Goal: Transaction & Acquisition: Book appointment/travel/reservation

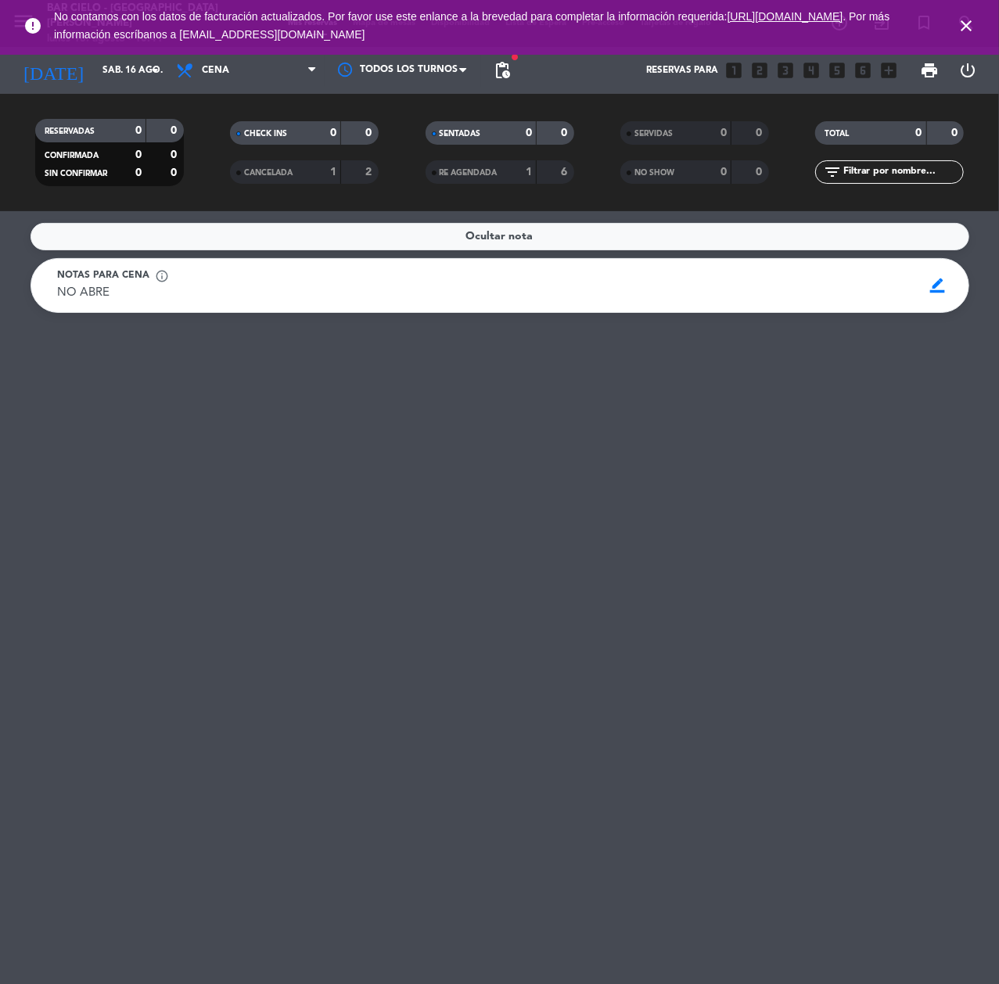
click at [969, 25] on icon "close" at bounding box center [966, 25] width 19 height 19
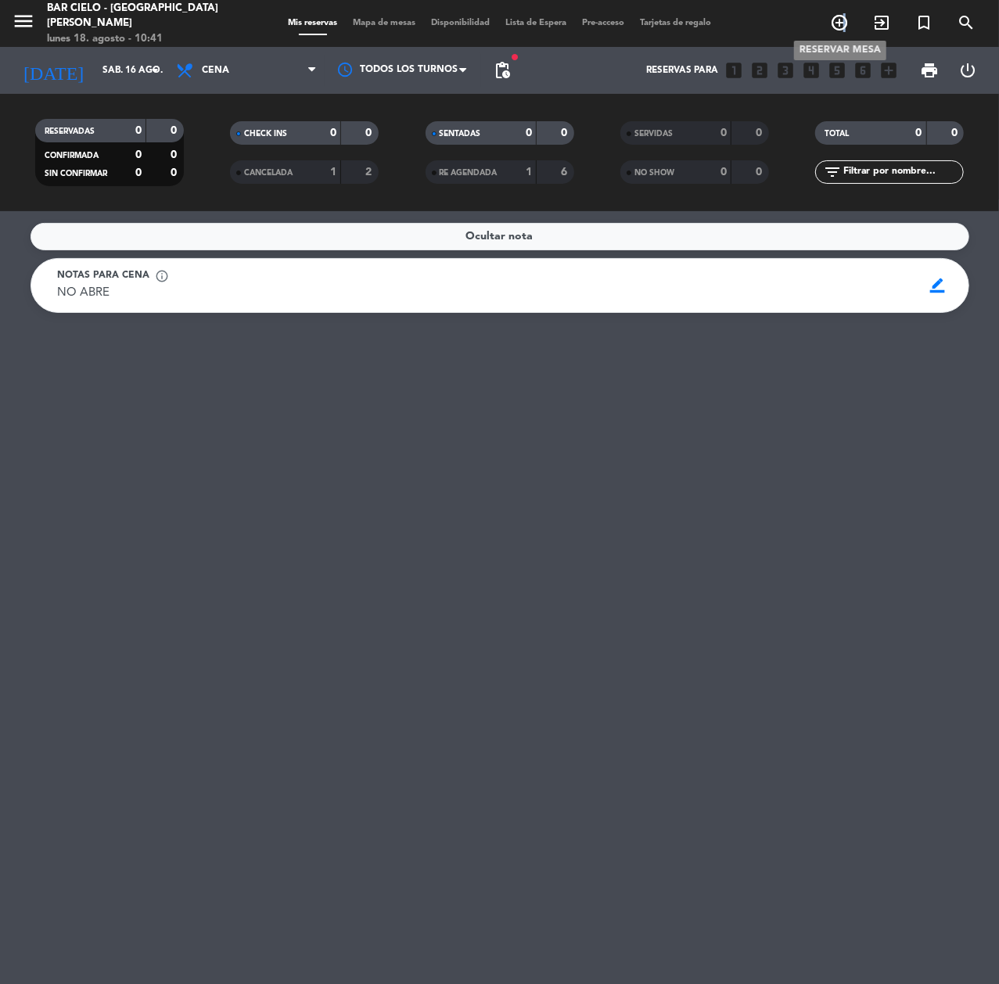
click at [846, 20] on icon "add_circle_outline" at bounding box center [839, 22] width 19 height 19
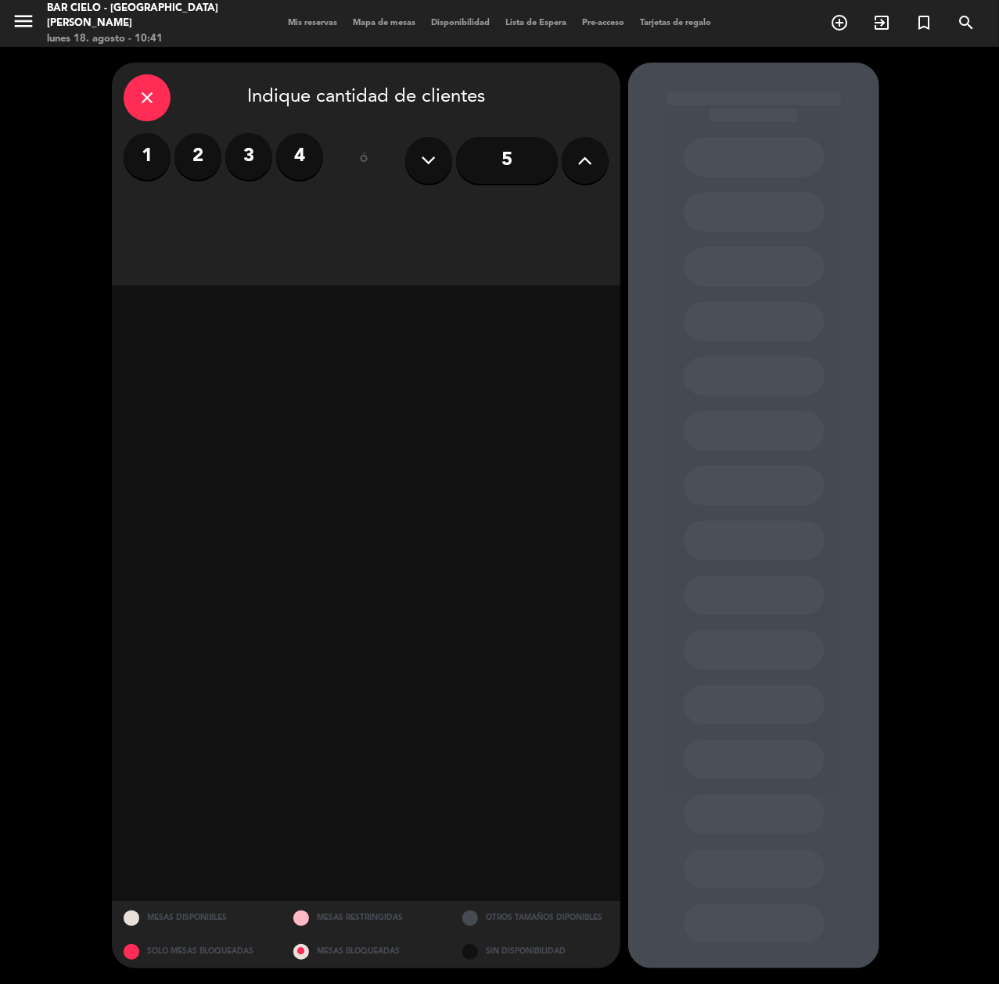
drag, startPoint x: 204, startPoint y: 152, endPoint x: 252, endPoint y: 188, distance: 59.8
click at [204, 153] on label "2" at bounding box center [197, 156] width 47 height 47
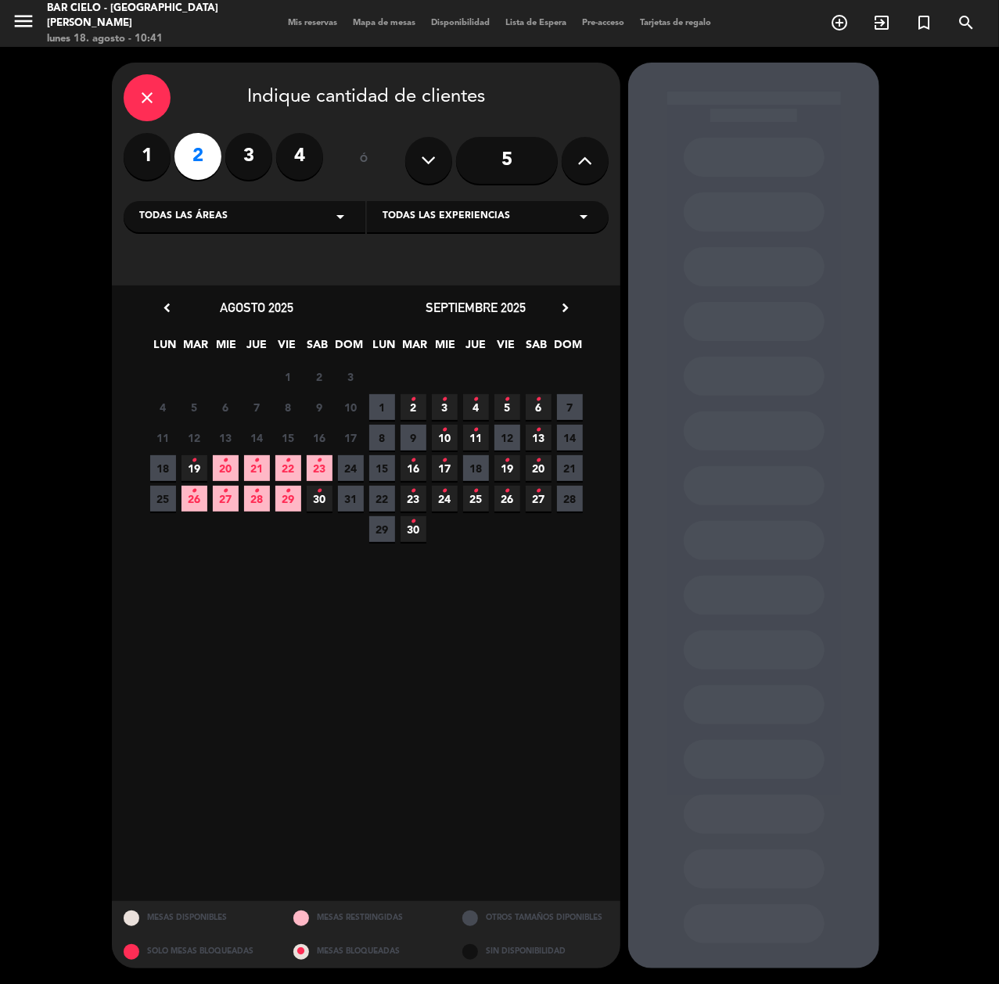
click at [289, 465] on icon "•" at bounding box center [288, 460] width 5 height 25
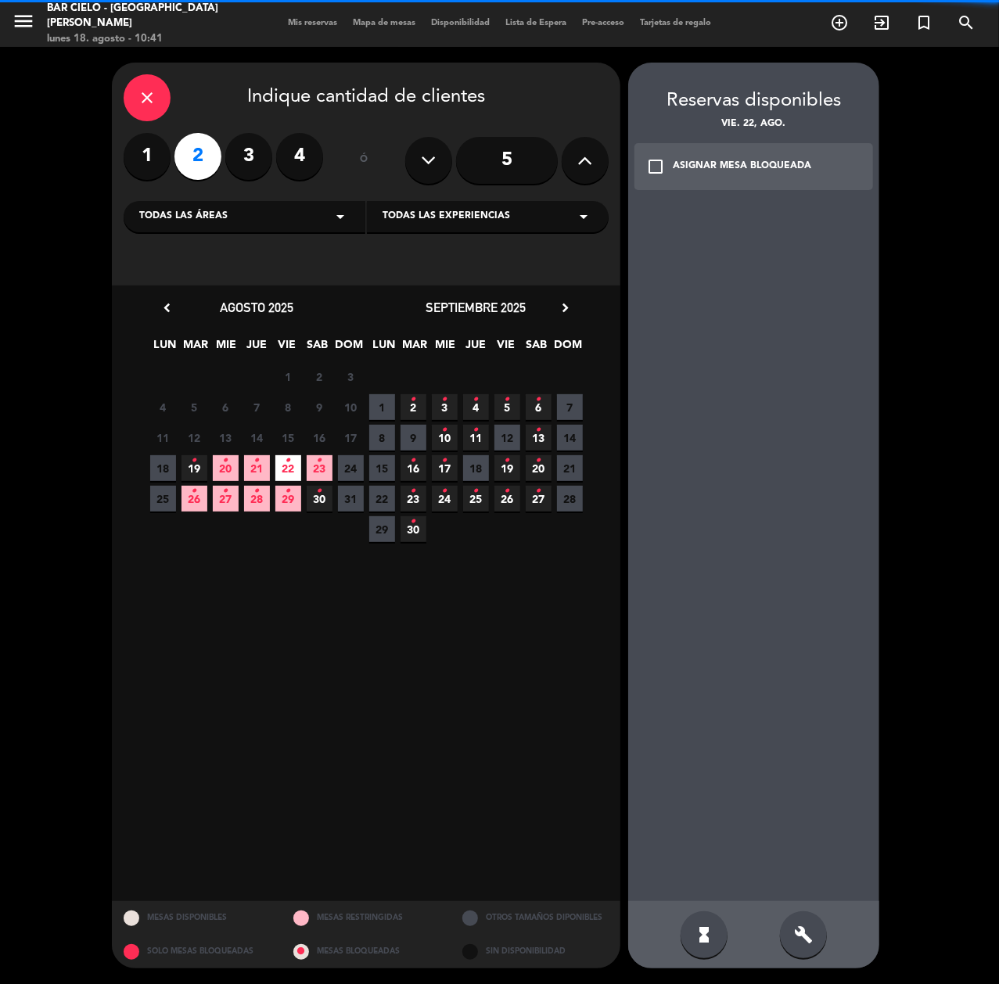
click at [317, 461] on icon "•" at bounding box center [319, 460] width 5 height 25
click at [152, 92] on icon "close" at bounding box center [147, 97] width 19 height 19
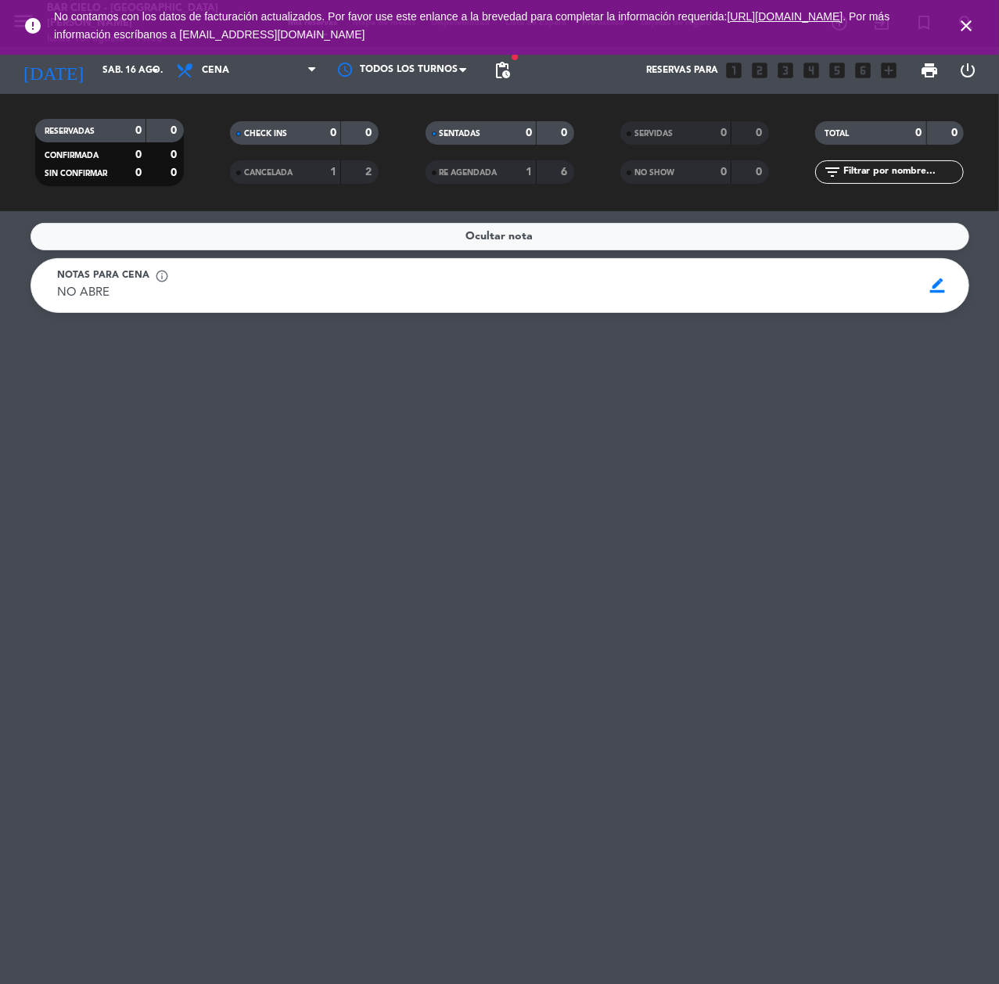
drag, startPoint x: 971, startPoint y: 20, endPoint x: 940, endPoint y: 26, distance: 31.2
click at [970, 20] on icon "close" at bounding box center [966, 25] width 19 height 19
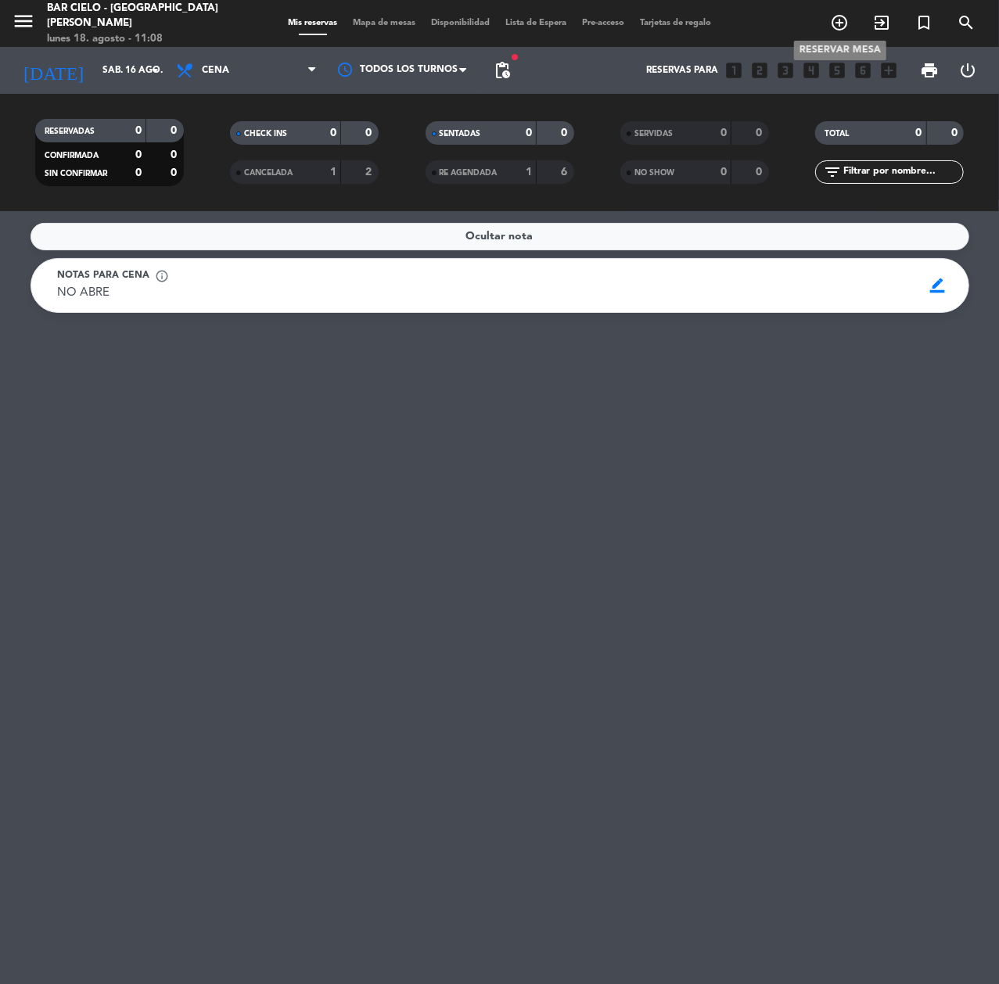
click at [854, 22] on span "add_circle_outline" at bounding box center [839, 22] width 42 height 27
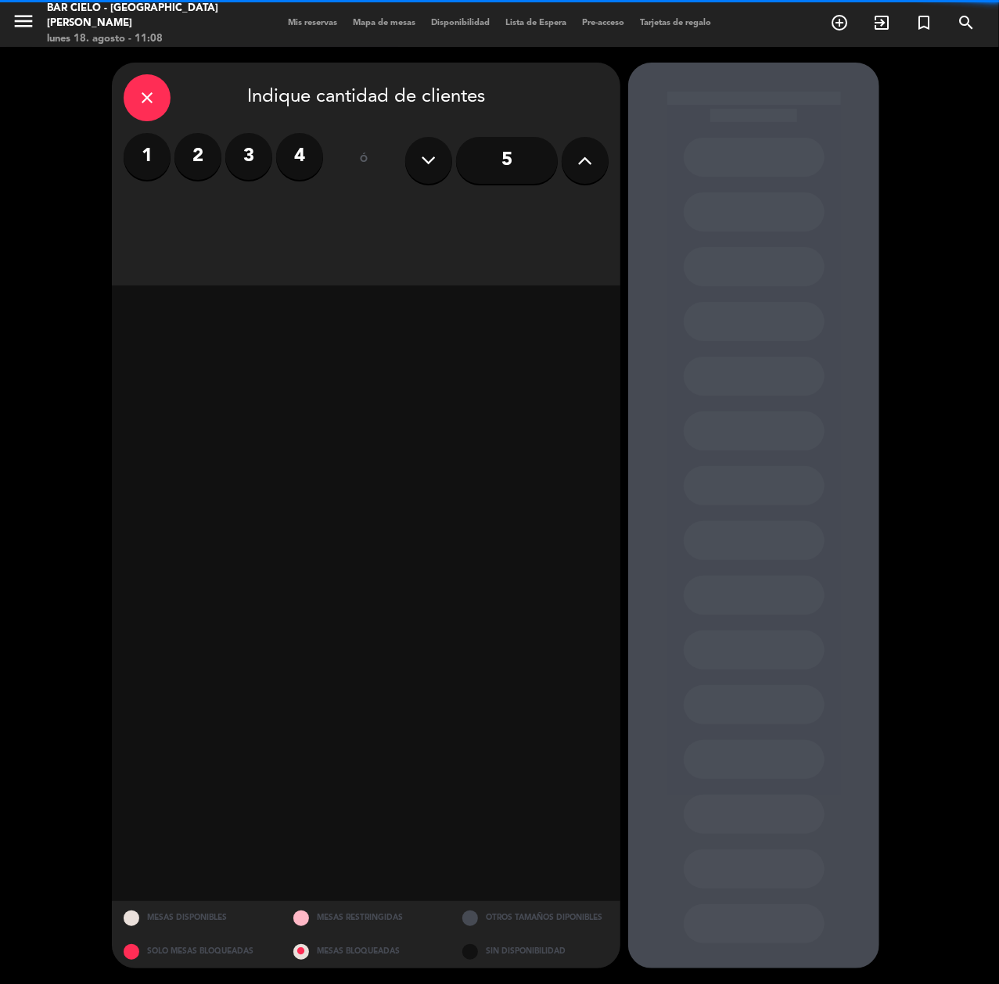
click at [177, 167] on label "2" at bounding box center [197, 156] width 47 height 47
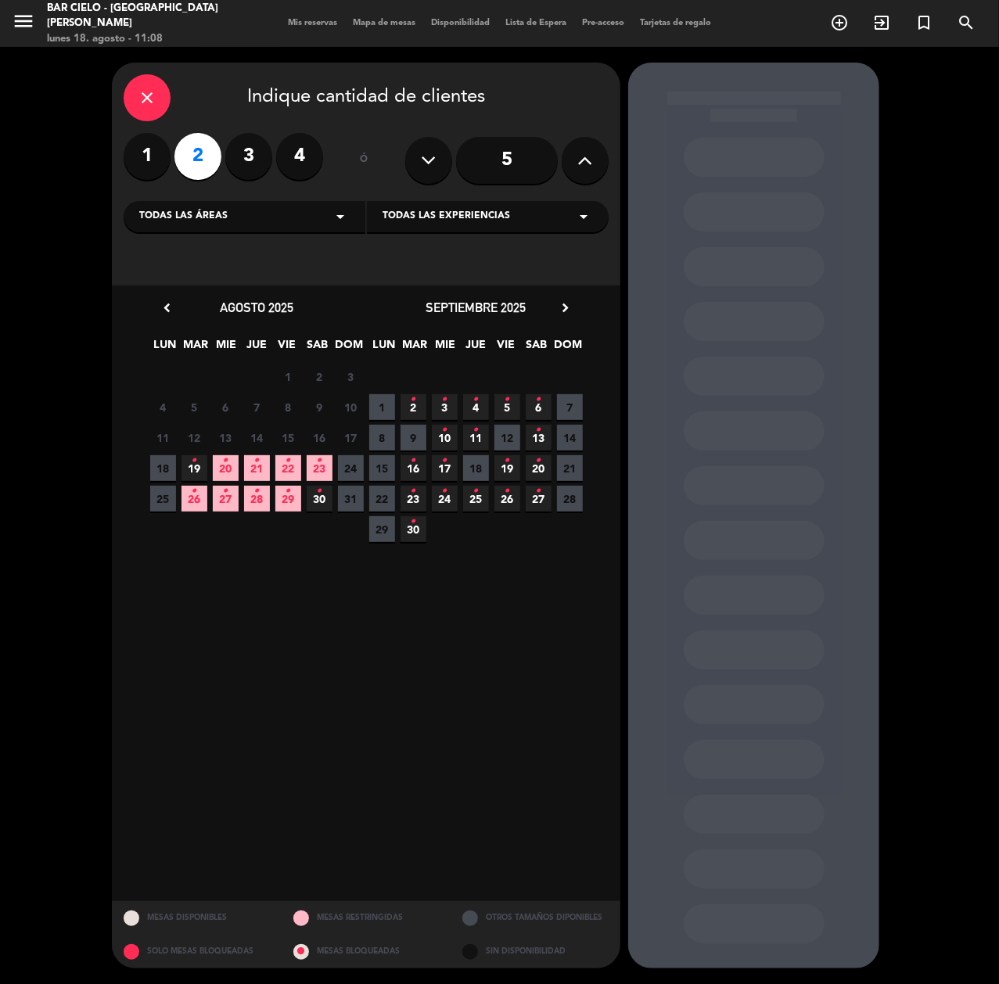
click at [537, 433] on icon "•" at bounding box center [538, 430] width 5 height 25
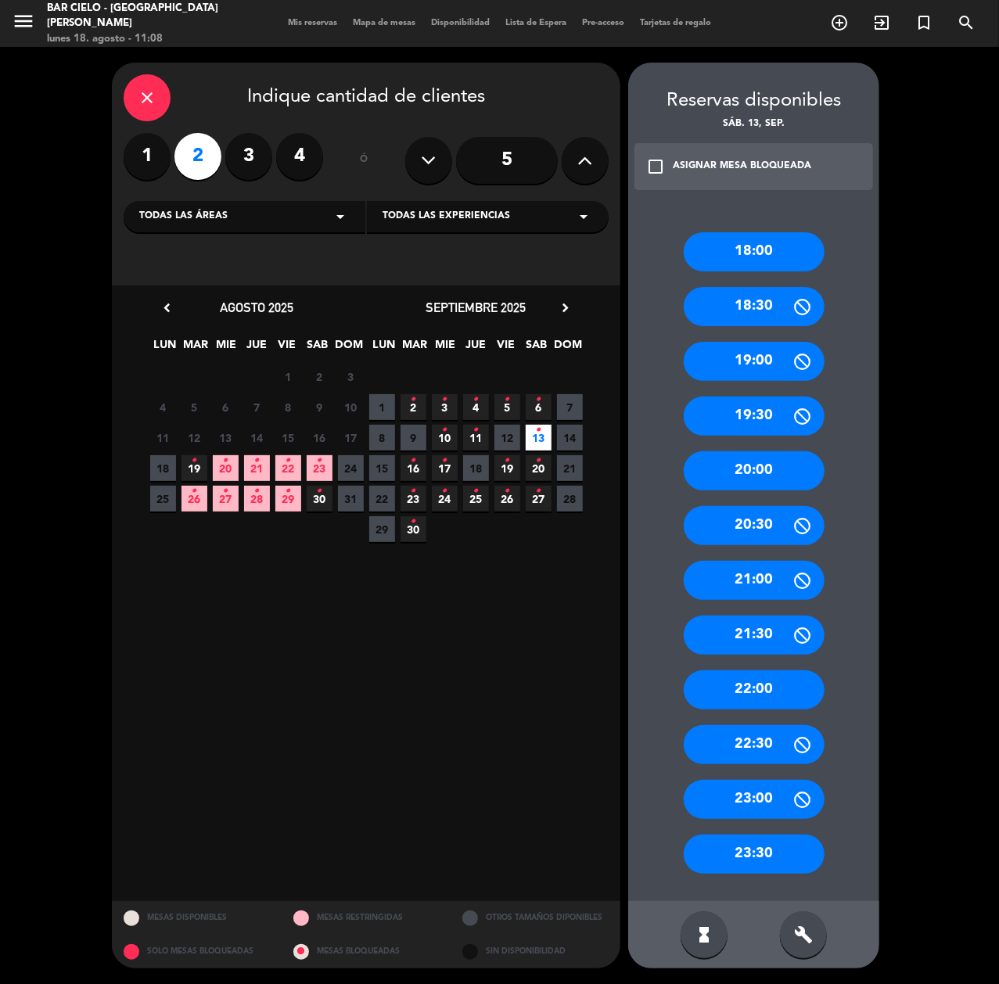
click at [754, 479] on div "20:00" at bounding box center [754, 470] width 141 height 39
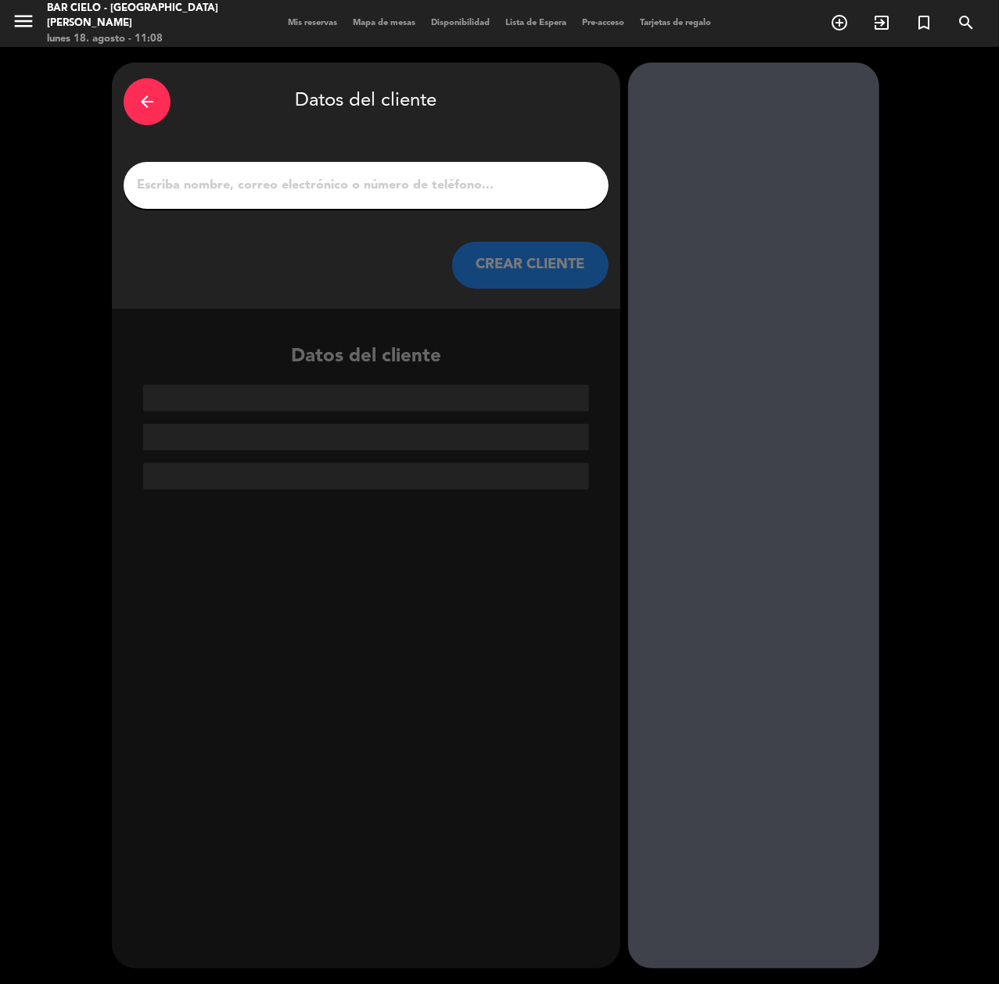
click at [186, 185] on input "1" at bounding box center [366, 185] width 462 height 22
paste input "[PERSON_NAME]"
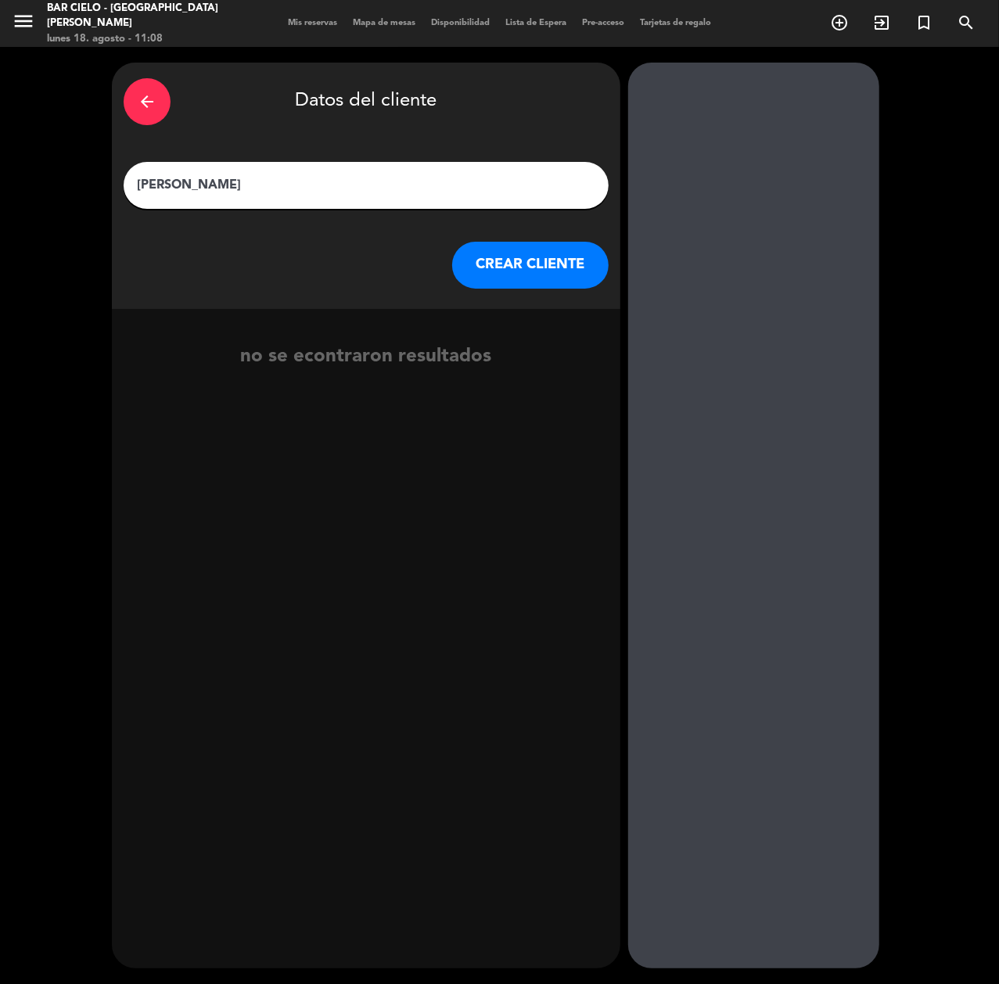
click at [205, 186] on input "[PERSON_NAME]" at bounding box center [366, 185] width 462 height 22
type input "[PERSON_NAME]"
click at [541, 274] on button "CREAR CLIENTE" at bounding box center [530, 265] width 156 height 47
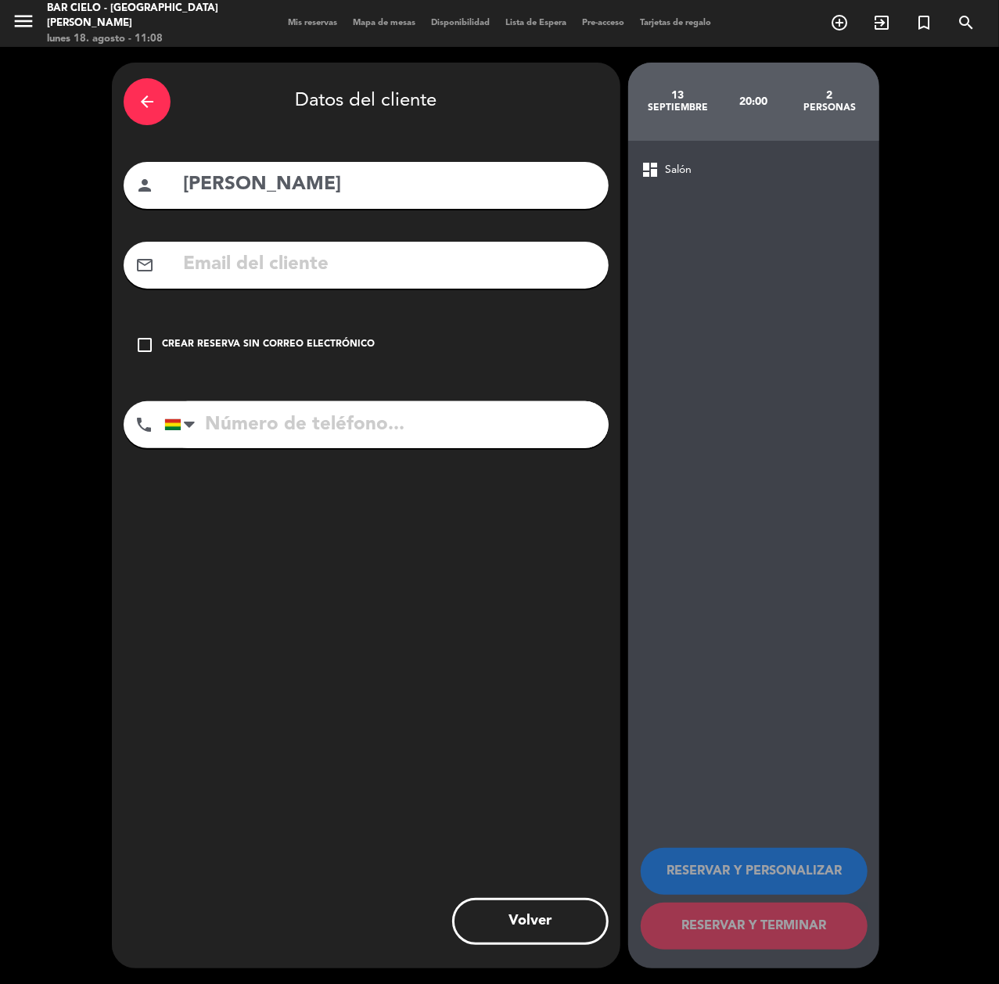
click at [361, 405] on input "tel" at bounding box center [386, 424] width 444 height 47
paste input "77000558"
type input "77000558"
click at [292, 267] on input "text" at bounding box center [389, 265] width 415 height 32
click at [133, 342] on div "check_box_outline_blank Crear reserva sin correo electrónico" at bounding box center [366, 345] width 485 height 47
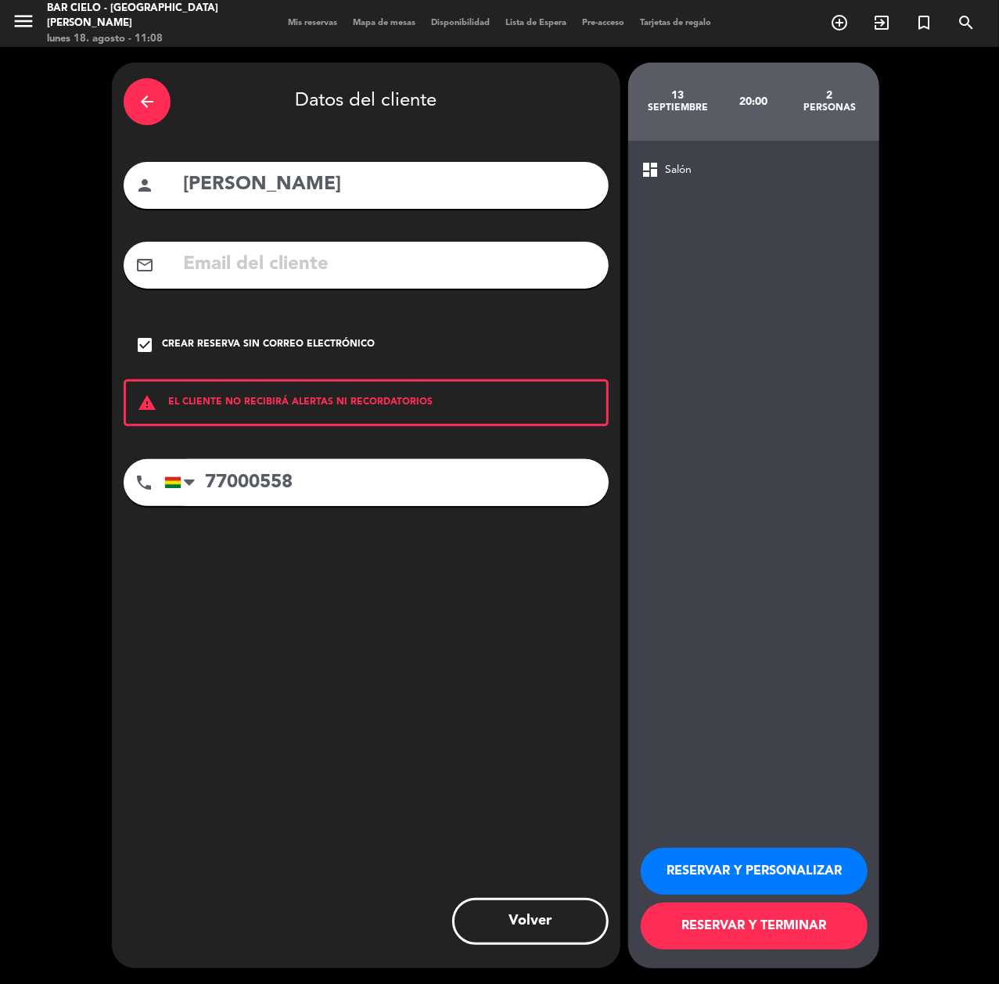
click at [781, 903] on button "RESERVAR Y TERMINAR" at bounding box center [754, 926] width 227 height 47
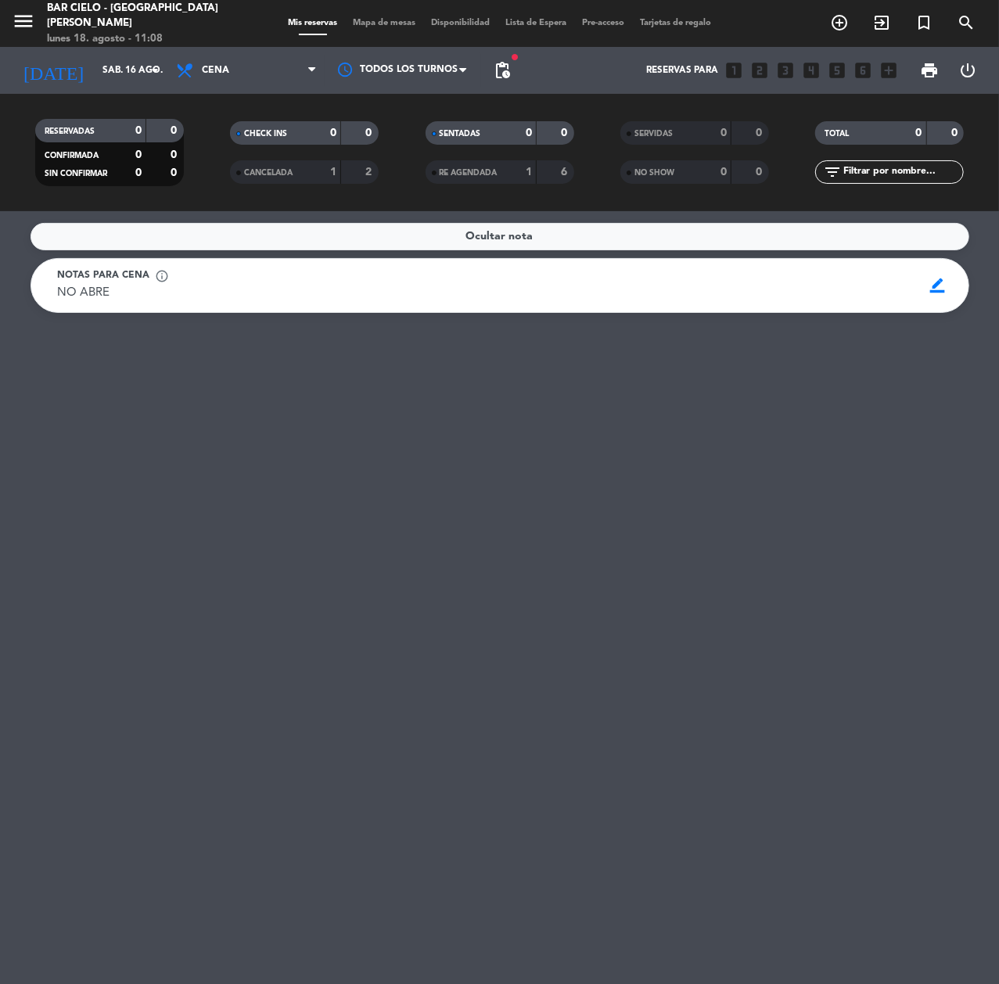
click at [853, 41] on div "menu Bar Cielo - [GEOGRAPHIC_DATA][PERSON_NAME] lunes 18. agosto - 11:08 Mis re…" at bounding box center [499, 23] width 999 height 47
click at [818, 29] on span "add_circle_outline" at bounding box center [839, 22] width 42 height 27
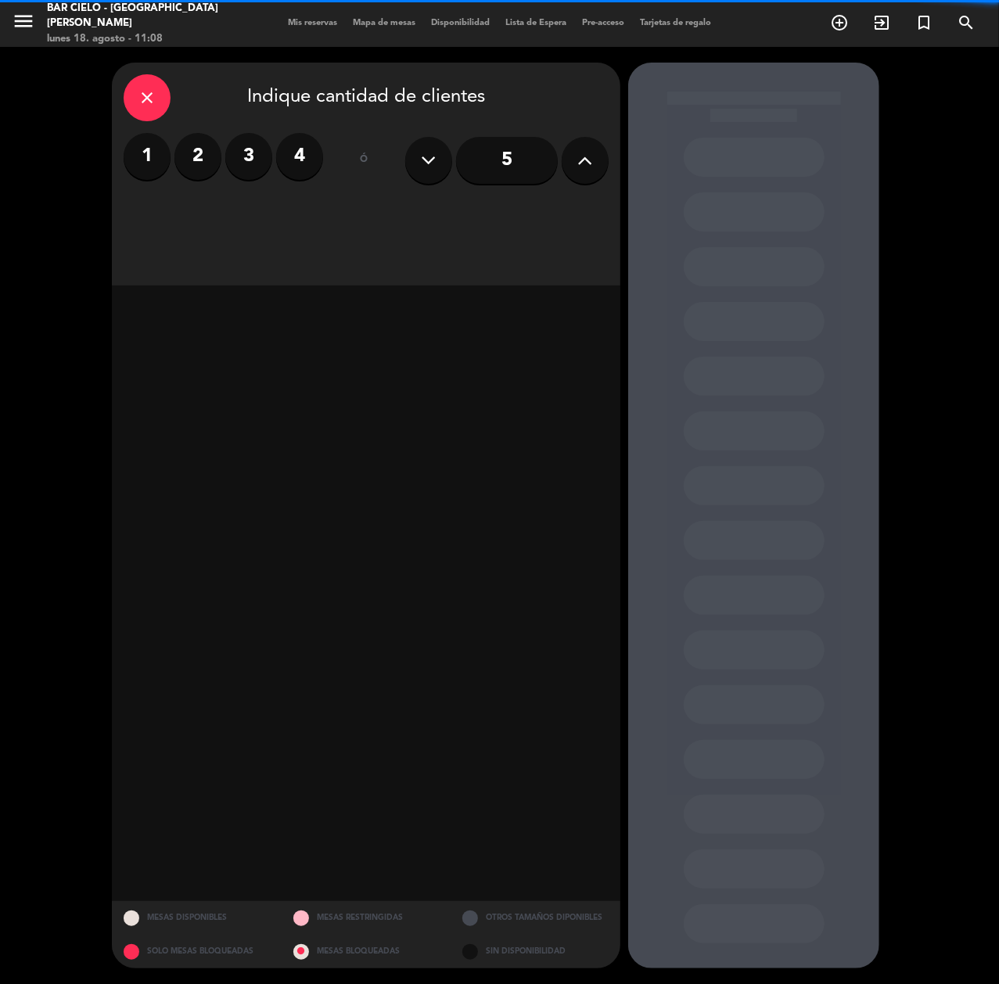
click at [188, 161] on label "2" at bounding box center [197, 156] width 47 height 47
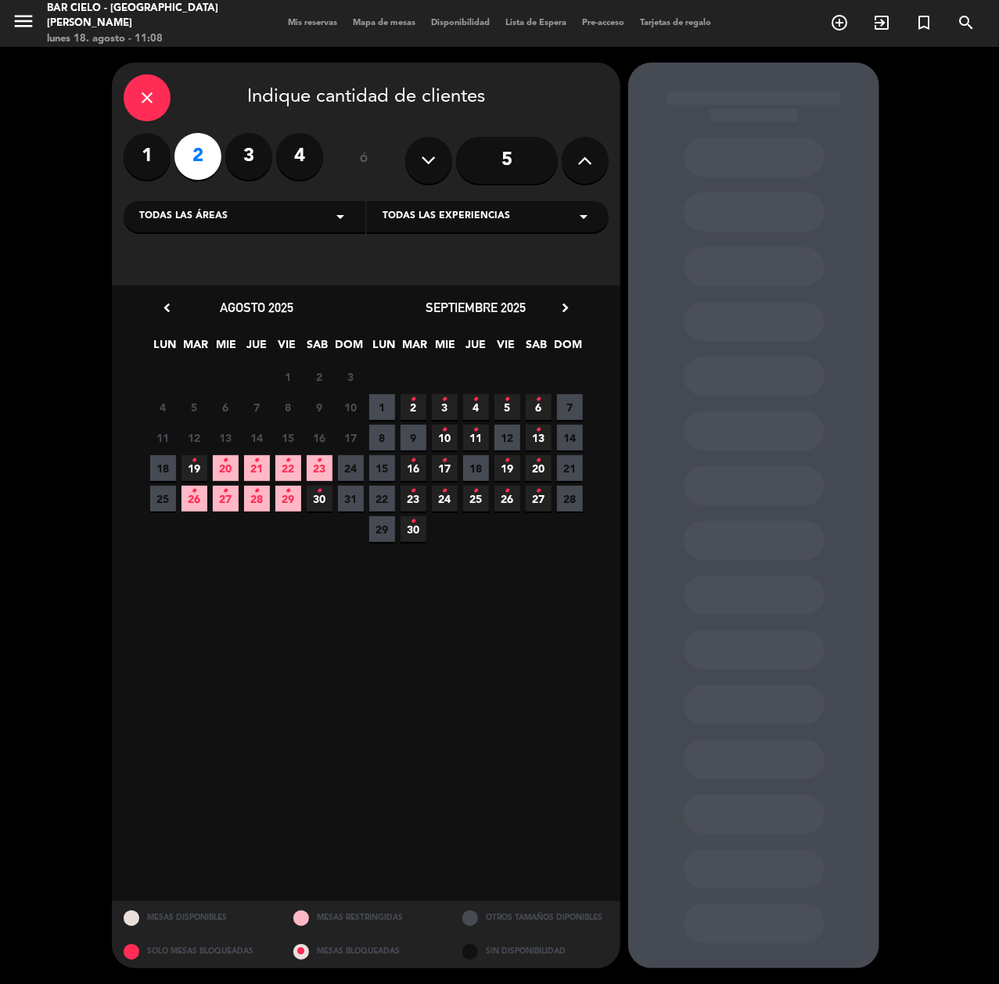
click at [196, 461] on icon "•" at bounding box center [194, 460] width 5 height 25
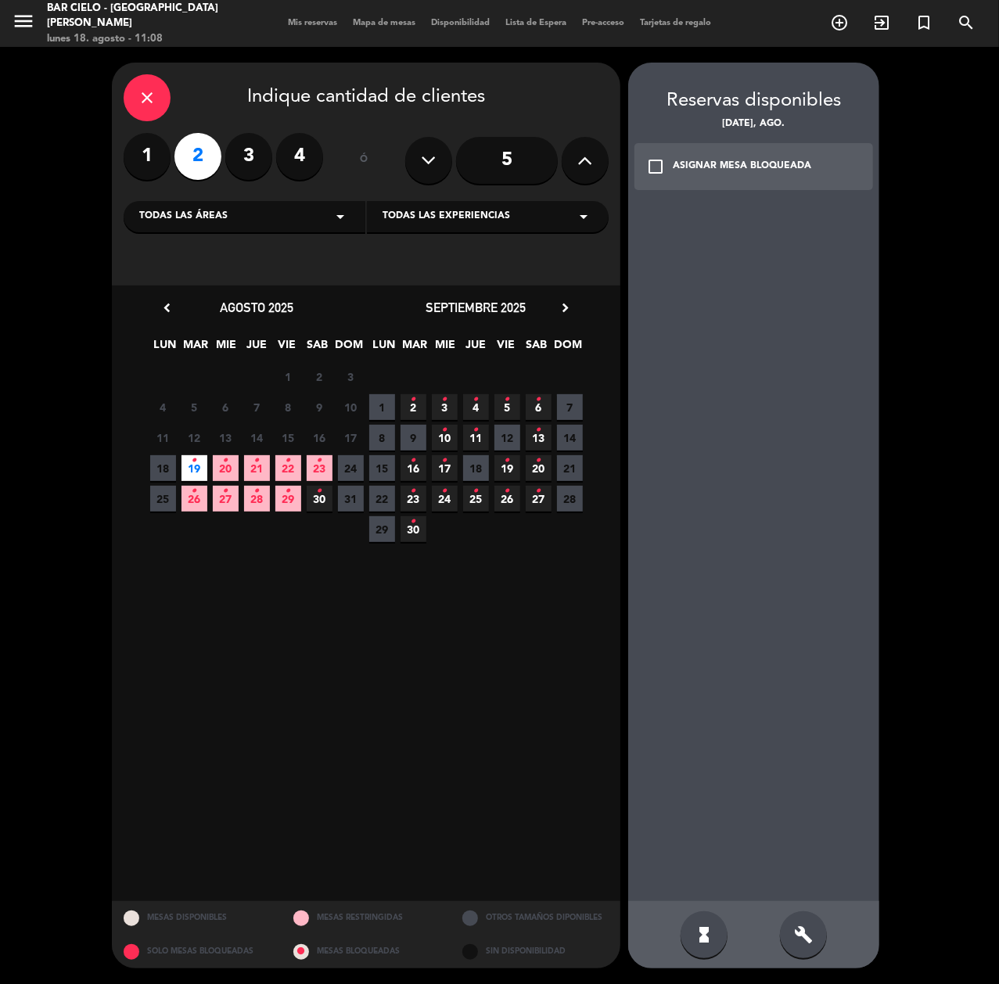
click at [189, 466] on span "19 •" at bounding box center [195, 468] width 26 height 26
click at [141, 100] on icon "close" at bounding box center [147, 97] width 19 height 19
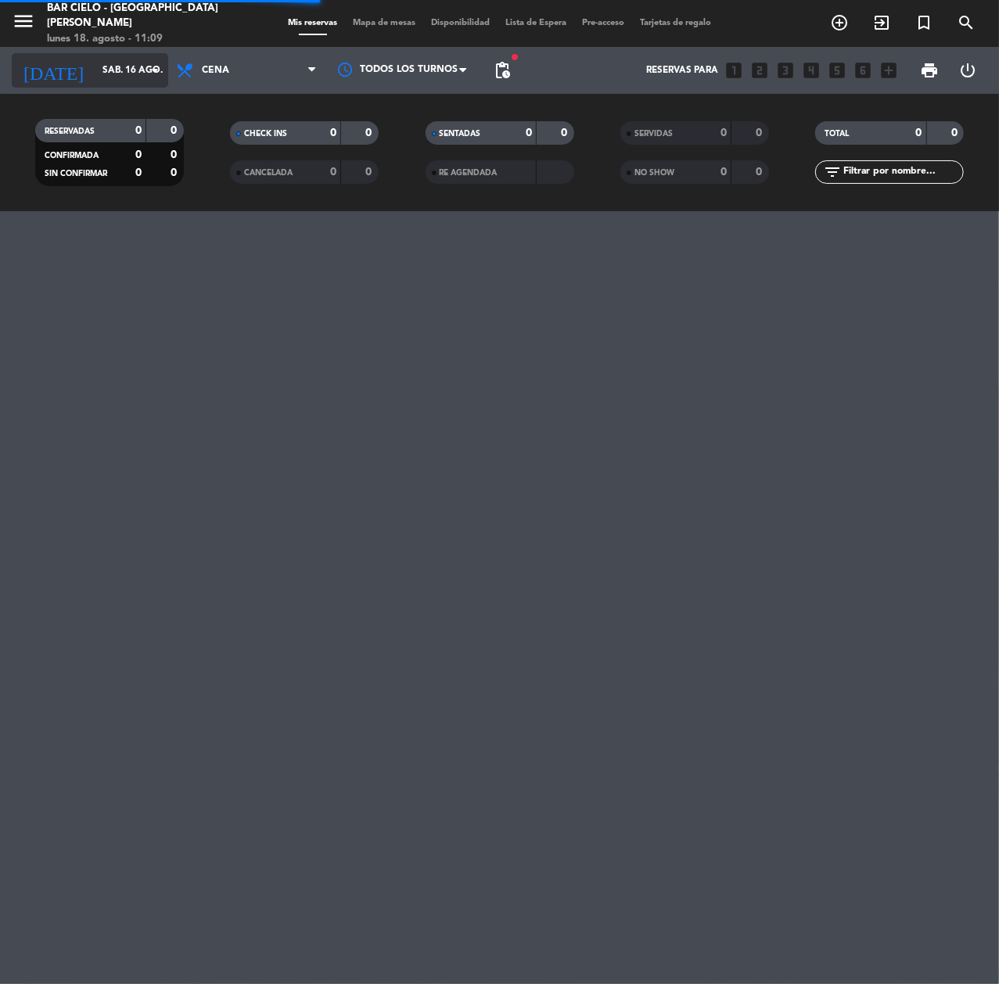
click at [129, 72] on input "sáb. 16 ago." at bounding box center [157, 70] width 124 height 27
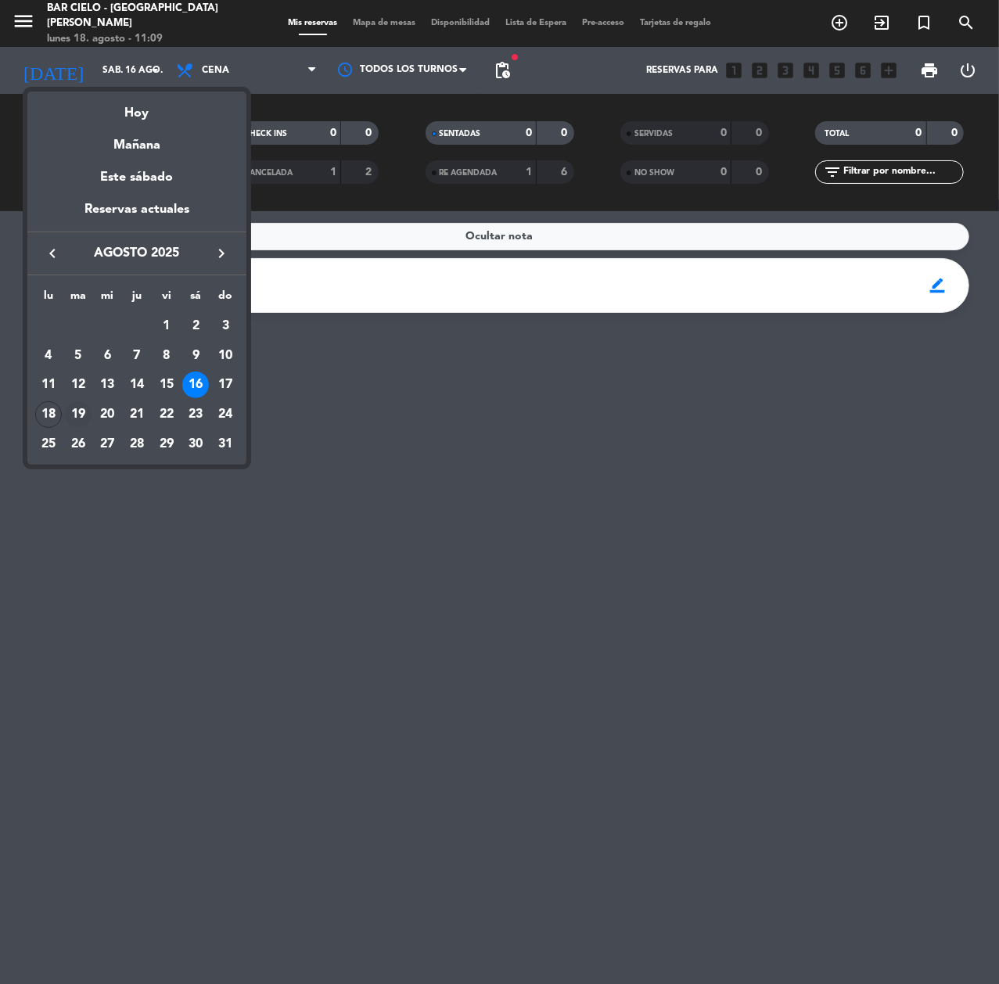
click at [85, 416] on div "19" at bounding box center [78, 414] width 27 height 27
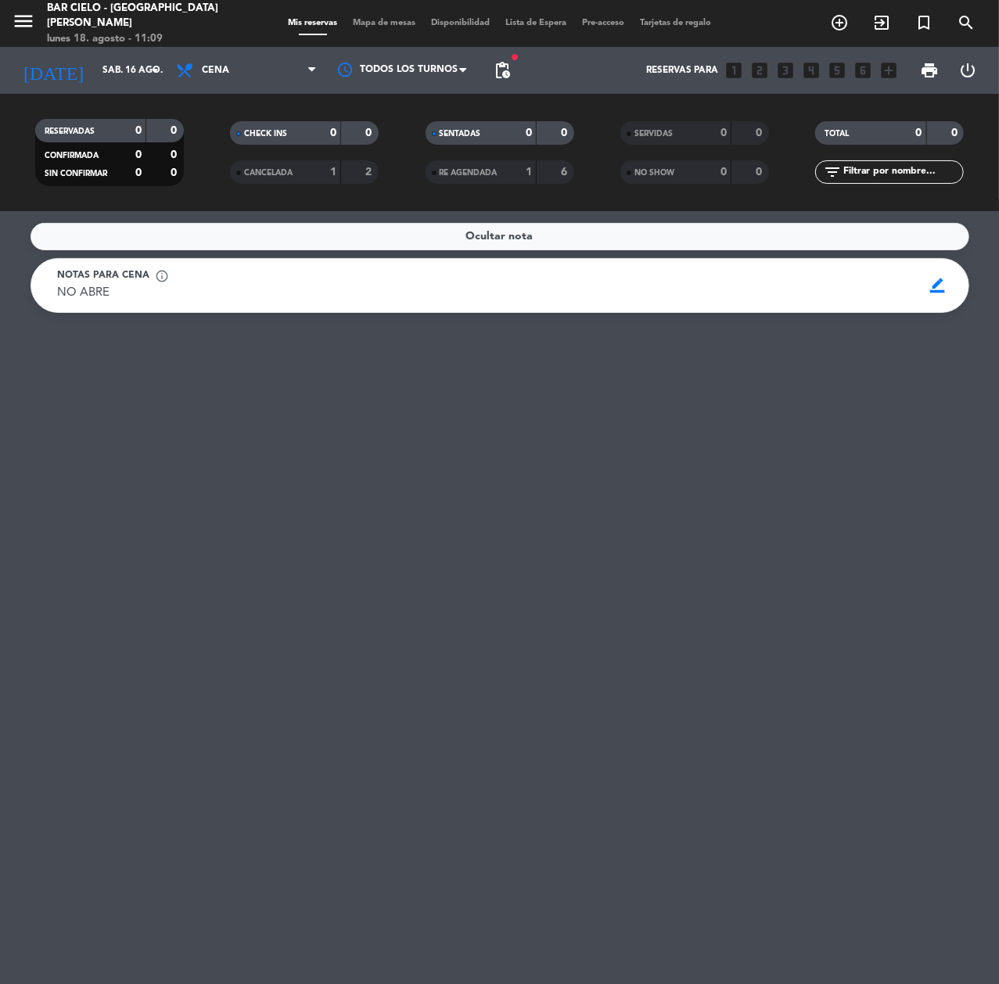
type input "[DATE] ago."
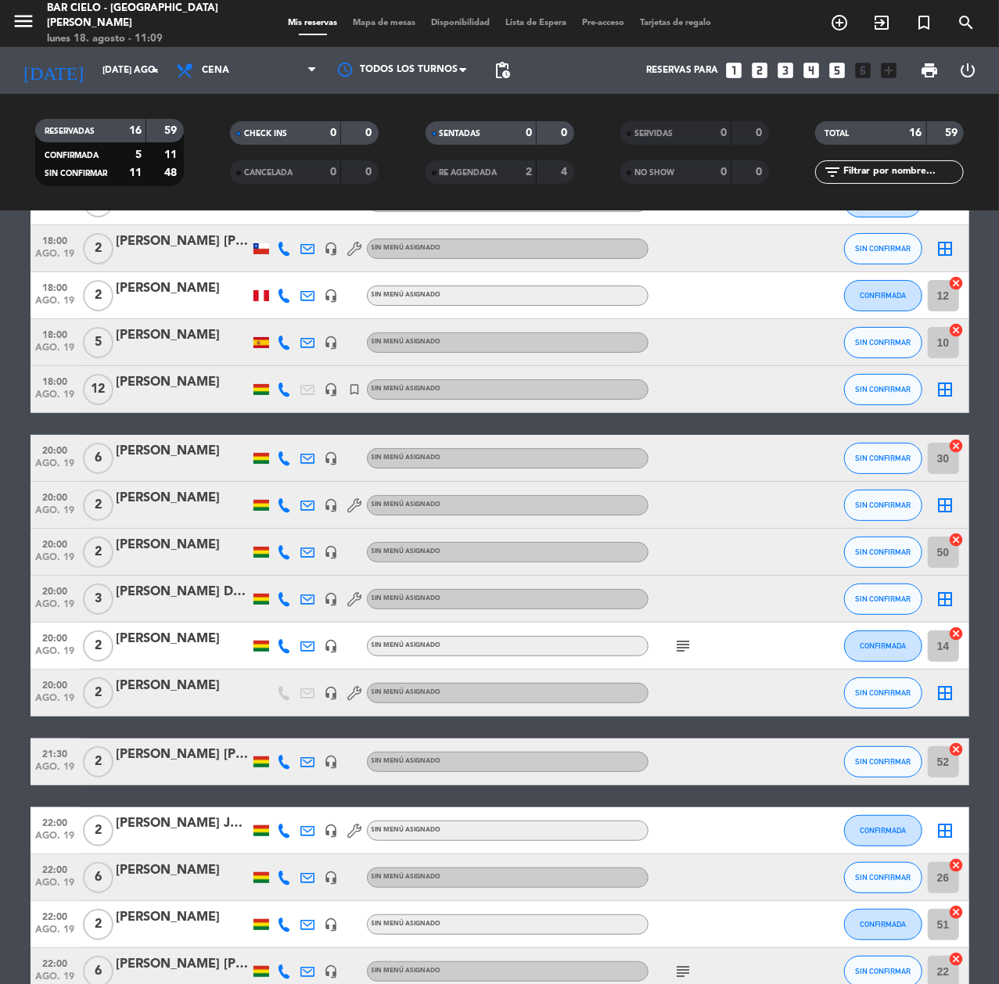
scroll to position [192, 0]
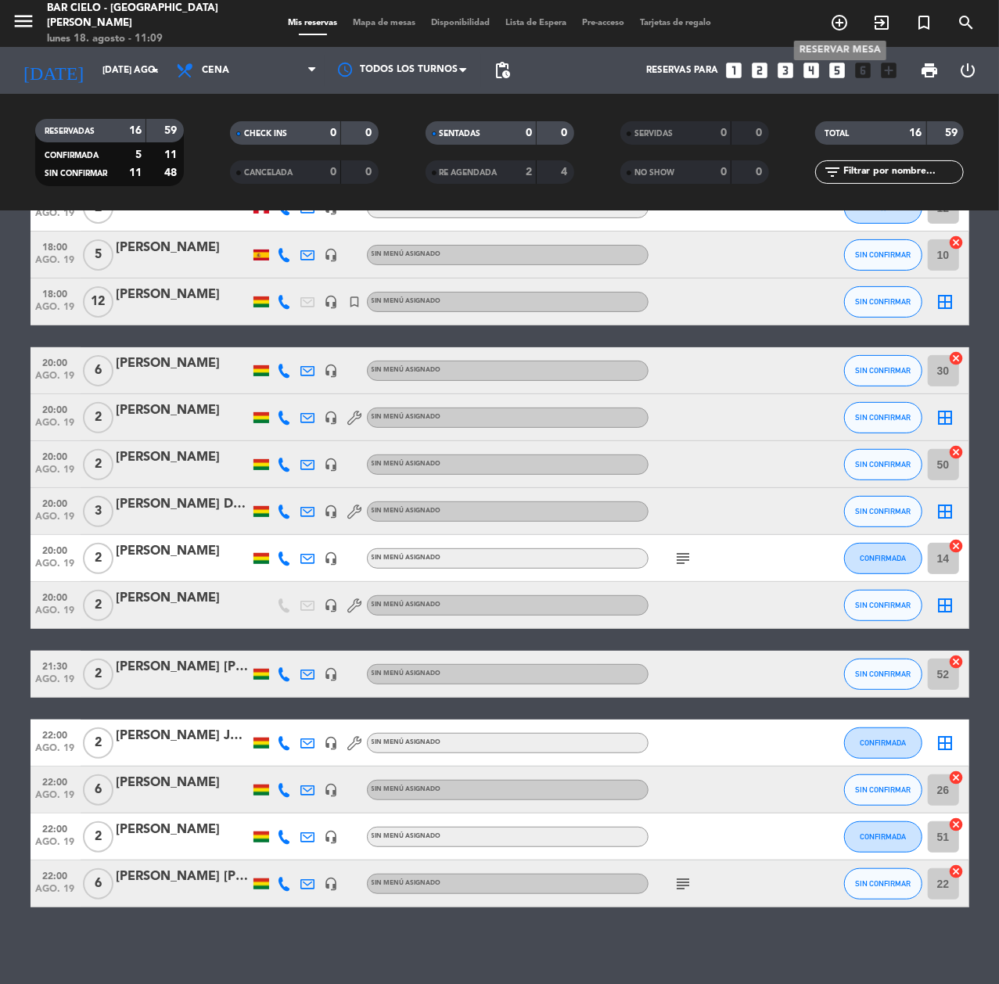
click at [843, 20] on icon "add_circle_outline" at bounding box center [839, 22] width 19 height 19
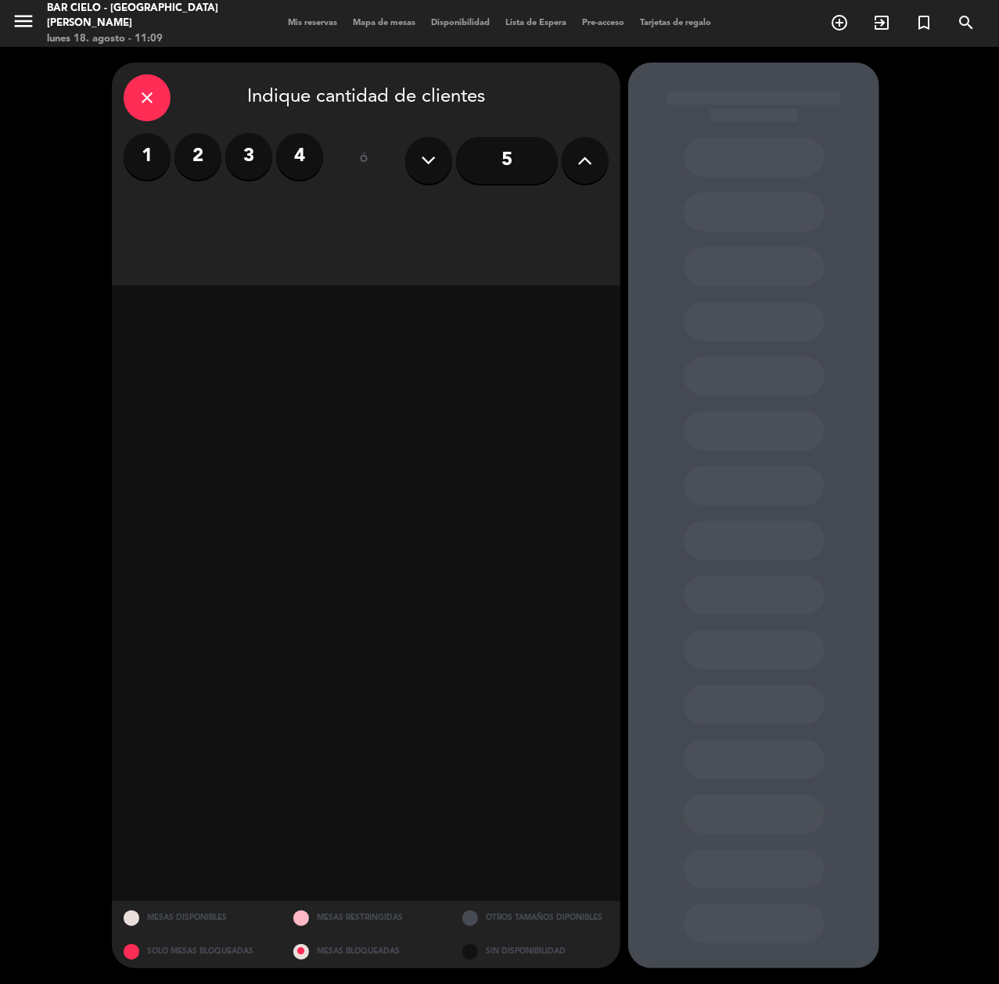
click at [200, 167] on label "2" at bounding box center [197, 156] width 47 height 47
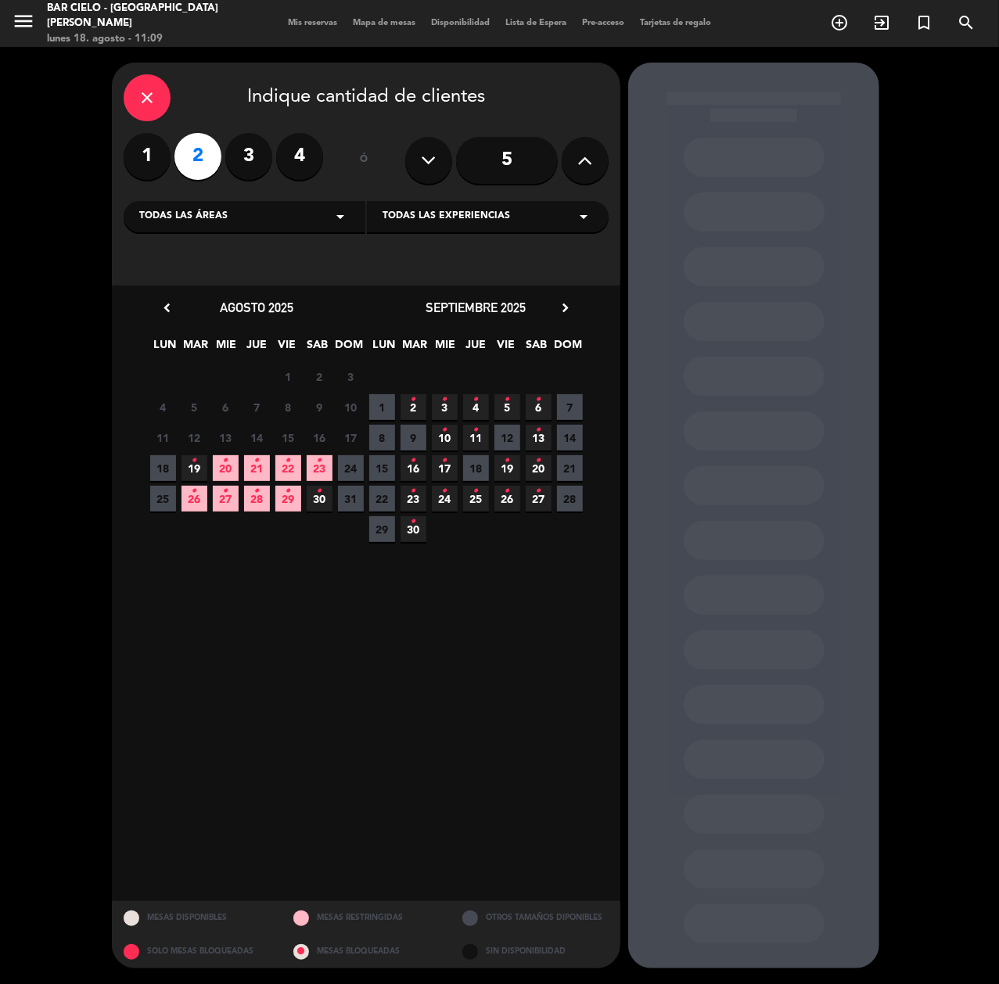
click at [188, 469] on span "19 •" at bounding box center [195, 468] width 26 height 26
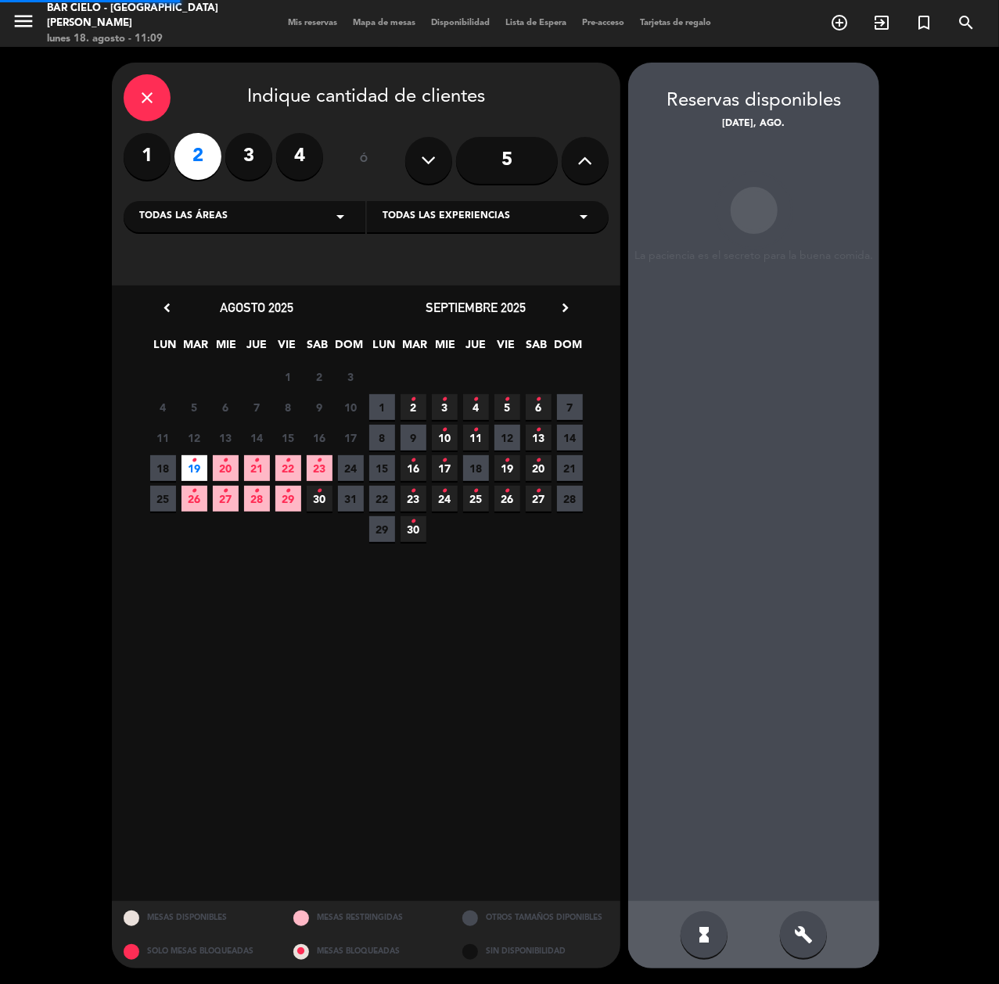
click at [188, 469] on span "19 •" at bounding box center [195, 468] width 26 height 26
click at [786, 925] on div "build" at bounding box center [803, 935] width 47 height 47
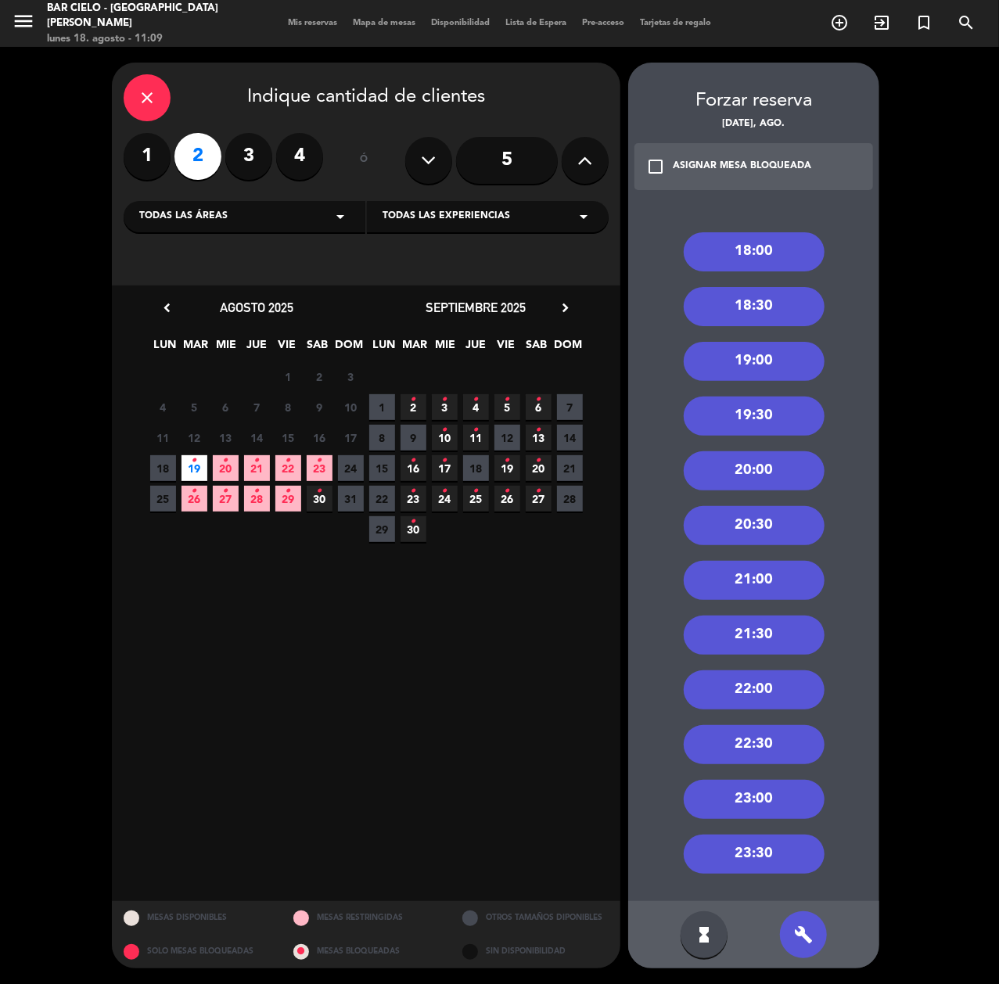
click at [758, 685] on div "22:00" at bounding box center [754, 690] width 141 height 39
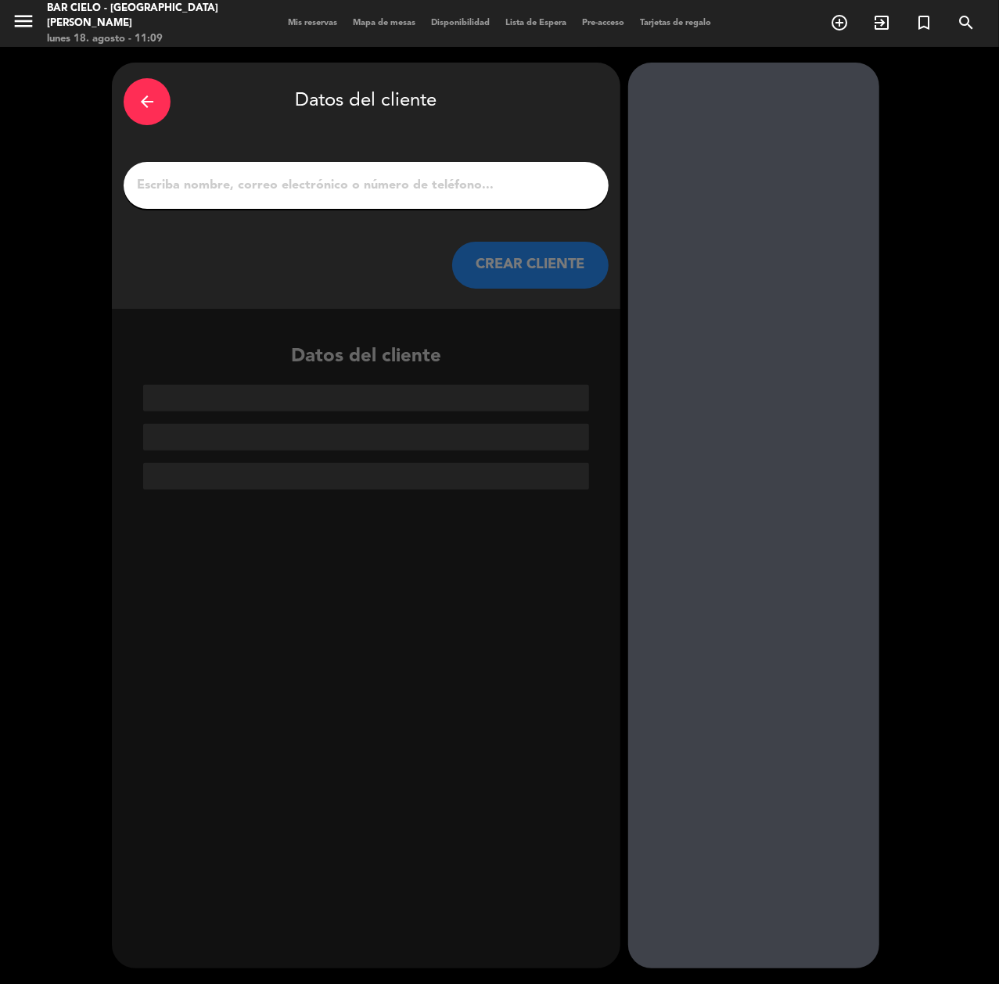
click at [272, 186] on input "1" at bounding box center [366, 185] width 462 height 22
paste input "[PERSON_NAME]"
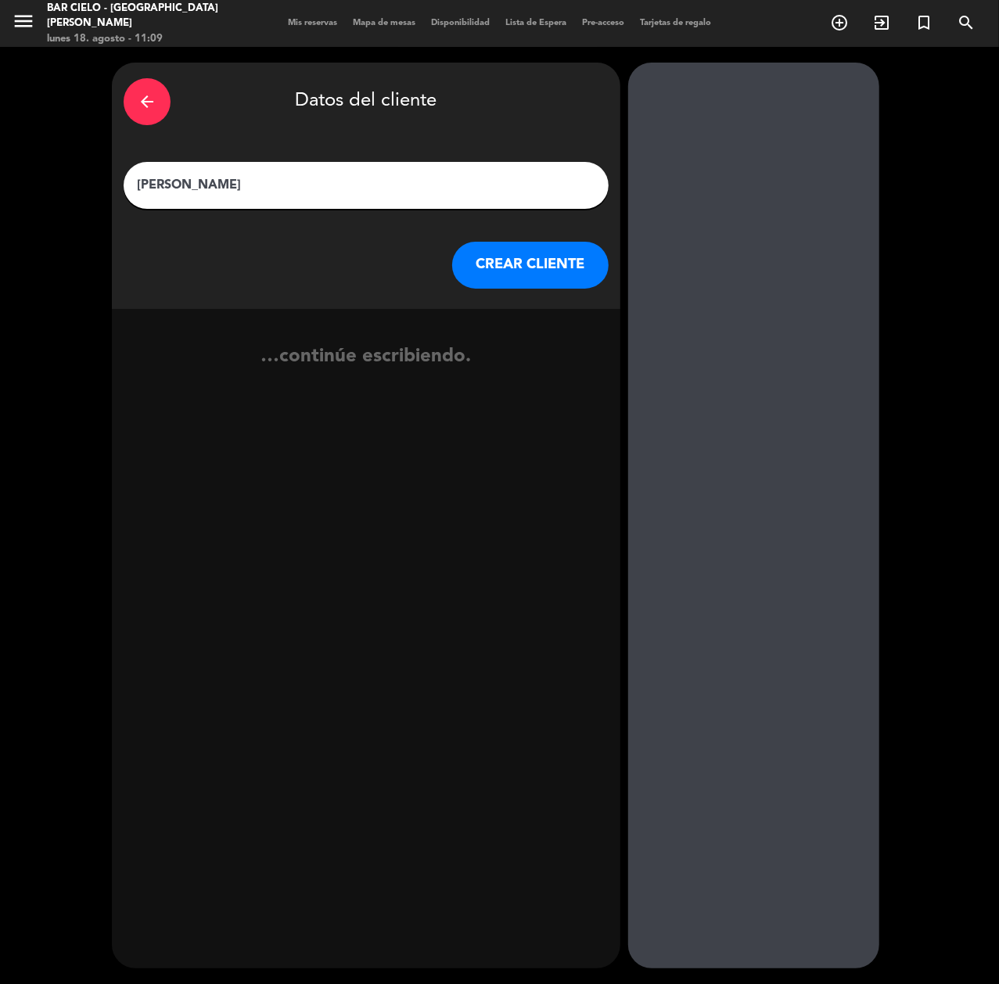
type input "[PERSON_NAME]"
click at [564, 245] on button "CREAR CLIENTE" at bounding box center [530, 265] width 156 height 47
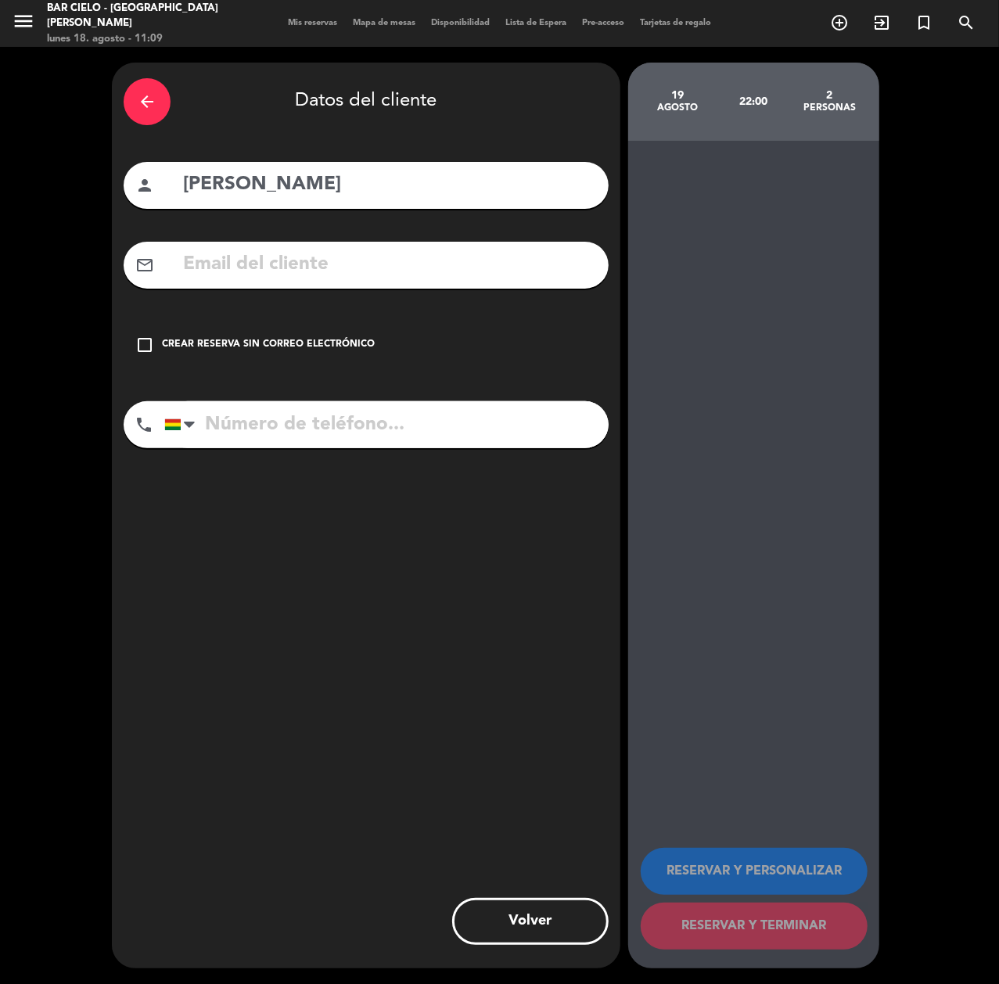
click at [246, 176] on input "[PERSON_NAME]" at bounding box center [389, 185] width 415 height 32
type input "[PERSON_NAME]"
click at [249, 283] on div "mail_outline" at bounding box center [366, 265] width 485 height 47
click at [255, 254] on input "text" at bounding box center [389, 265] width 415 height 32
paste input "[EMAIL_ADDRESS][DOMAIN_NAME]"
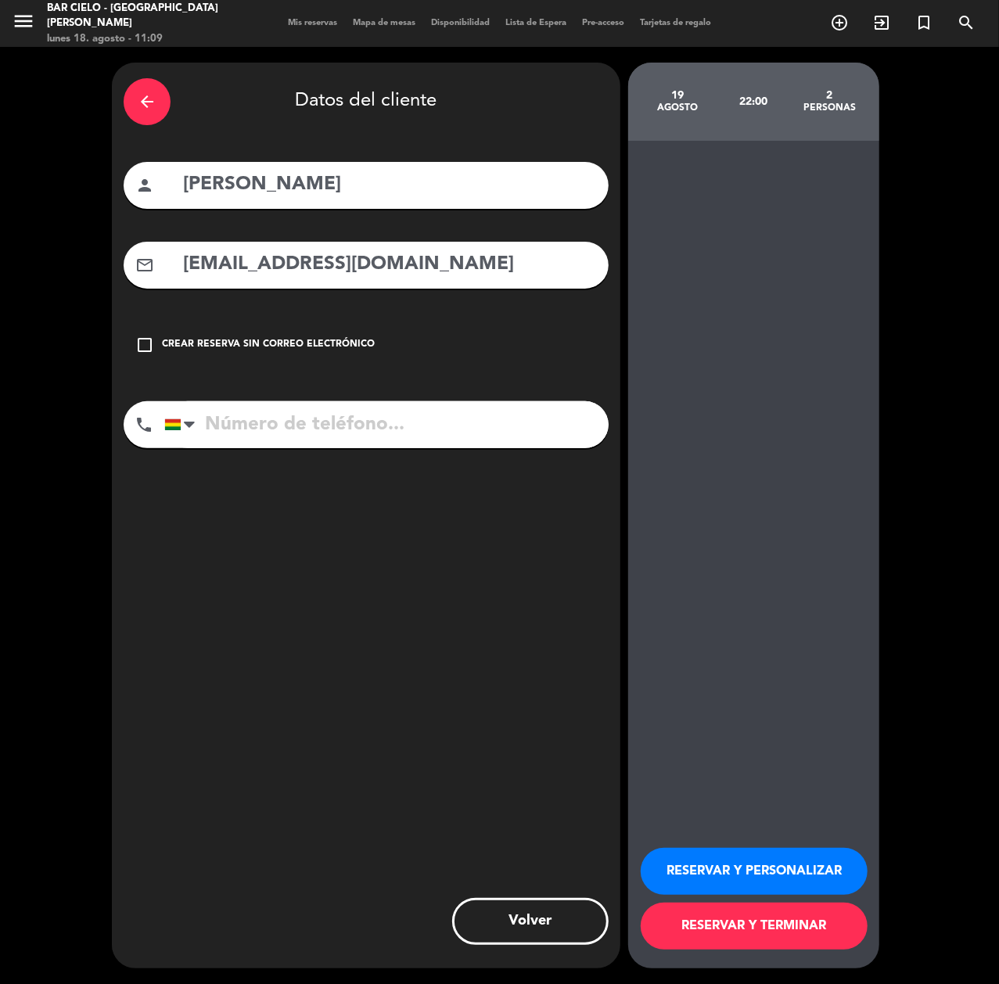
type input "[EMAIL_ADDRESS][DOMAIN_NAME]"
click at [263, 421] on input "tel" at bounding box center [386, 424] width 444 height 47
click at [344, 432] on input "tel" at bounding box center [386, 424] width 444 height 47
paste input "72115696"
type input "72115696"
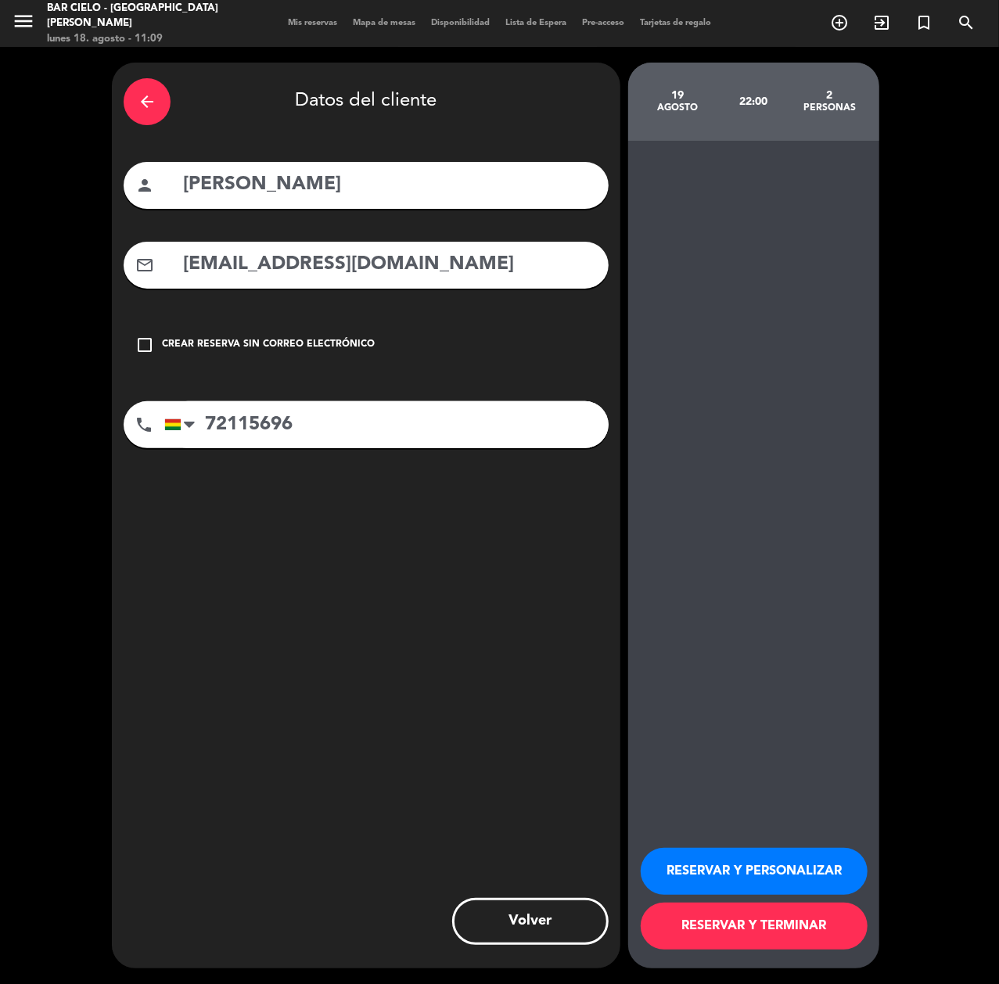
click at [700, 861] on button "RESERVAR Y PERSONALIZAR" at bounding box center [754, 871] width 227 height 47
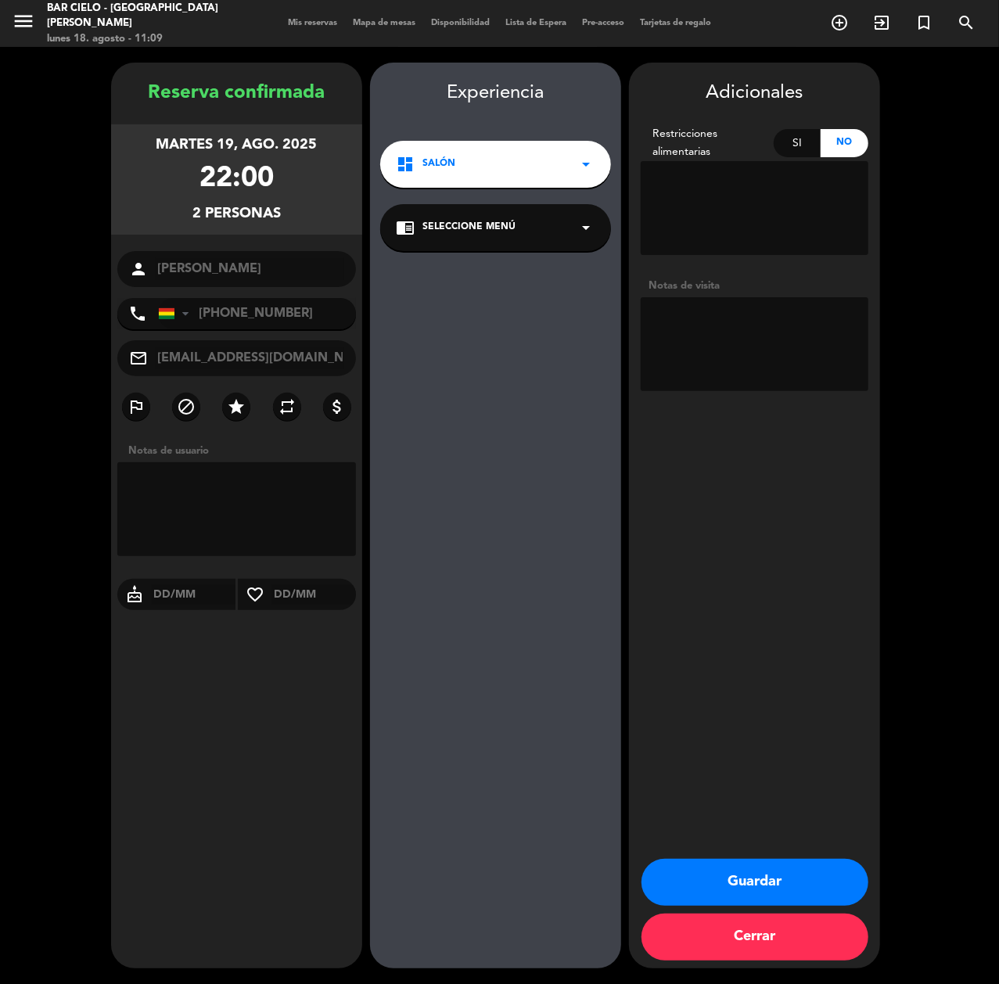
click at [296, 778] on div "Reserva confirmada martes 19, ago. 2025 22:00 2 personas person [PERSON_NAME] p…" at bounding box center [236, 531] width 251 height 906
click at [721, 865] on button "Guardar" at bounding box center [755, 882] width 227 height 47
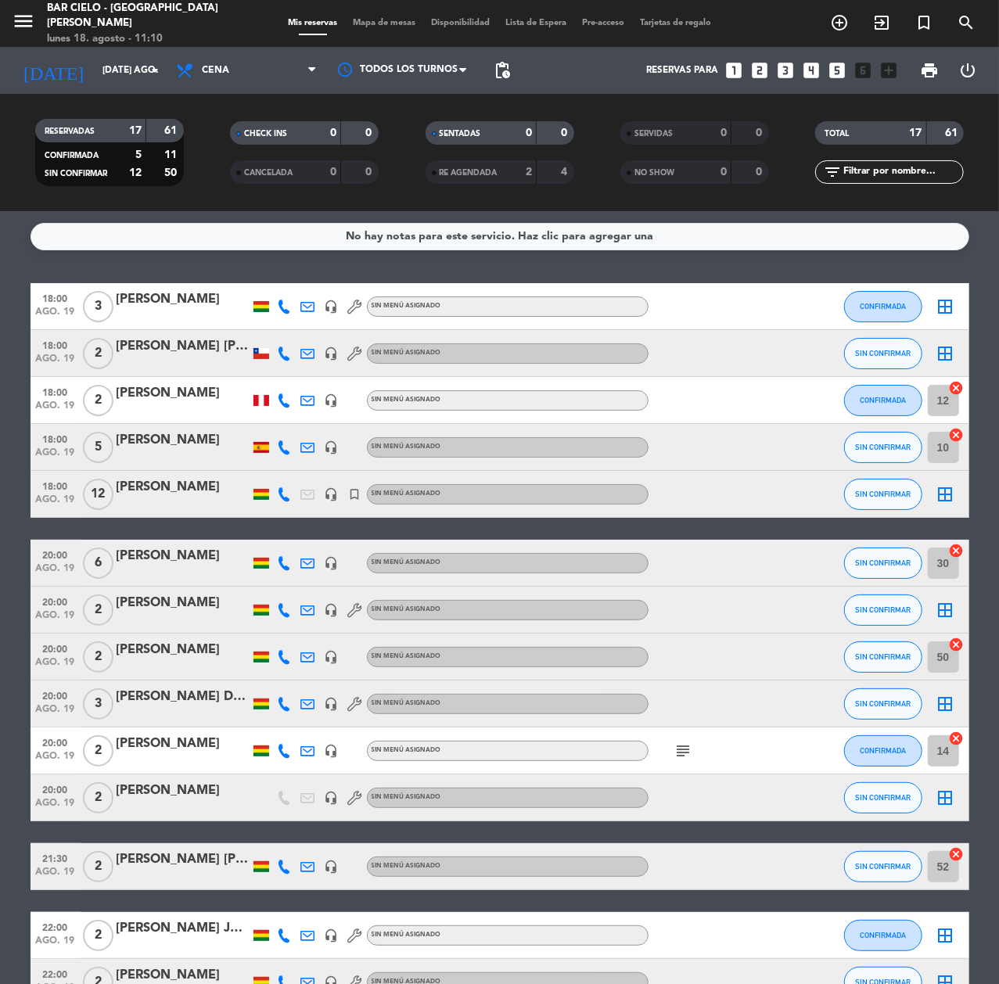
click at [754, 75] on icon "looks_two" at bounding box center [760, 70] width 20 height 20
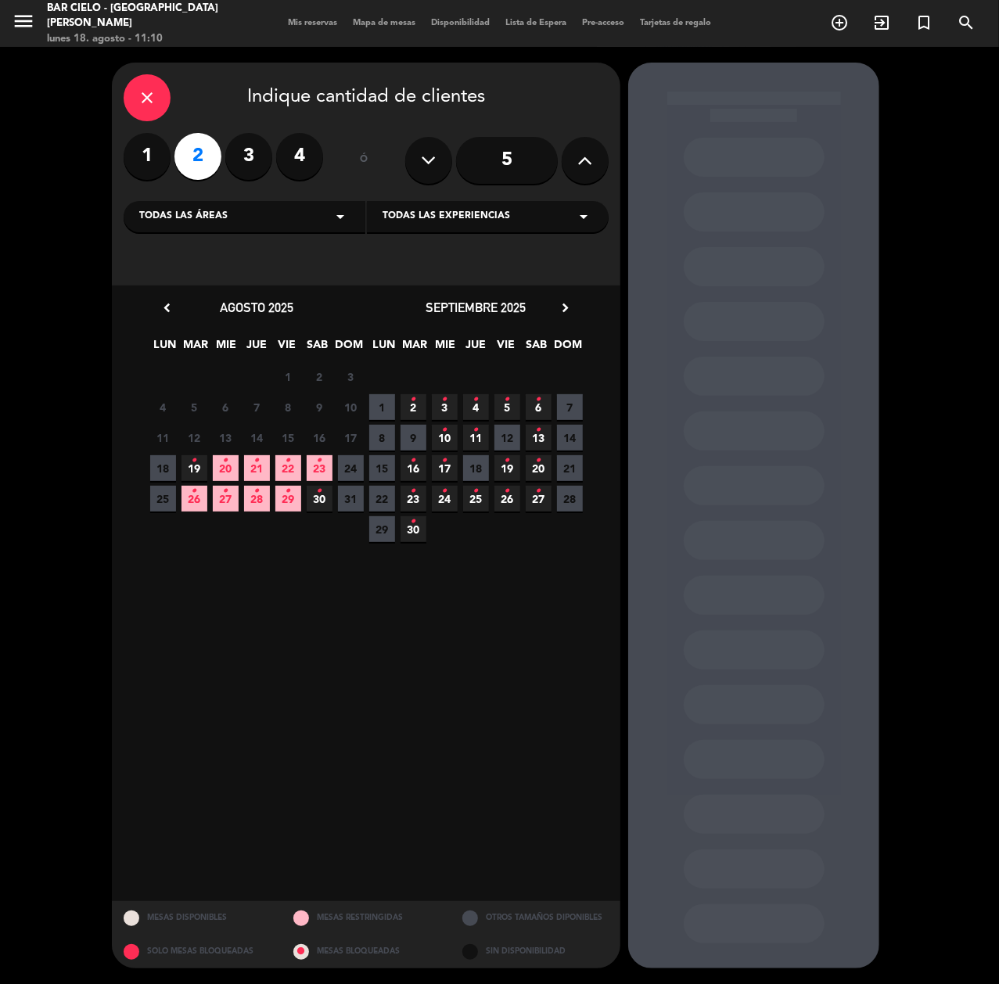
click at [195, 468] on icon "•" at bounding box center [194, 460] width 5 height 25
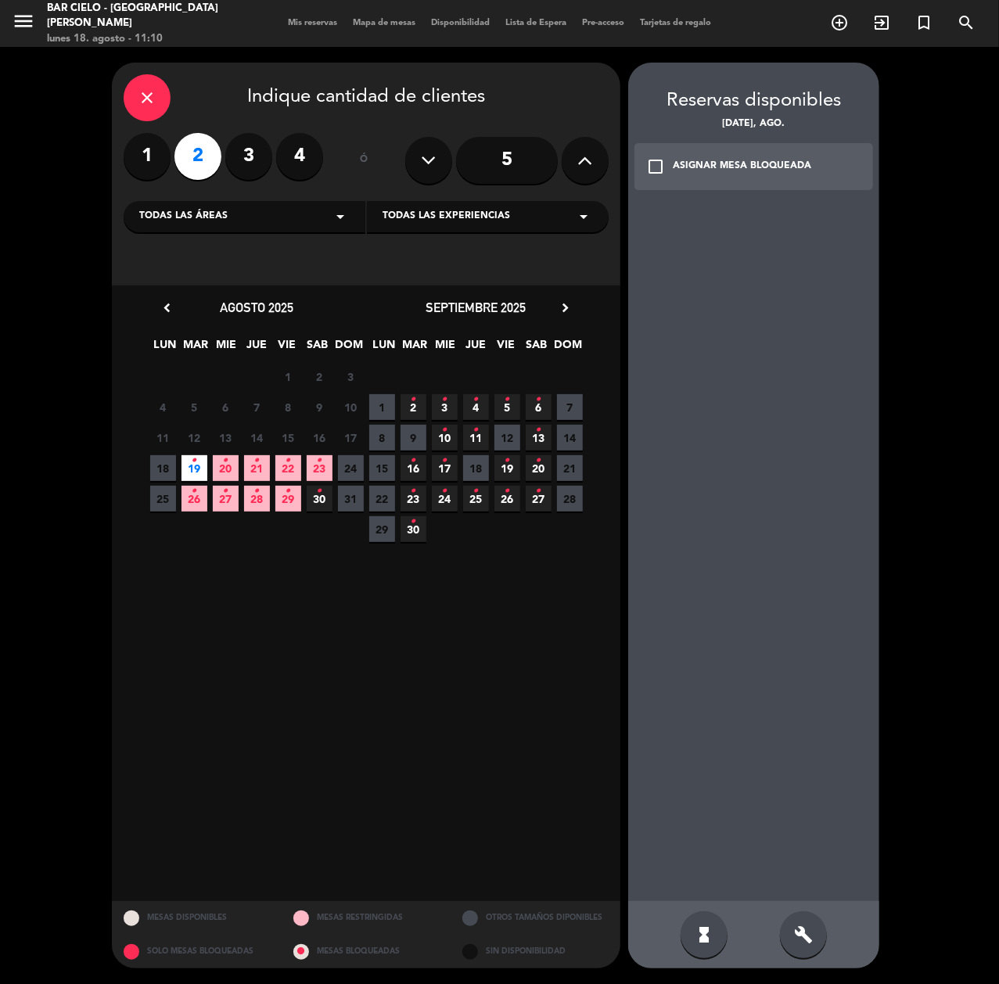
click at [798, 918] on div "build" at bounding box center [803, 935] width 47 height 47
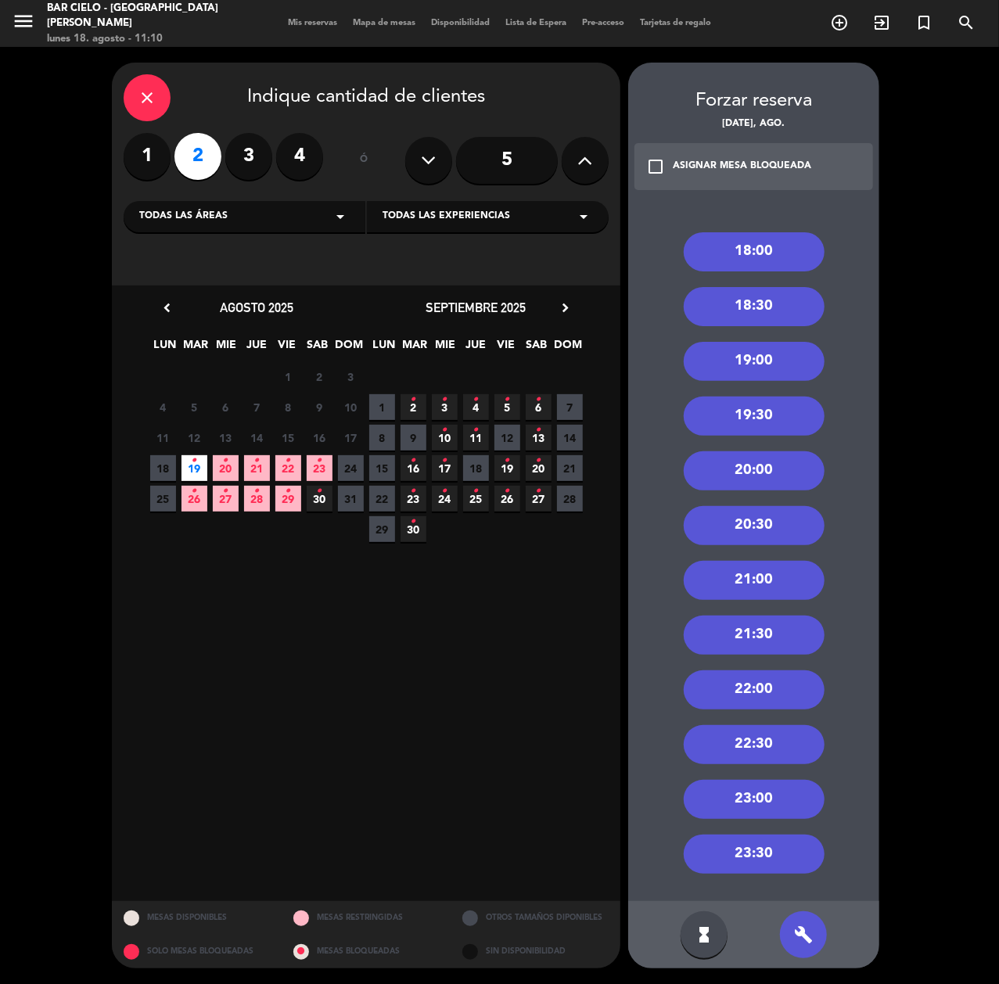
click at [758, 250] on div "18:00" at bounding box center [754, 251] width 141 height 39
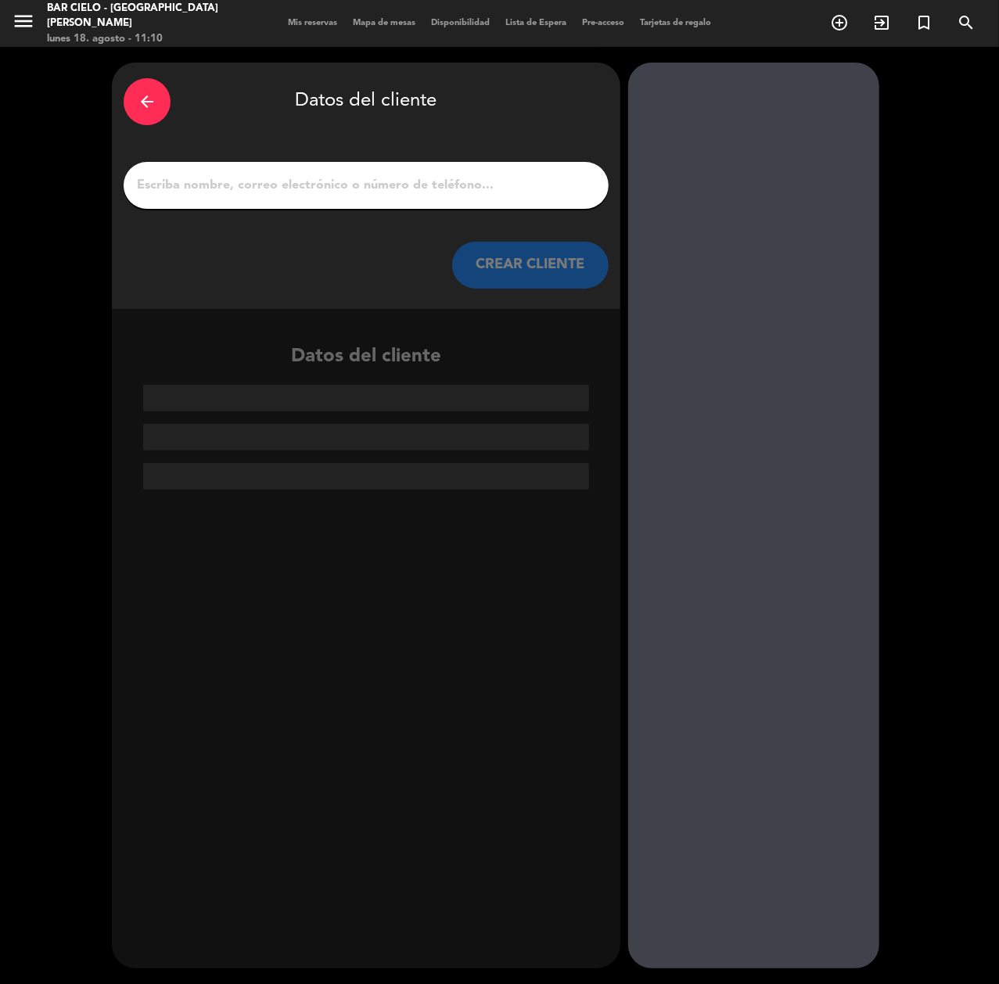
click at [349, 199] on div at bounding box center [366, 185] width 485 height 47
click at [348, 199] on div at bounding box center [366, 185] width 485 height 47
click at [348, 192] on input "1" at bounding box center [366, 185] width 462 height 22
paste input "[PERSON_NAME]"
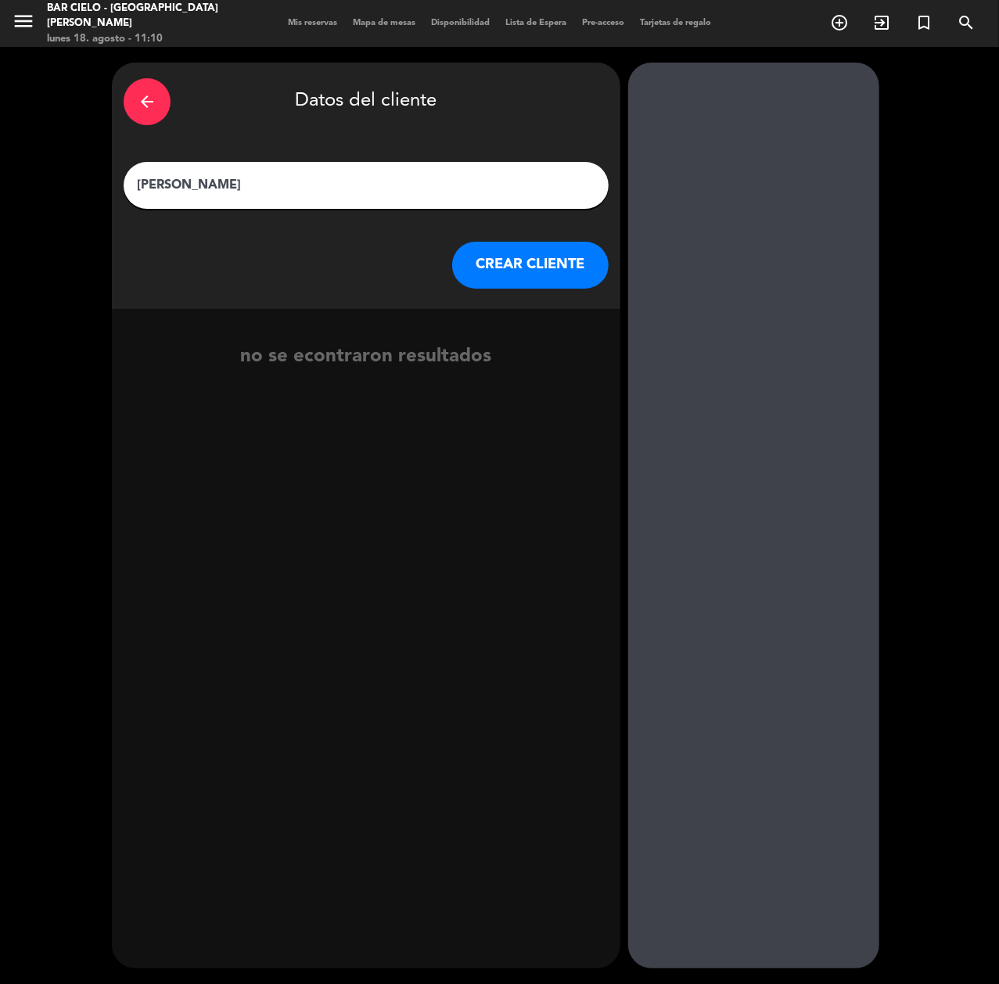
type input "[PERSON_NAME]"
click at [520, 279] on button "CREAR CLIENTE" at bounding box center [530, 265] width 156 height 47
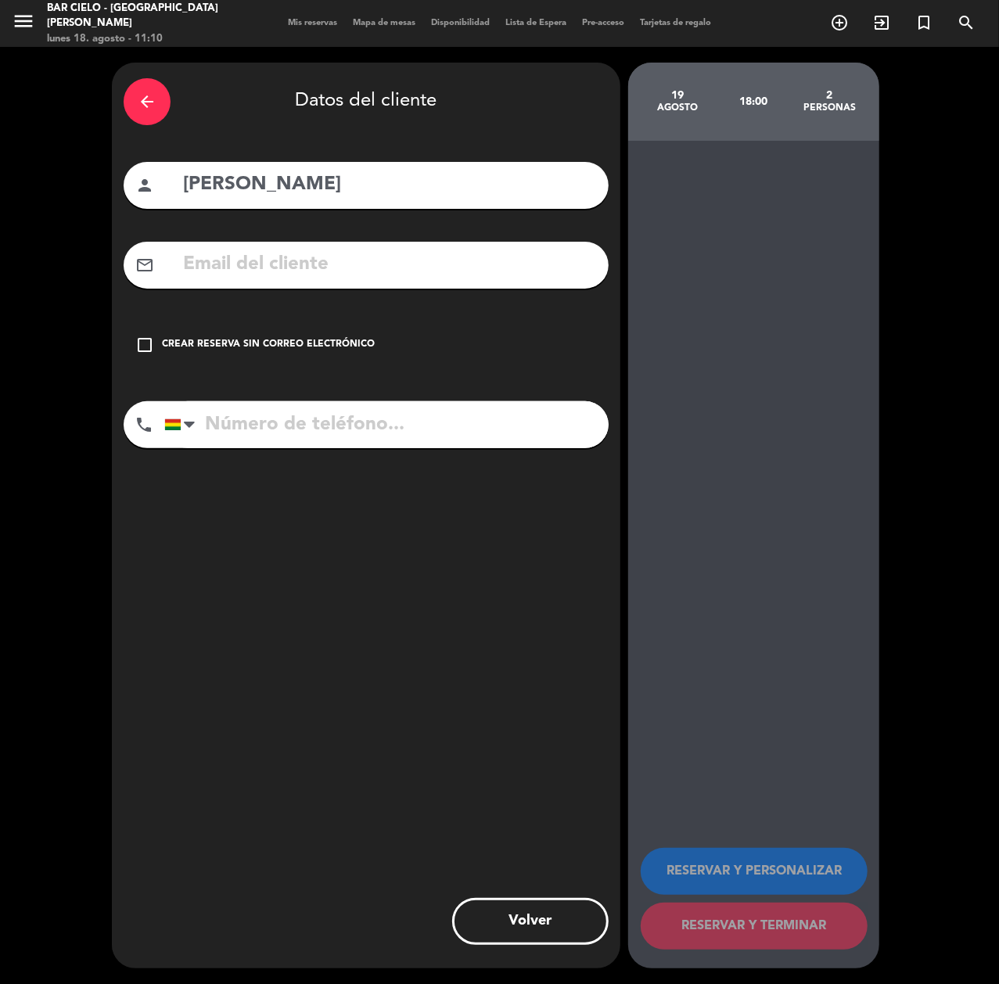
click at [314, 263] on input "text" at bounding box center [389, 265] width 415 height 32
paste input "[EMAIL_ADDRESS][DOMAIN_NAME]"
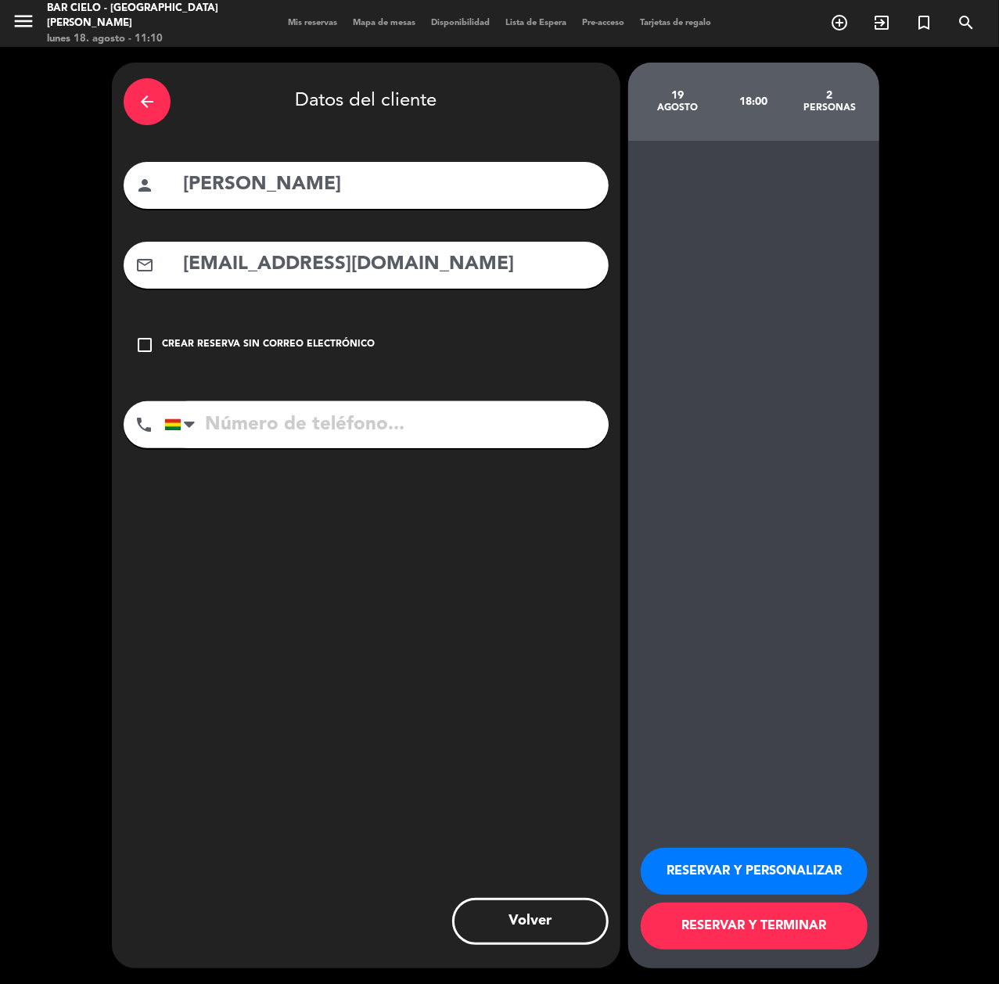
type input "[EMAIL_ADDRESS][DOMAIN_NAME]"
click at [304, 440] on input "tel" at bounding box center [386, 424] width 444 height 47
paste input "70096396"
type input "70096396"
drag, startPoint x: 702, startPoint y: 858, endPoint x: 696, endPoint y: 865, distance: 9.4
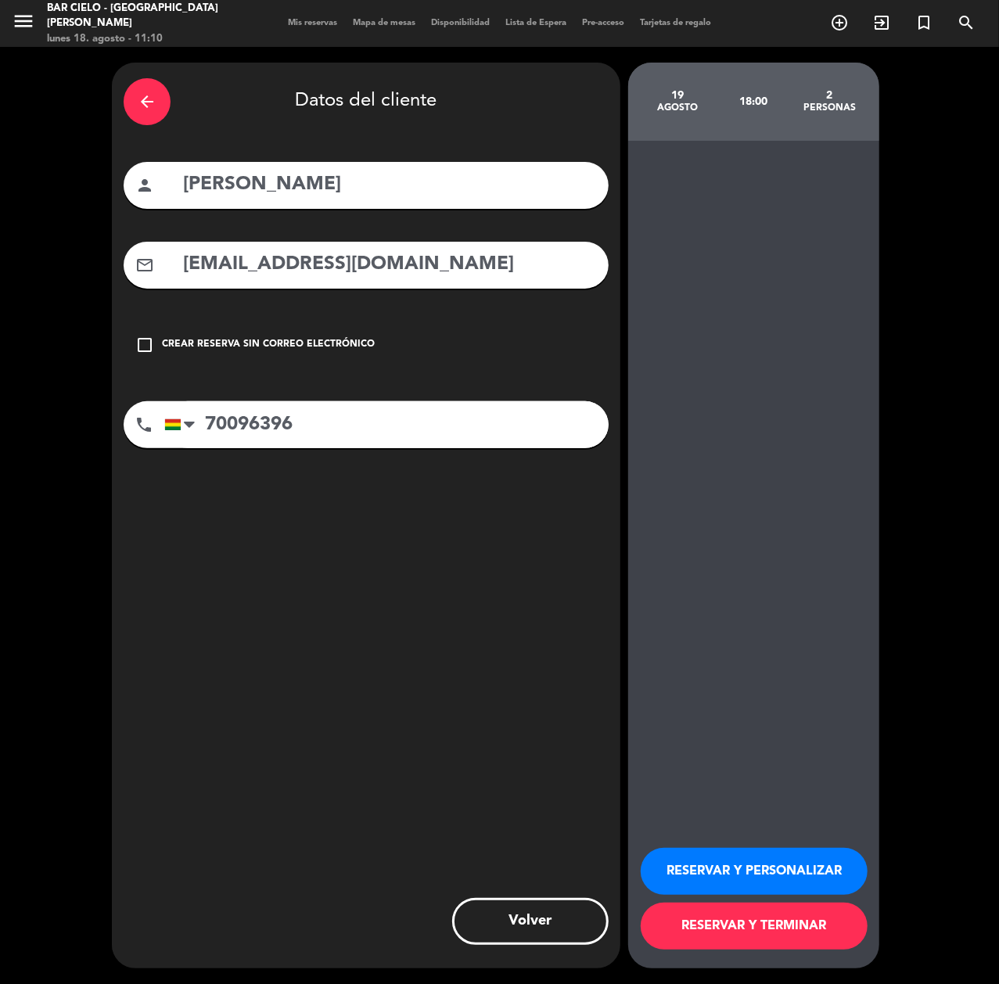
click at [700, 861] on button "RESERVAR Y PERSONALIZAR" at bounding box center [754, 871] width 227 height 47
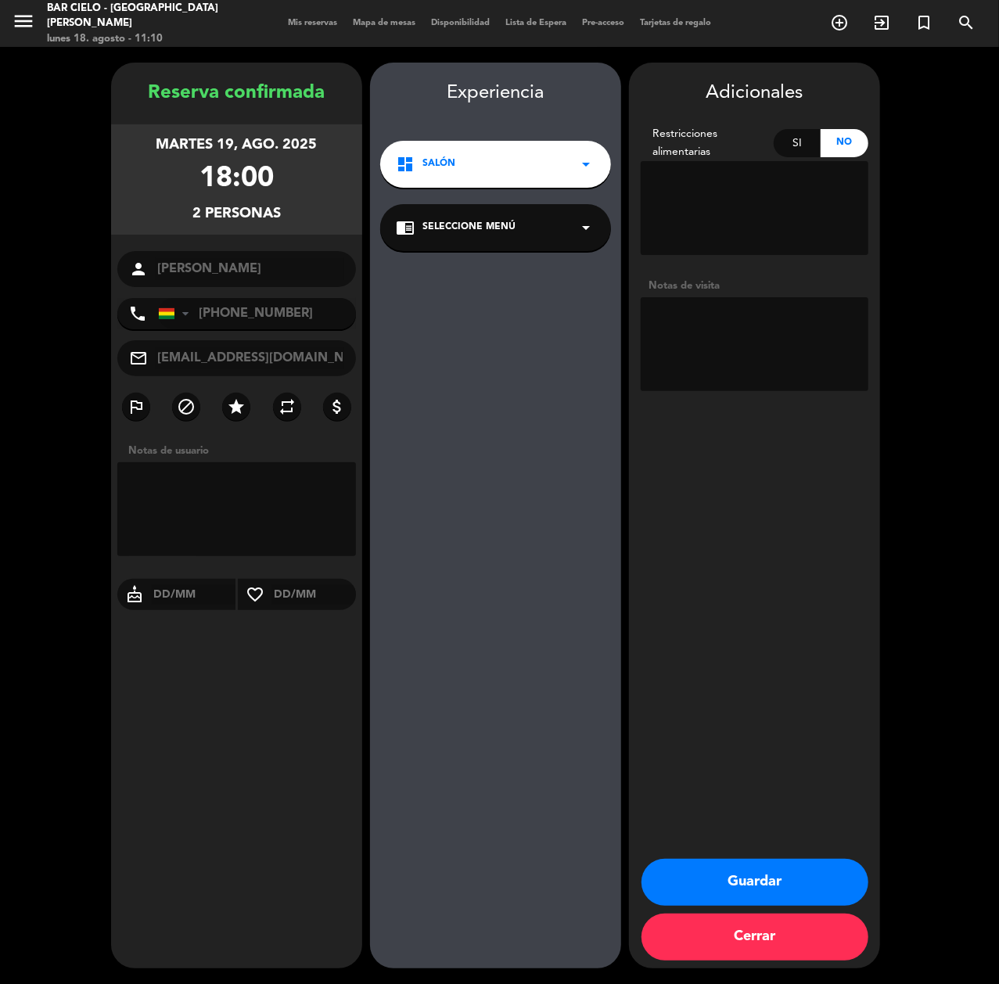
click at [714, 868] on button "Guardar" at bounding box center [755, 882] width 227 height 47
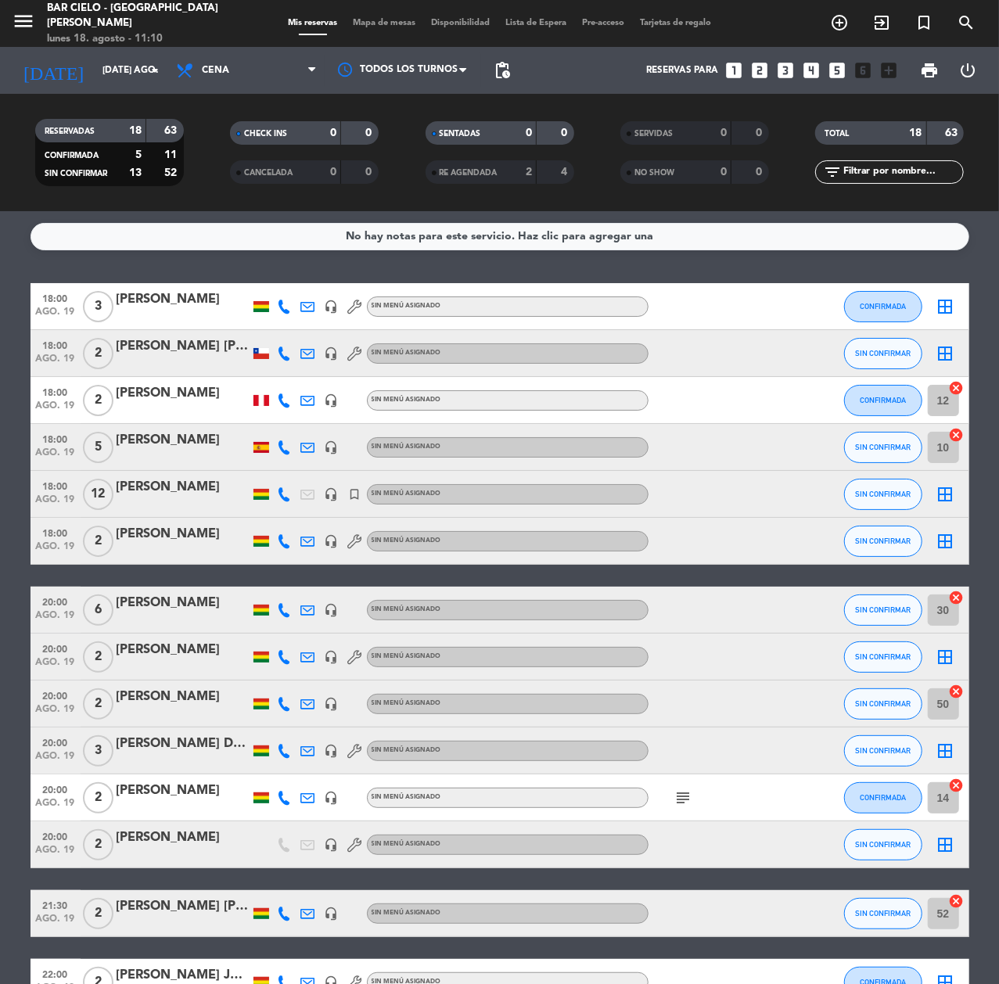
click at [761, 72] on icon "looks_two" at bounding box center [760, 70] width 20 height 20
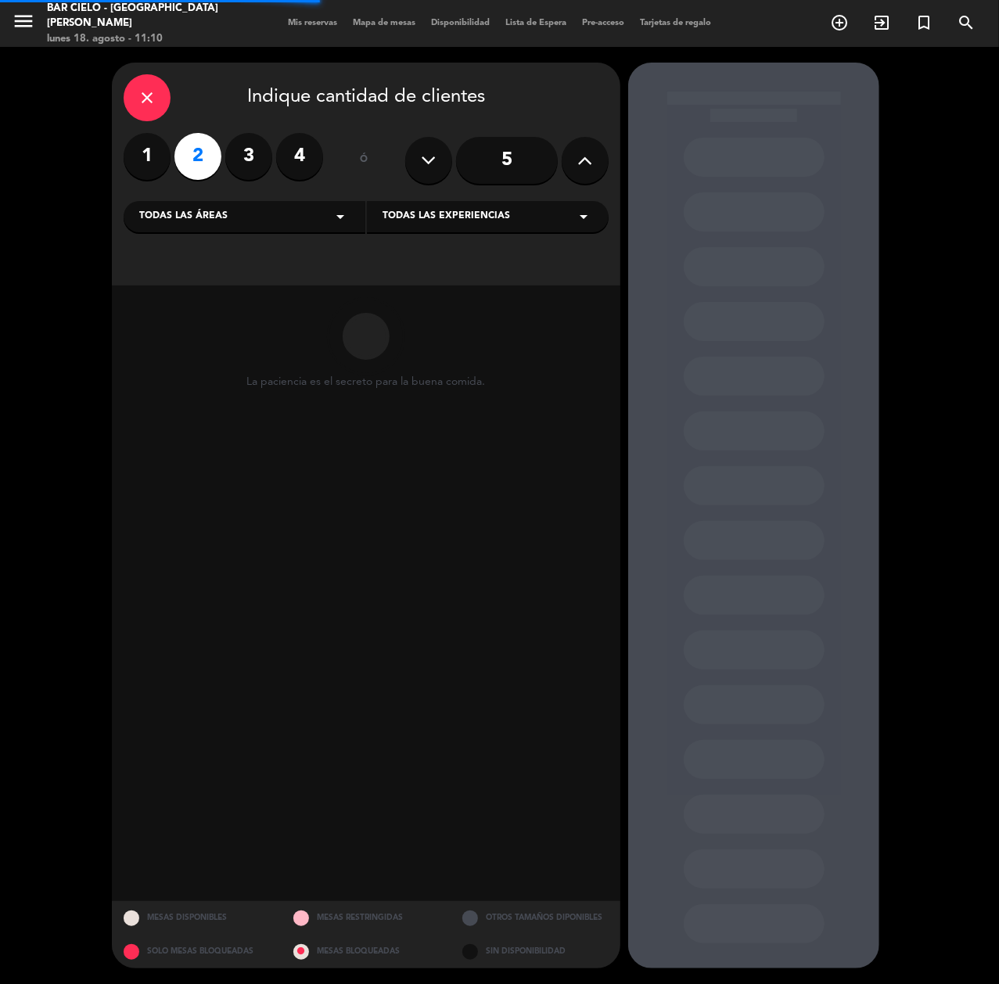
click at [301, 155] on label "4" at bounding box center [299, 156] width 47 height 47
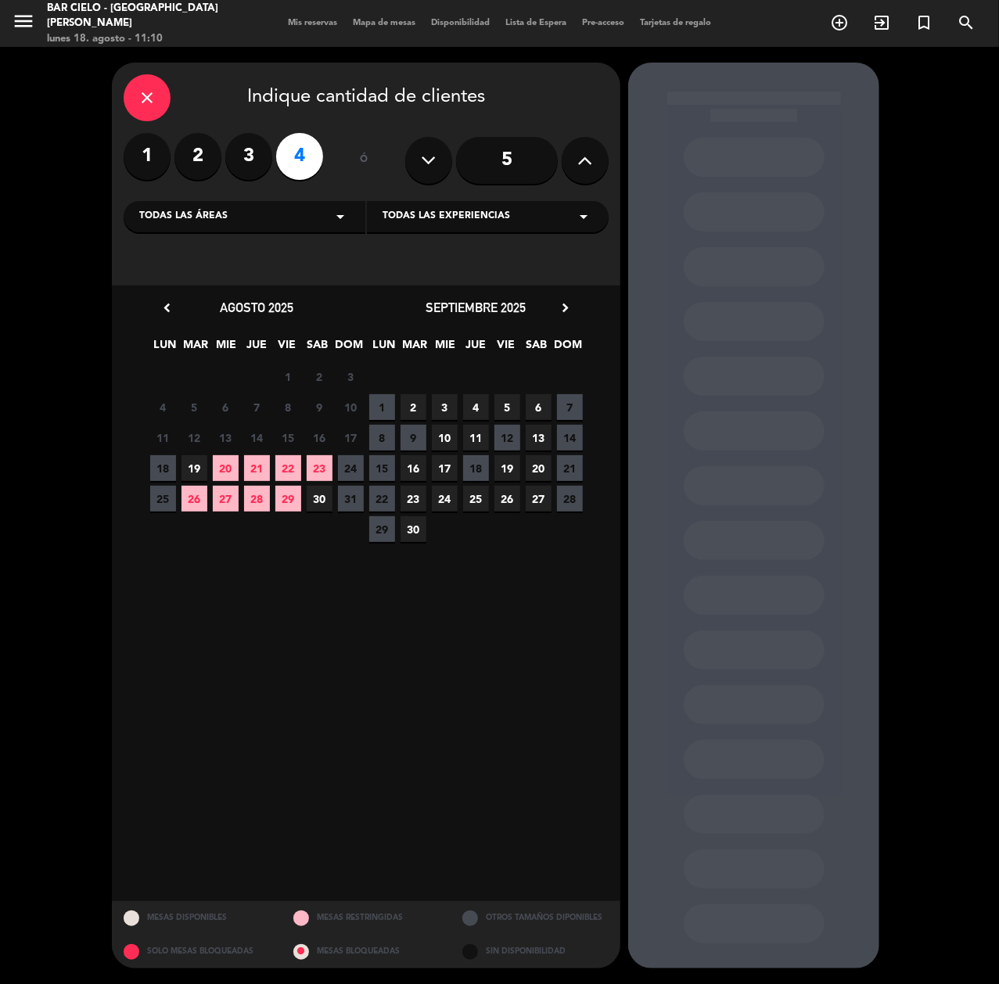
click at [442, 471] on span "17" at bounding box center [445, 468] width 26 height 26
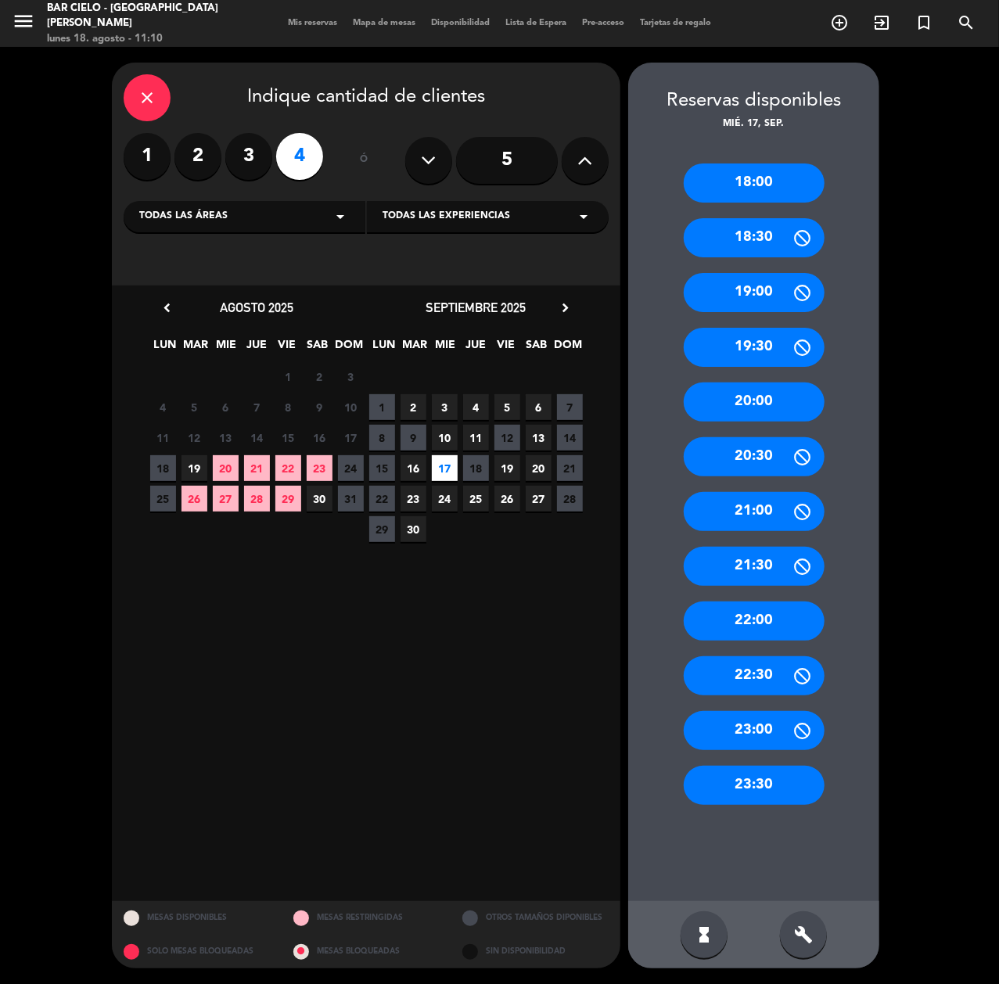
click at [731, 182] on div "18:00" at bounding box center [754, 183] width 141 height 39
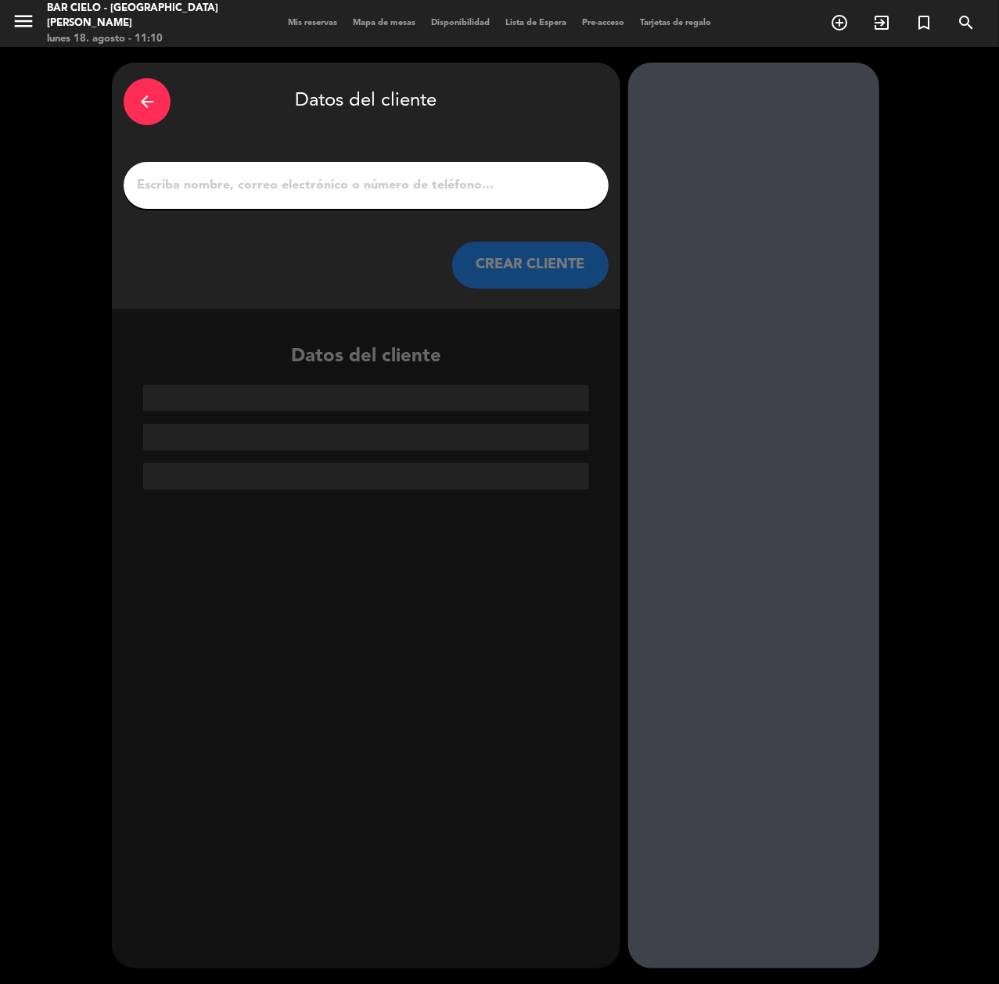
click at [365, 171] on div at bounding box center [366, 185] width 485 height 47
click at [333, 202] on div at bounding box center [366, 185] width 485 height 47
paste input "[PERSON_NAME]"
click at [338, 186] on input "1" at bounding box center [366, 185] width 462 height 22
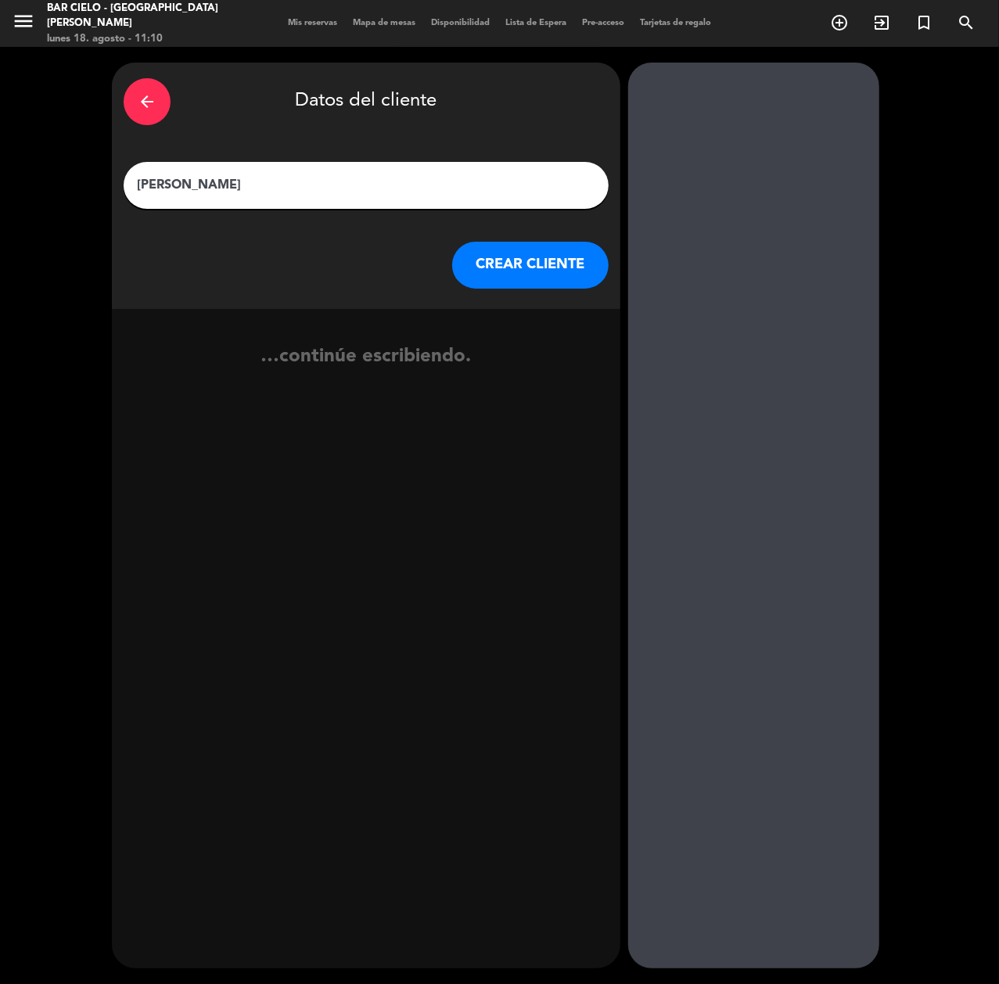
type input "[PERSON_NAME]"
click at [541, 279] on button "CREAR CLIENTE" at bounding box center [530, 265] width 156 height 47
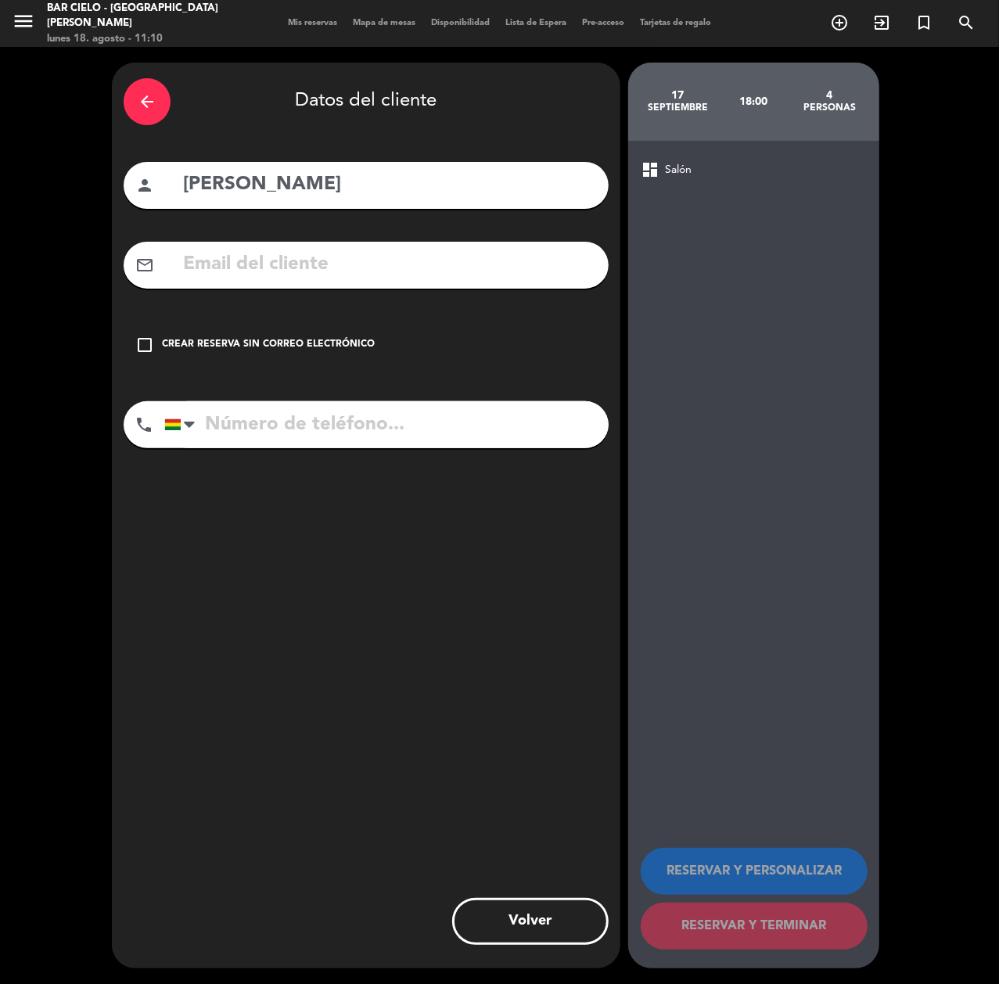
click at [315, 242] on div "mail_outline" at bounding box center [366, 265] width 485 height 47
click at [282, 267] on input "text" at bounding box center [389, 265] width 415 height 32
paste input "[EMAIL_ADDRESS][DOMAIN_NAME]"
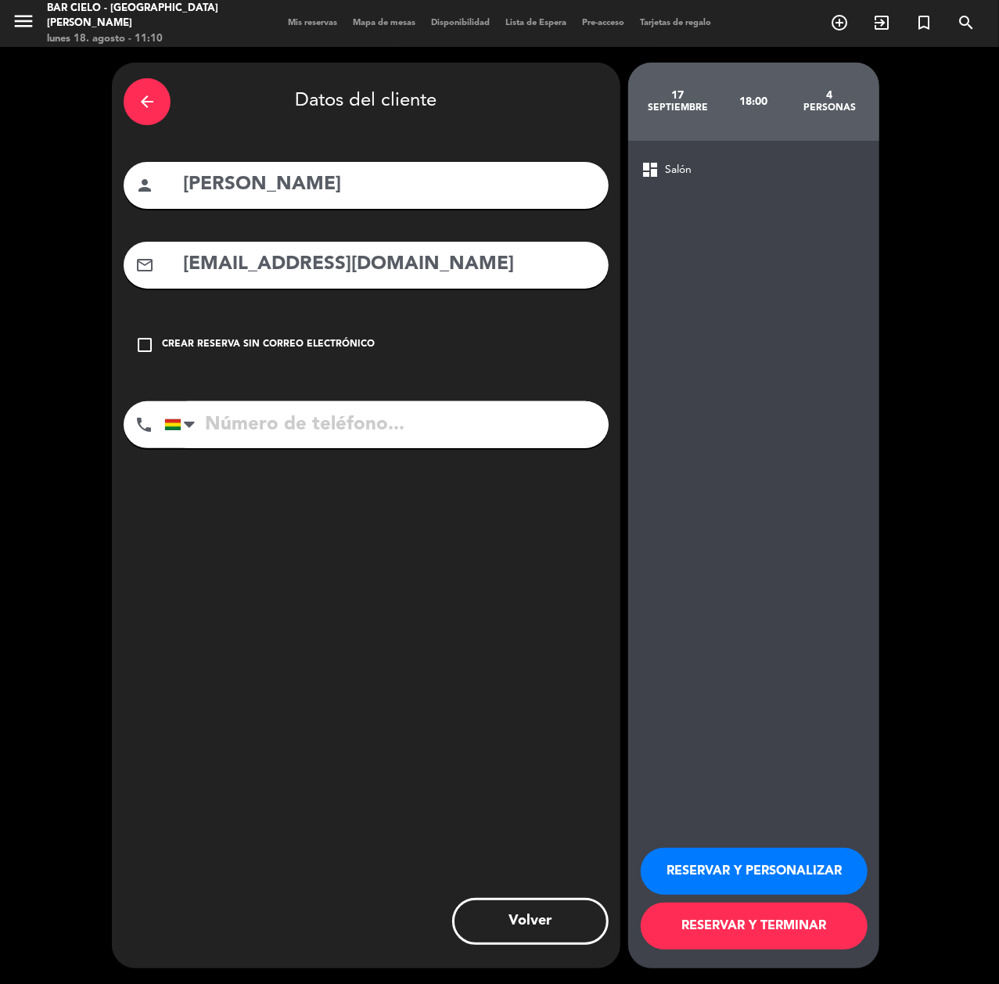
type input "[EMAIL_ADDRESS][DOMAIN_NAME]"
drag, startPoint x: 242, startPoint y: 382, endPoint x: 238, endPoint y: 424, distance: 42.4
click at [243, 394] on div "arrow_back Datos del cliente person [PERSON_NAME] mail_outline [EMAIL_ADDRESS][…" at bounding box center [366, 516] width 509 height 906
click at [236, 433] on input "tel" at bounding box center [386, 424] width 444 height 47
paste input "65071424"
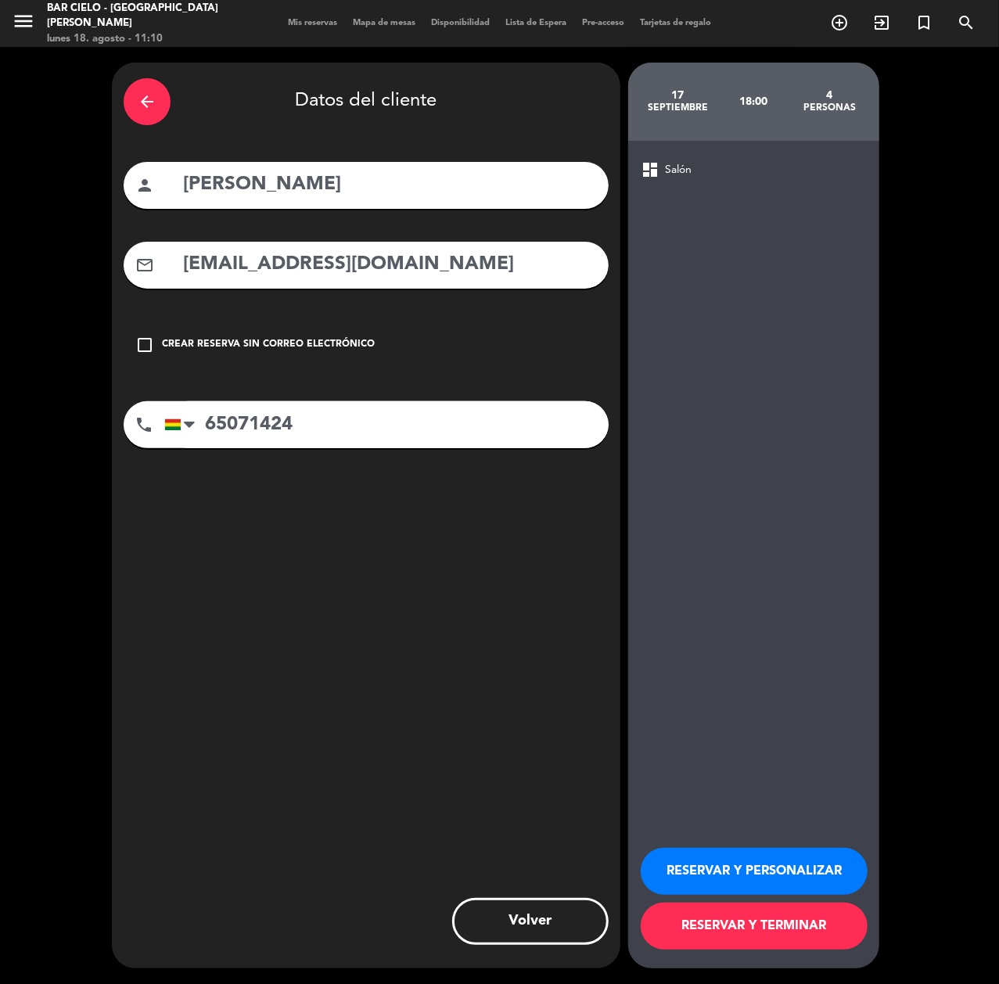
click at [326, 408] on input "65071424" at bounding box center [386, 424] width 444 height 47
type input "65071424"
click at [756, 851] on button "RESERVAR Y PERSONALIZAR" at bounding box center [754, 871] width 227 height 47
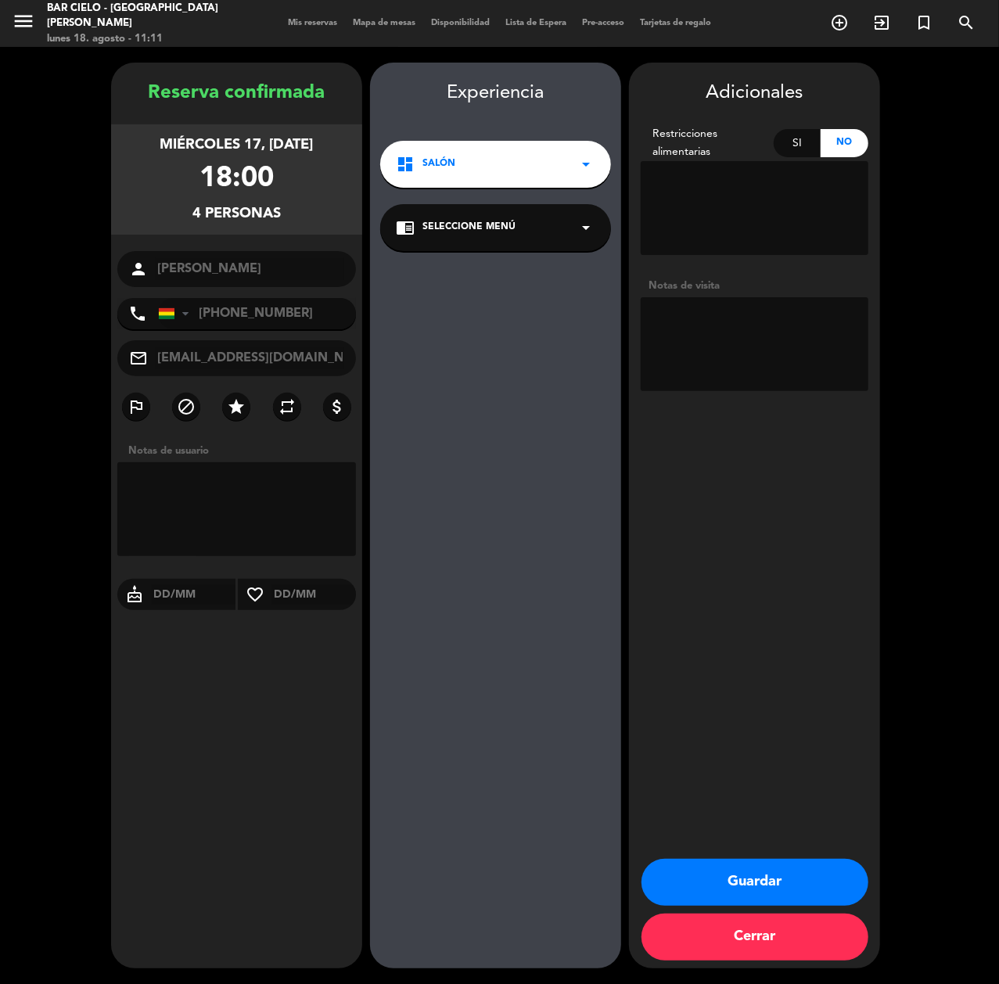
click at [723, 877] on button "Guardar" at bounding box center [755, 882] width 227 height 47
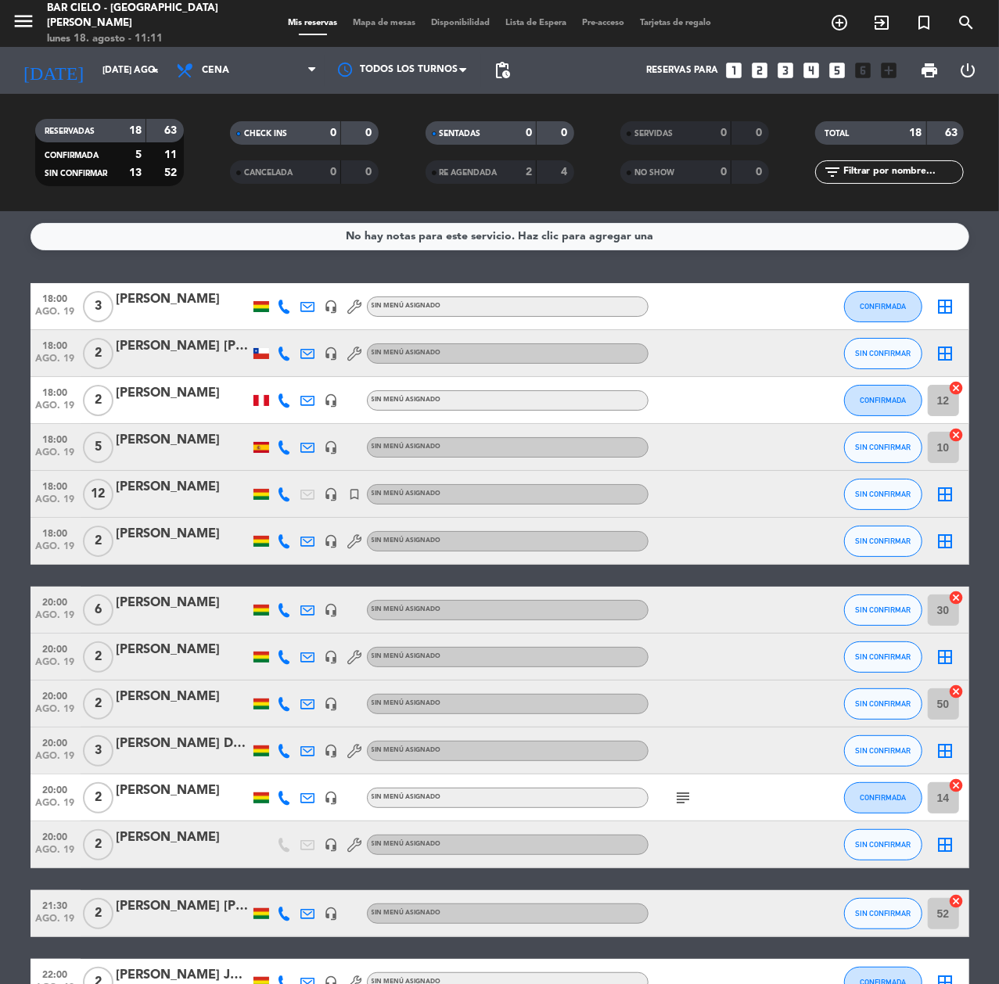
click at [758, 69] on icon "looks_two" at bounding box center [760, 70] width 20 height 20
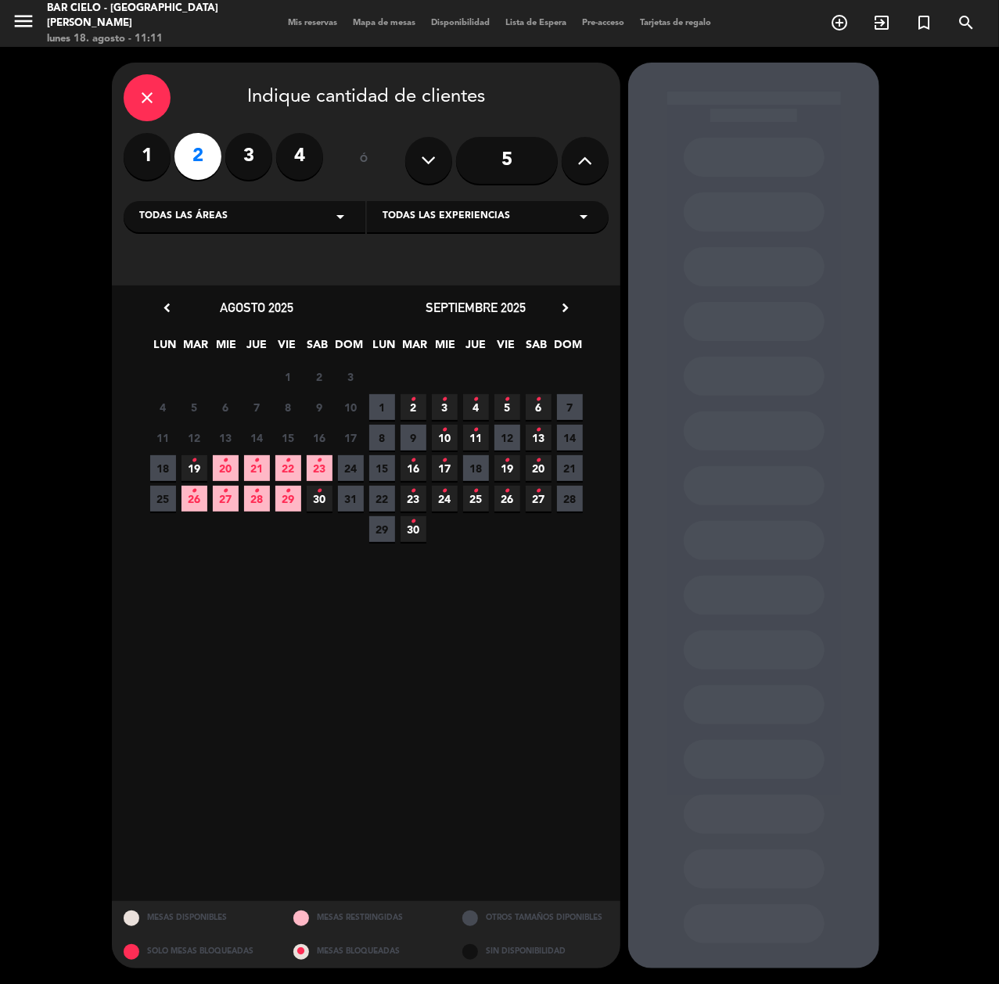
click at [199, 463] on span "19 •" at bounding box center [195, 468] width 26 height 26
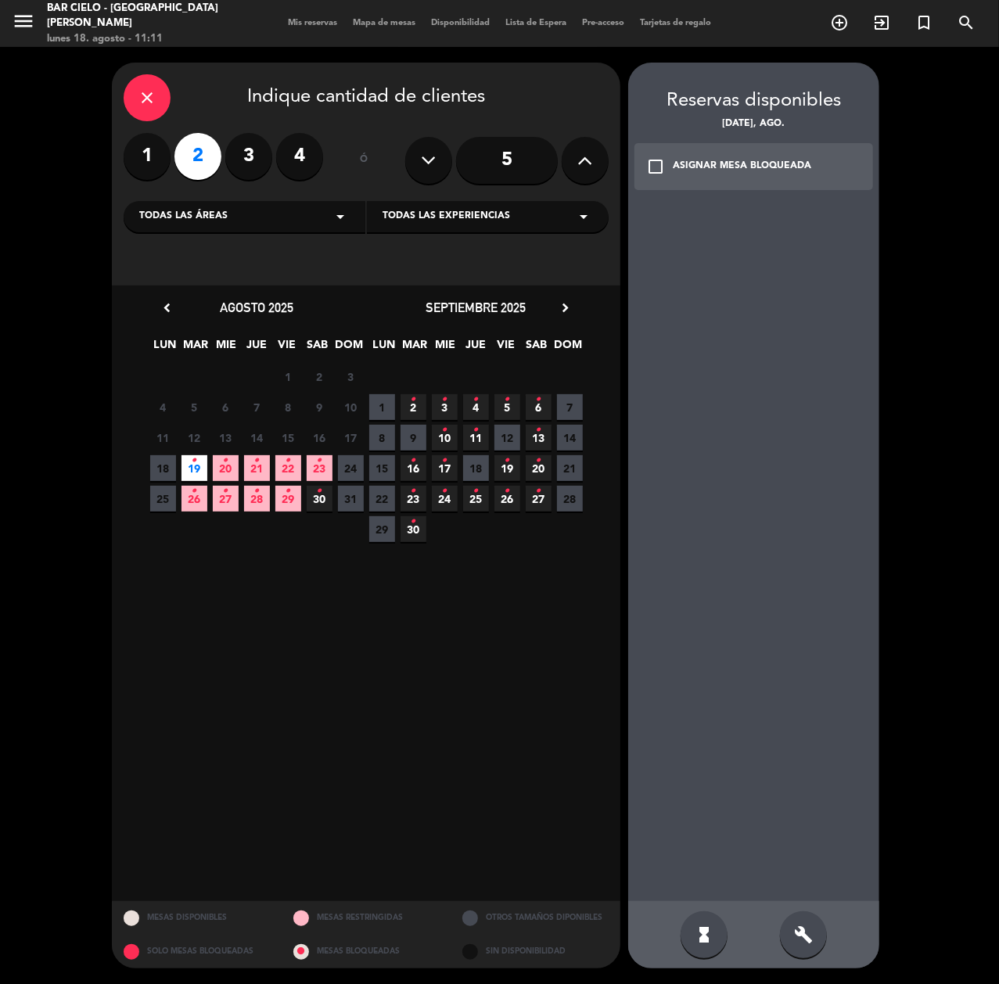
click at [794, 928] on icon "build" at bounding box center [803, 935] width 19 height 19
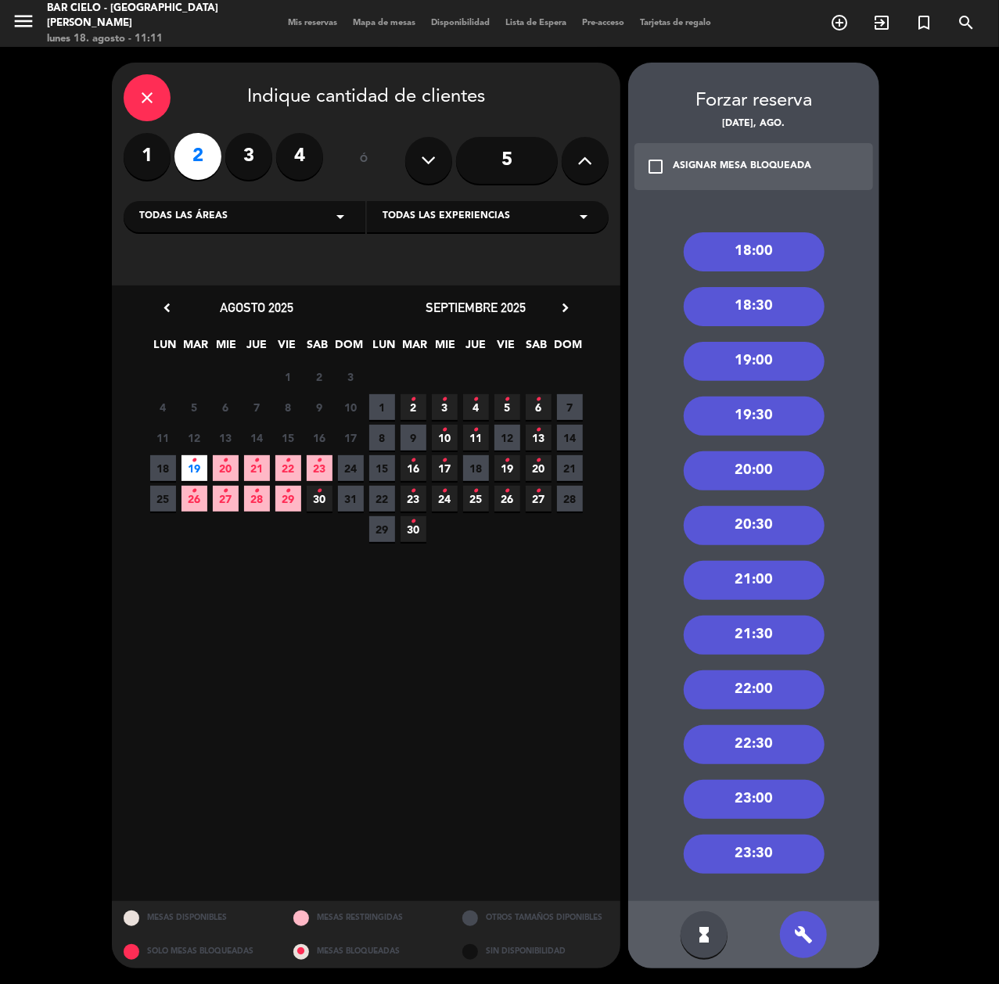
click at [746, 244] on div "18:00" at bounding box center [754, 251] width 141 height 39
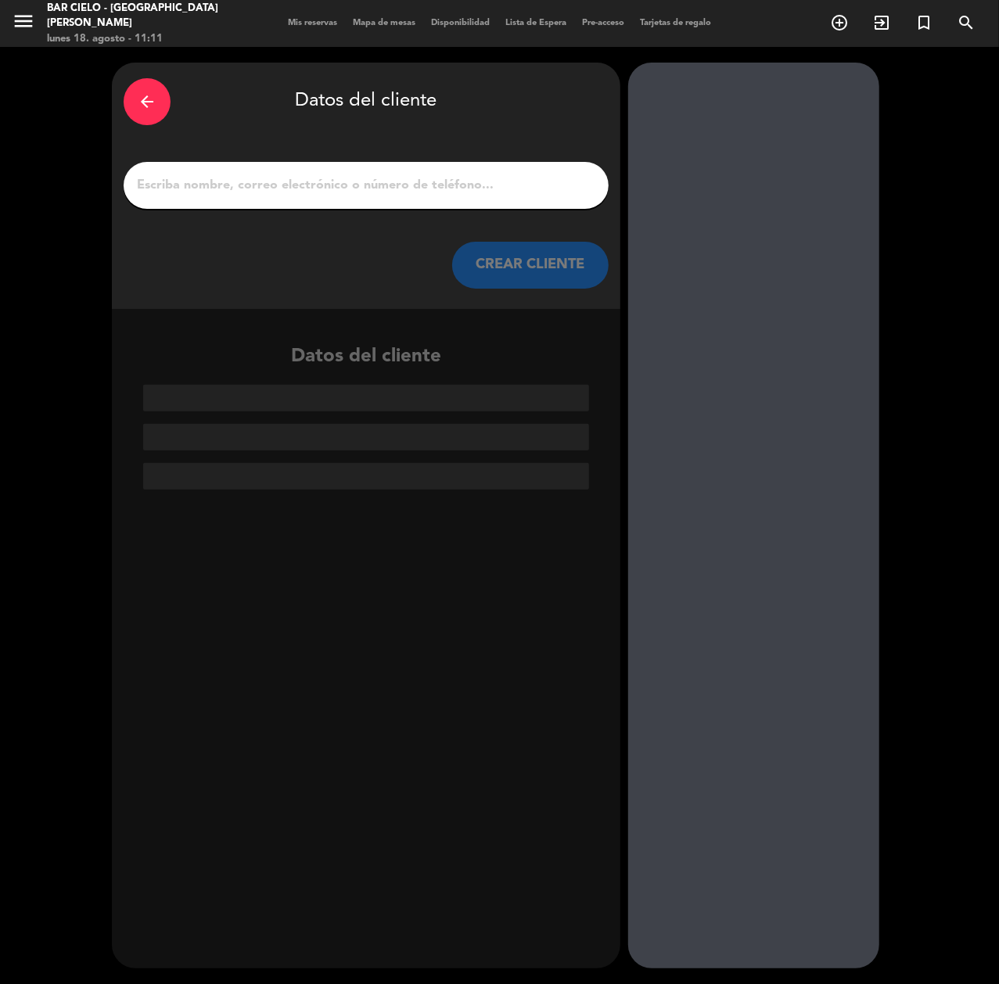
click at [315, 207] on div at bounding box center [366, 185] width 485 height 47
click at [315, 178] on input "1" at bounding box center [366, 185] width 462 height 22
paste input "[PERSON_NAME]"
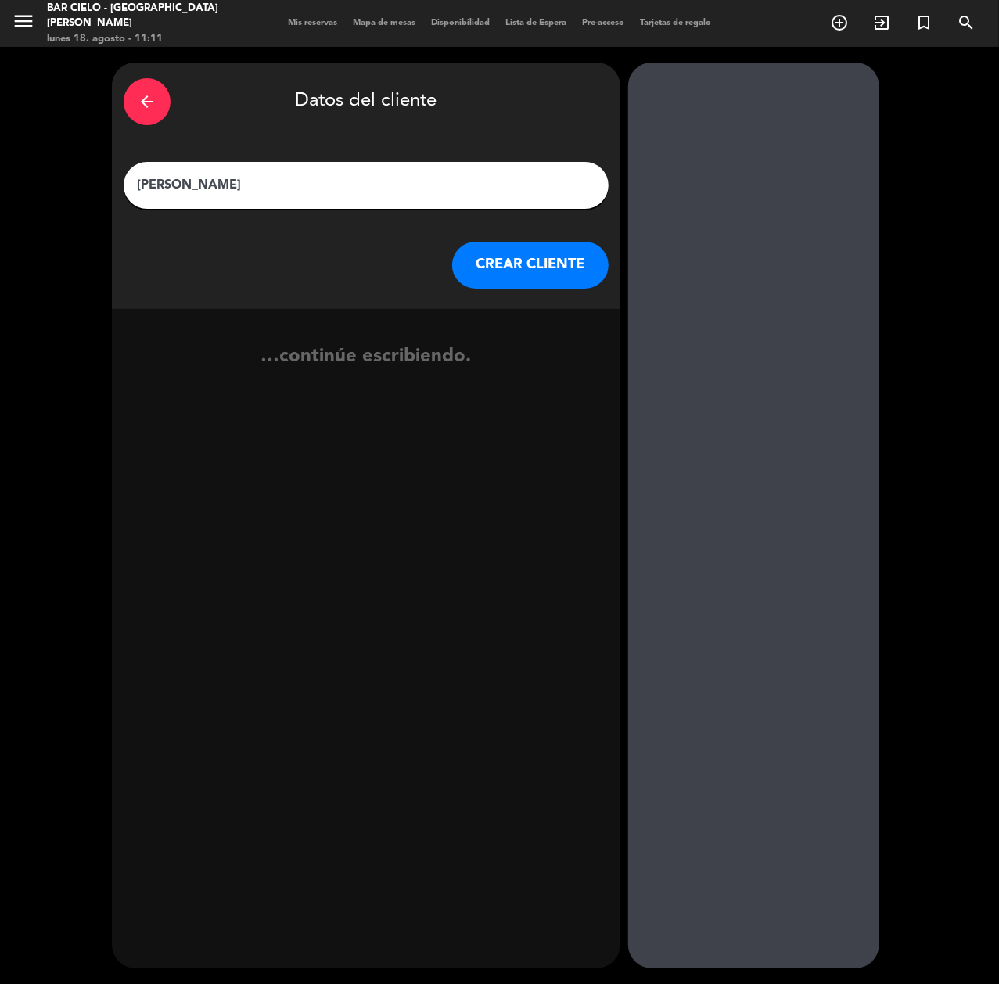
type input "[PERSON_NAME]"
click at [523, 263] on button "CREAR CLIENTE" at bounding box center [530, 265] width 156 height 47
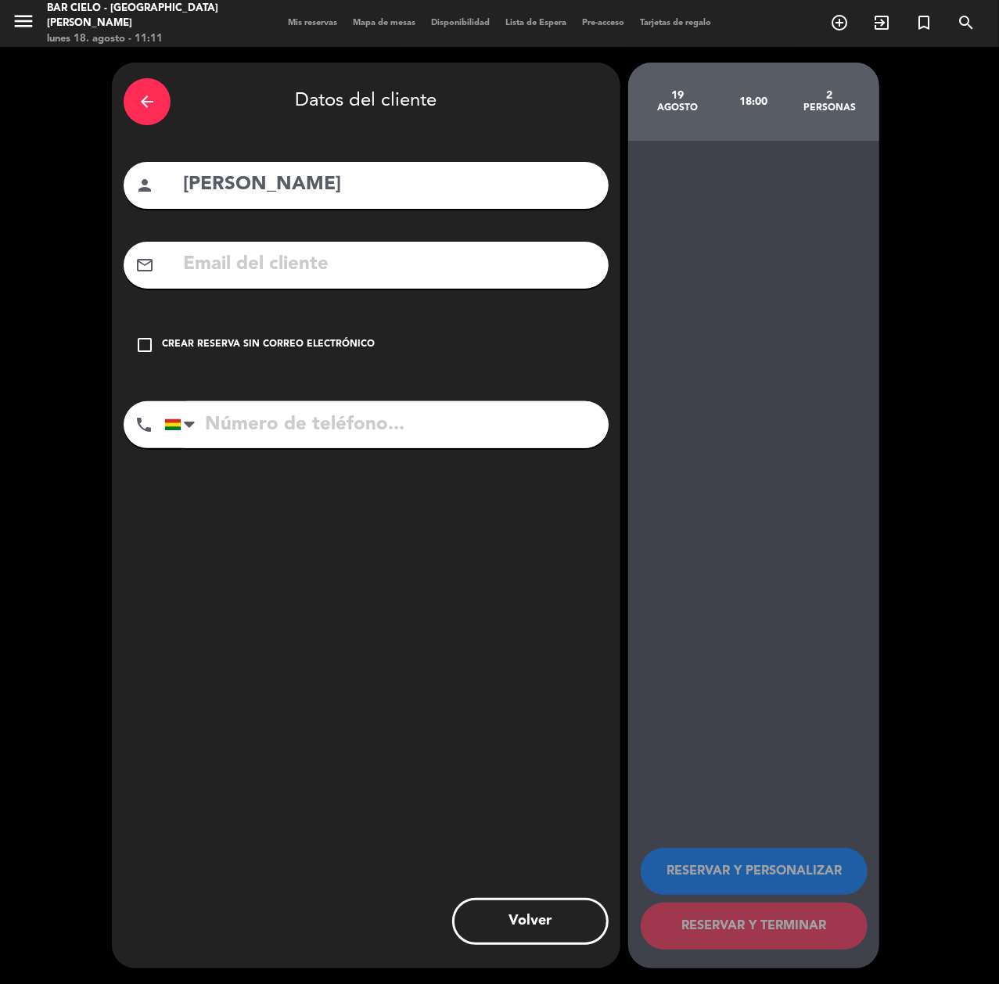
click at [273, 446] on input "tel" at bounding box center [386, 424] width 444 height 47
paste input "67774100"
type input "67774100"
click at [254, 342] on div "Crear reserva sin correo electrónico" at bounding box center [268, 345] width 213 height 16
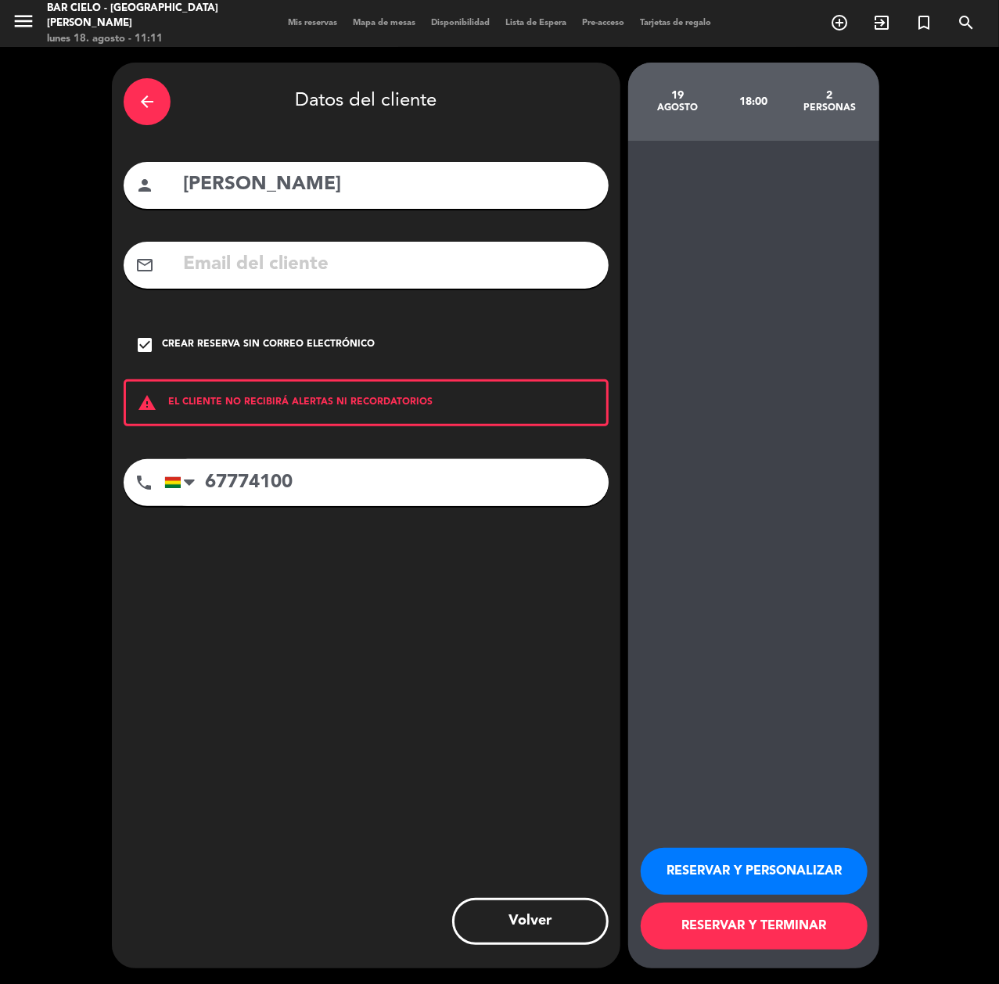
click at [692, 886] on button "RESERVAR Y PERSONALIZAR" at bounding box center [754, 871] width 227 height 47
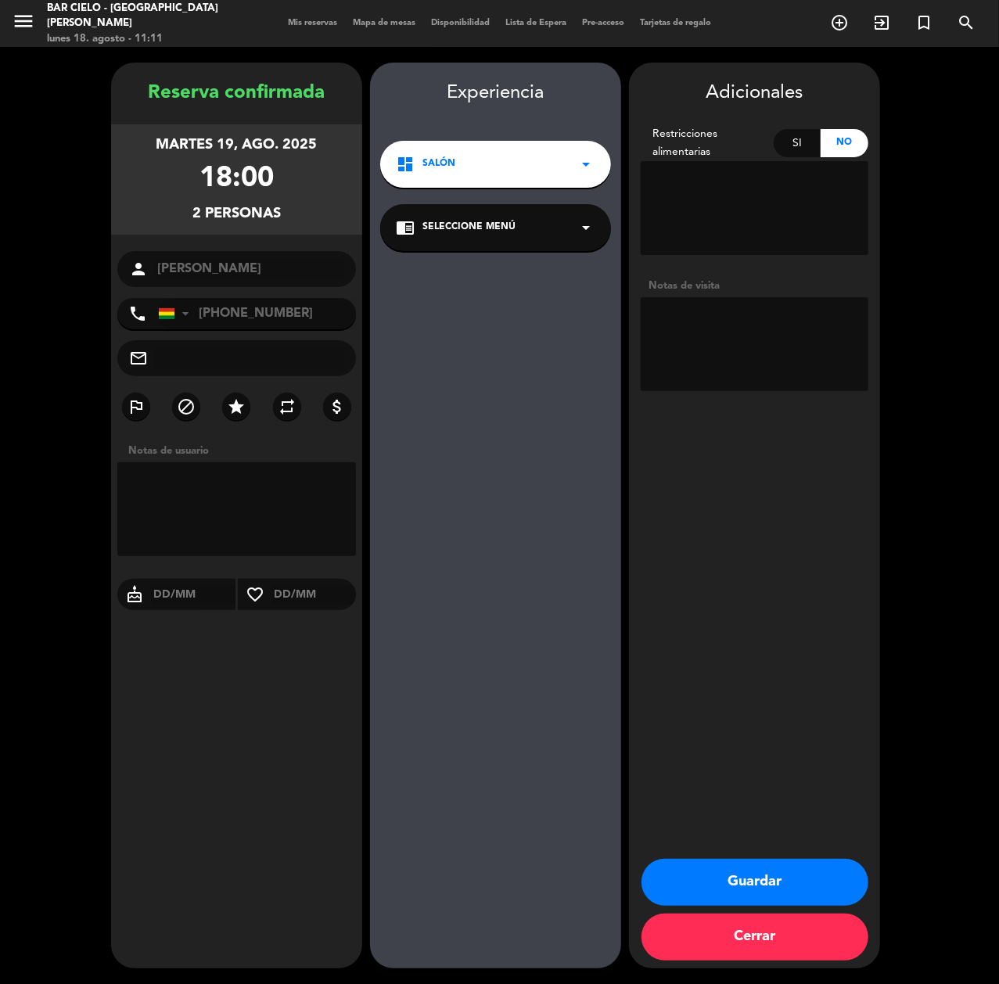
click at [731, 305] on textarea at bounding box center [755, 344] width 228 height 94
type textarea "cumple"
click at [764, 868] on button "Guardar" at bounding box center [755, 882] width 227 height 47
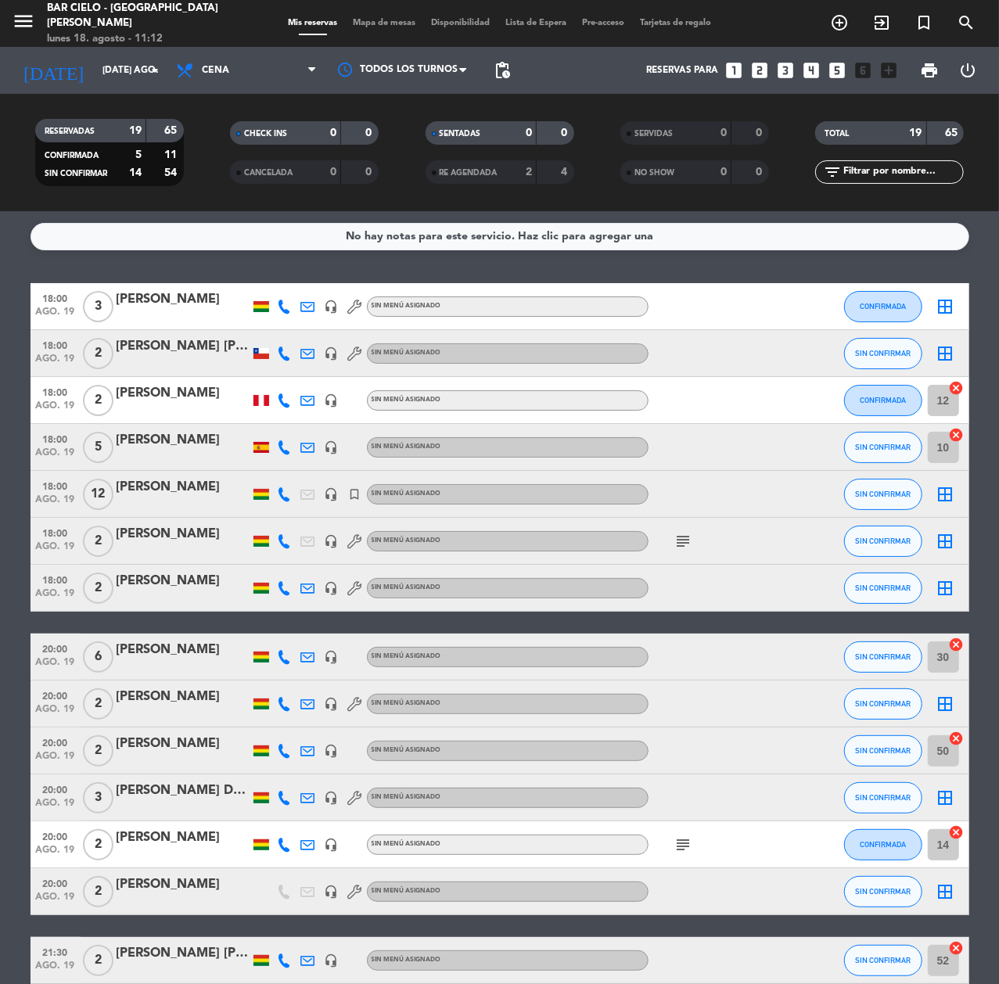
click at [784, 67] on icon "looks_3" at bounding box center [785, 70] width 20 height 20
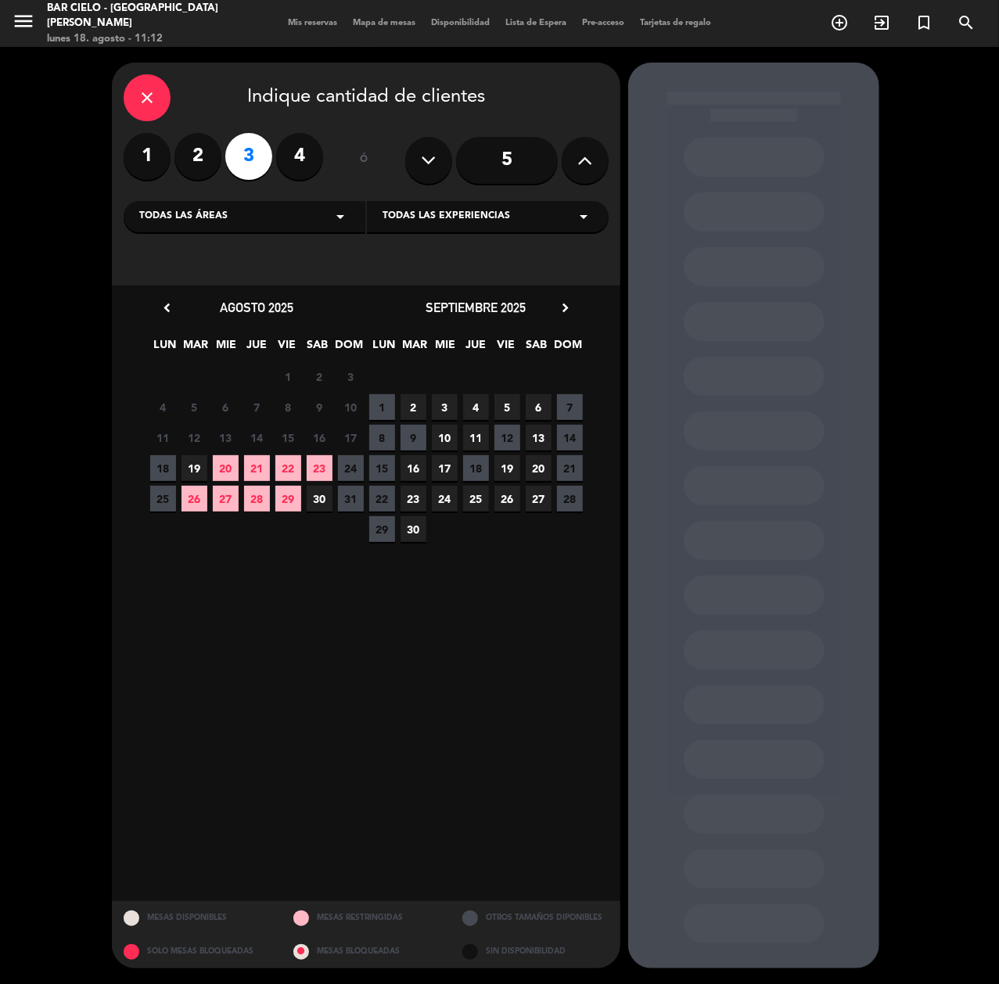
click at [289, 468] on span "22" at bounding box center [288, 468] width 26 height 26
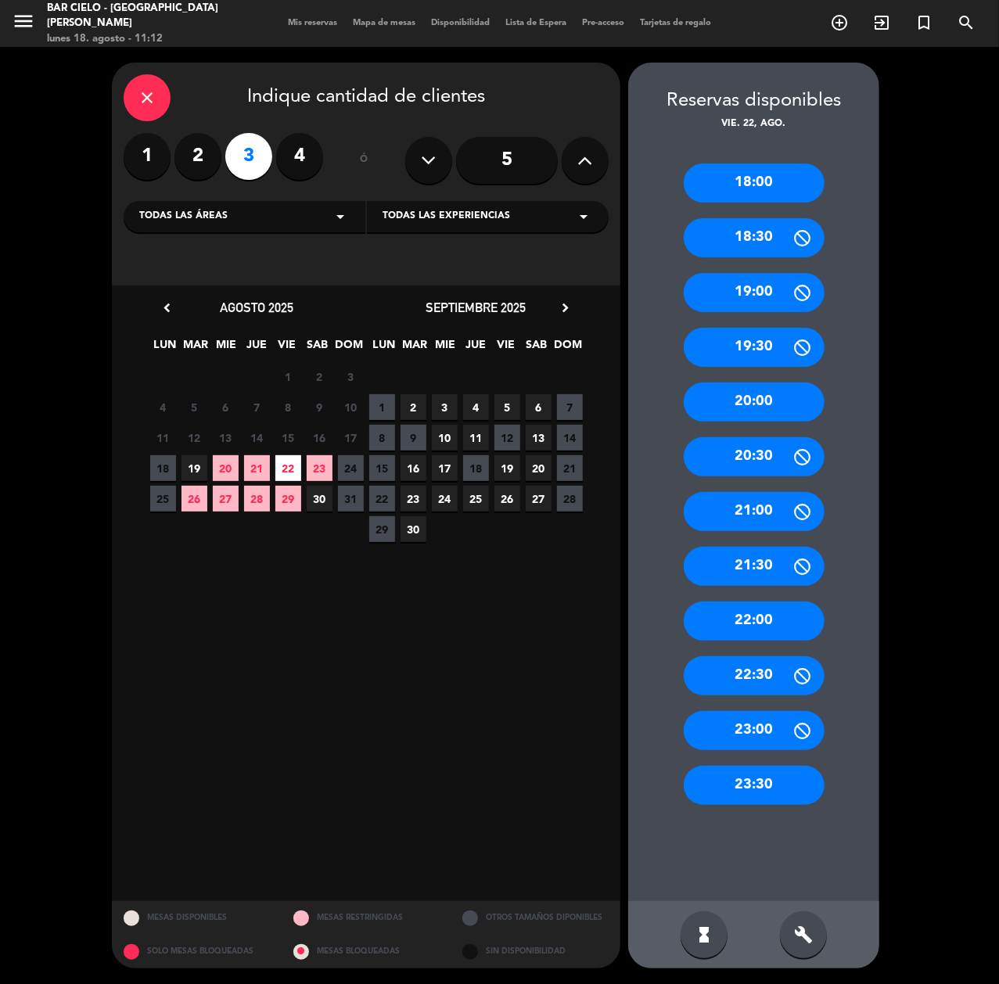
click at [775, 620] on div "22:00" at bounding box center [754, 621] width 141 height 39
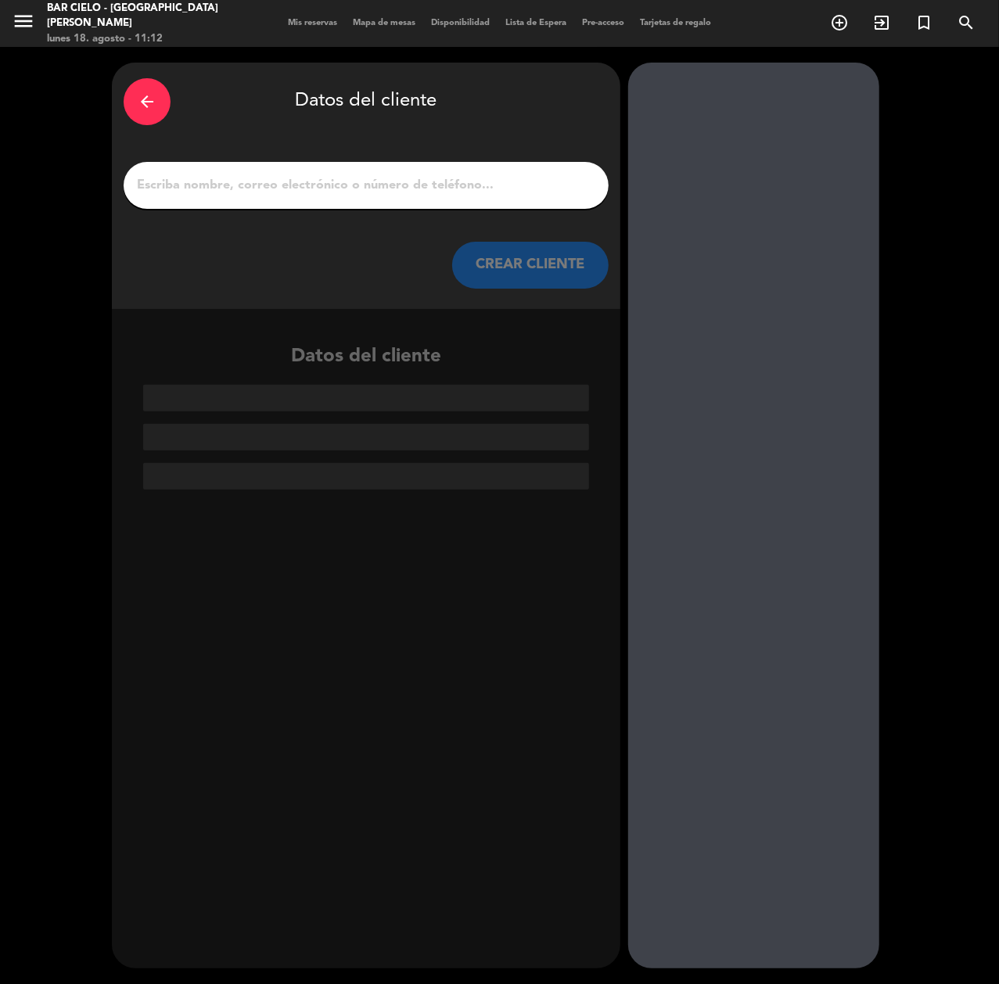
click at [301, 183] on input "1" at bounding box center [366, 185] width 462 height 22
paste input "[PERSON_NAME]"
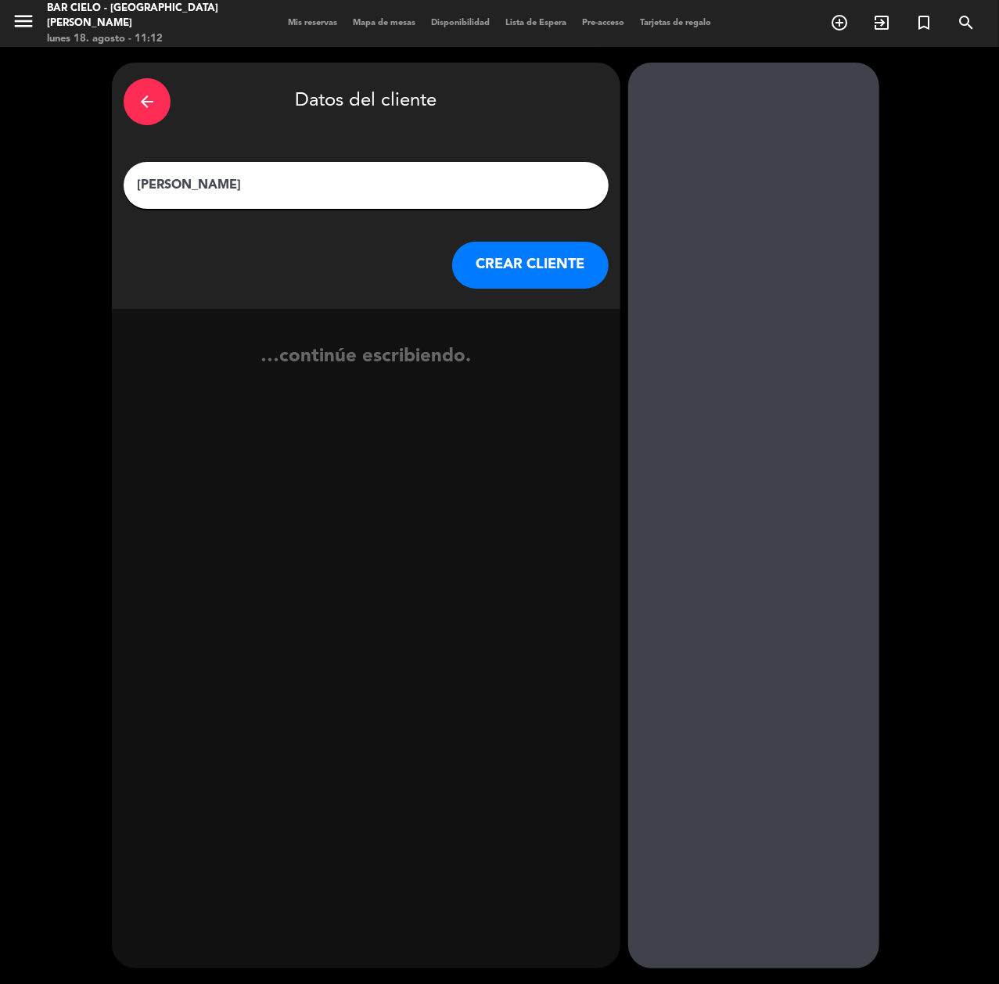
type input "[PERSON_NAME]"
click at [527, 255] on button "CREAR CLIENTE" at bounding box center [530, 265] width 156 height 47
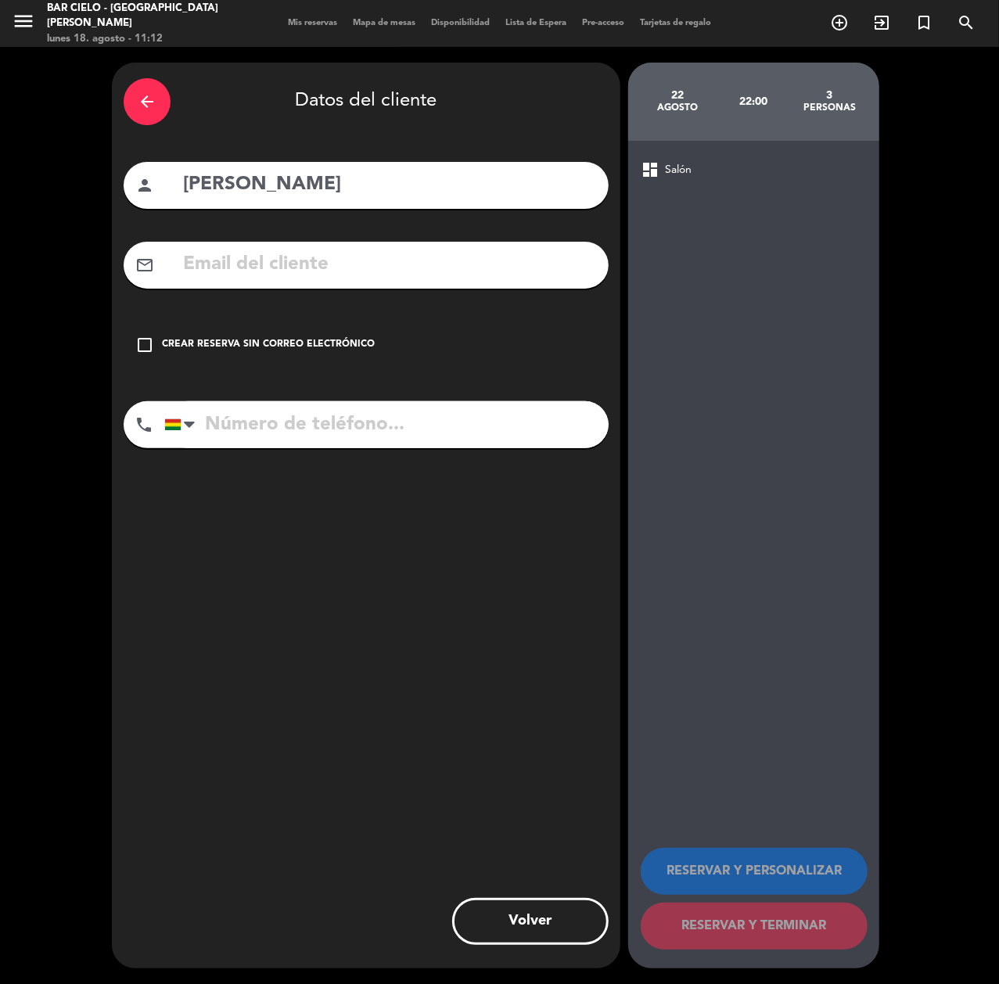
drag, startPoint x: 294, startPoint y: 430, endPoint x: 300, endPoint y: 387, distance: 43.5
click at [295, 430] on input "tel" at bounding box center [386, 424] width 444 height 47
paste input "76637688"
type input "76637688"
click at [290, 354] on div "check_box_outline_blank Crear reserva sin correo electrónico" at bounding box center [366, 345] width 485 height 47
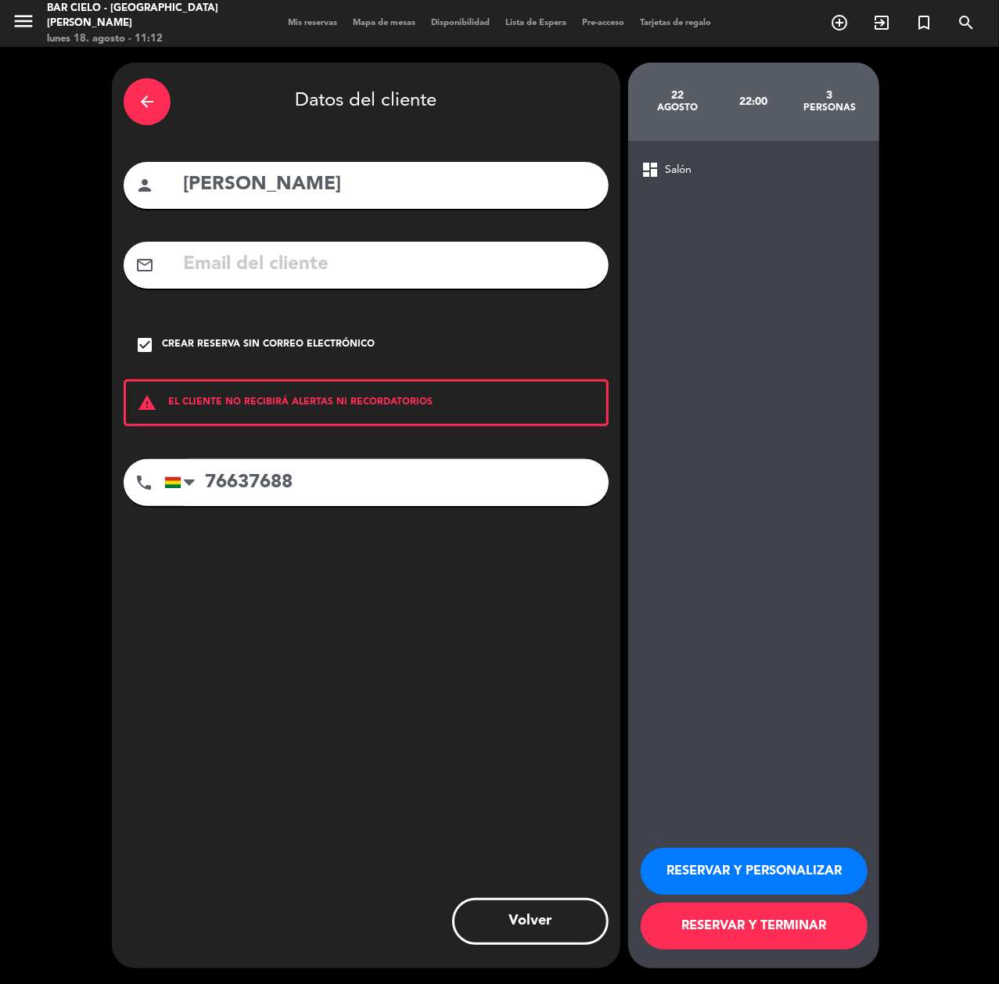
click at [720, 861] on button "RESERVAR Y PERSONALIZAR" at bounding box center [754, 871] width 227 height 47
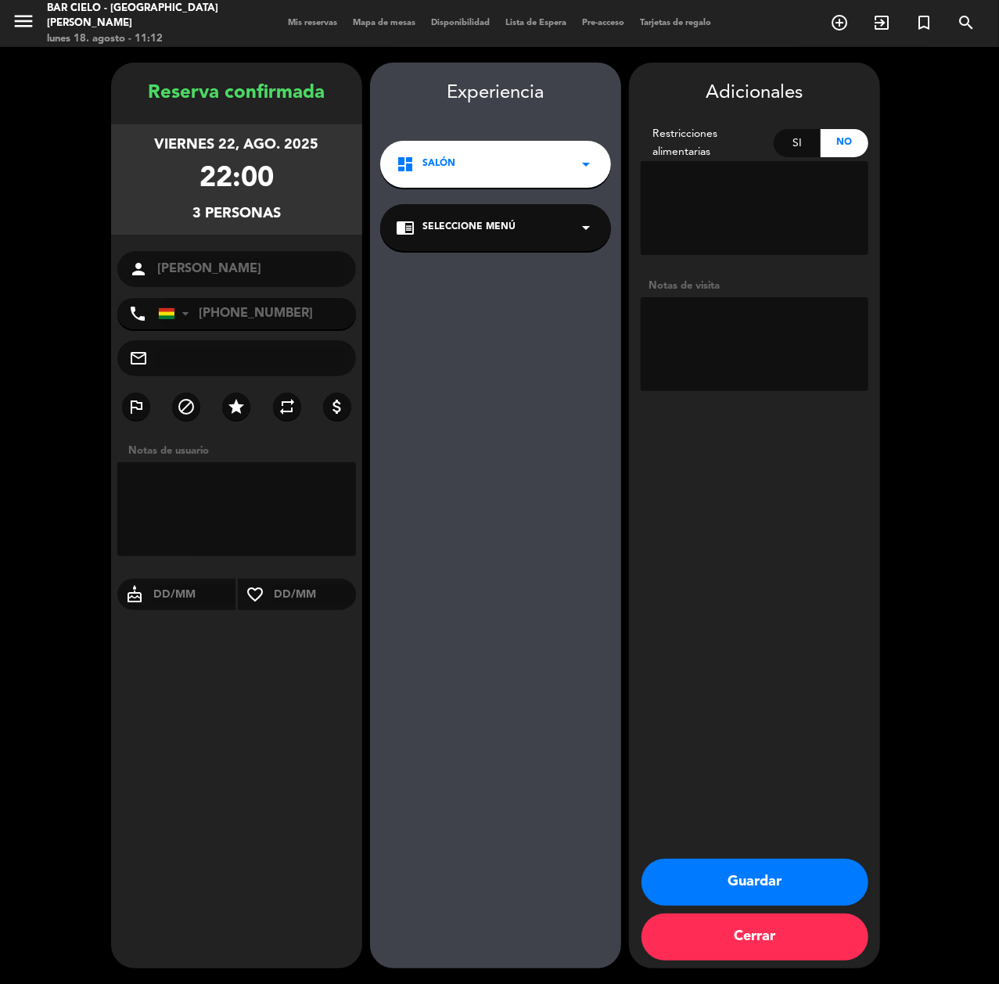
click at [764, 351] on textarea at bounding box center [755, 344] width 228 height 94
type textarea "CUMPLE"
click at [733, 883] on button "Guardar" at bounding box center [755, 882] width 227 height 47
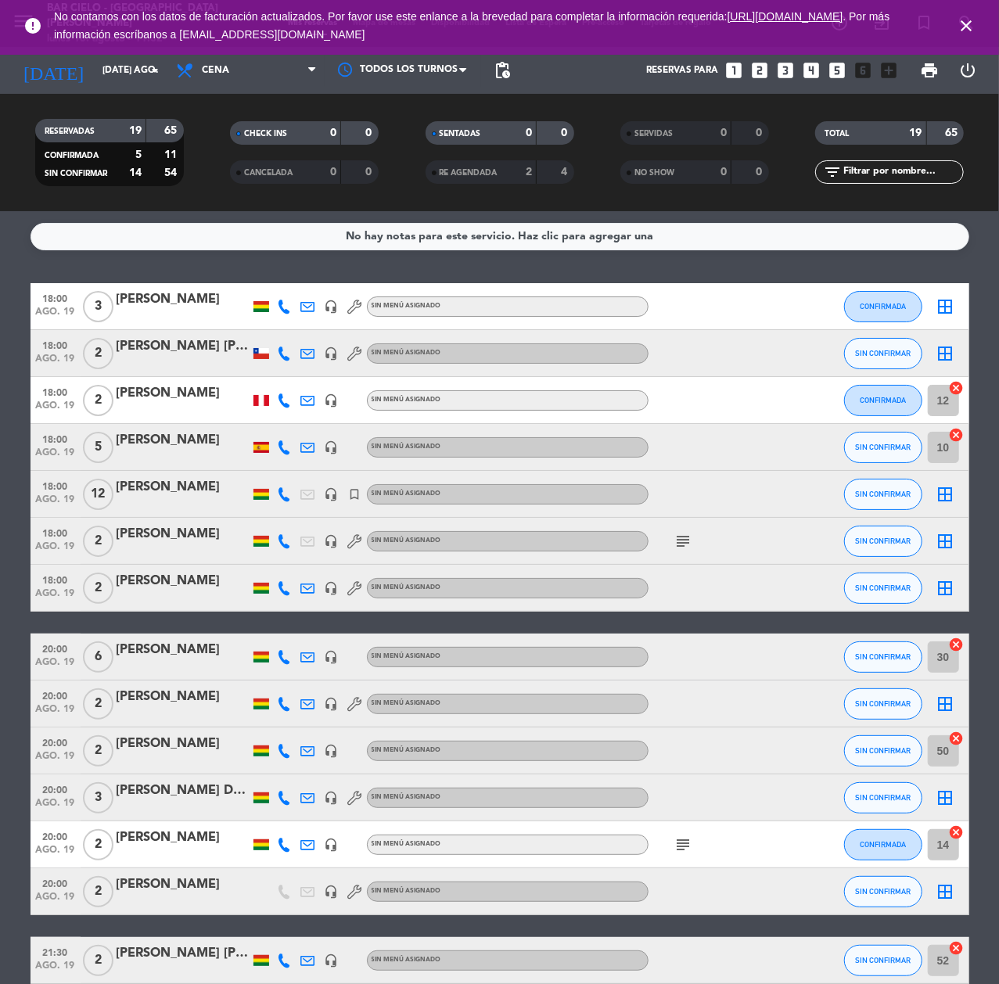
click at [765, 69] on icon "looks_two" at bounding box center [760, 70] width 20 height 20
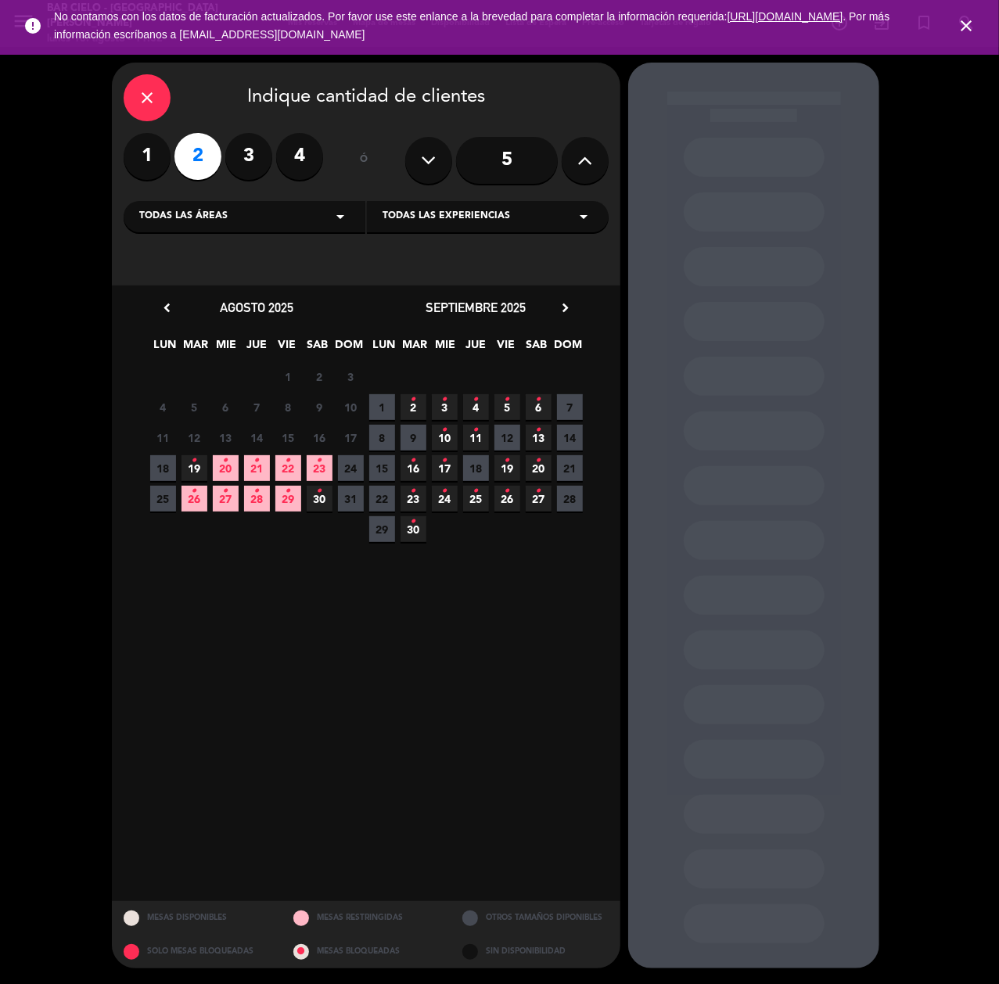
click at [239, 502] on div "25 26 • 27 • 28 • 29 • 30 • 31" at bounding box center [256, 499] width 219 height 31
click at [225, 501] on icon "•" at bounding box center [225, 491] width 5 height 25
click at [224, 505] on span "27 •" at bounding box center [226, 499] width 26 height 26
click at [221, 495] on span "27 •" at bounding box center [226, 499] width 26 height 26
click at [803, 919] on div at bounding box center [754, 924] width 141 height 39
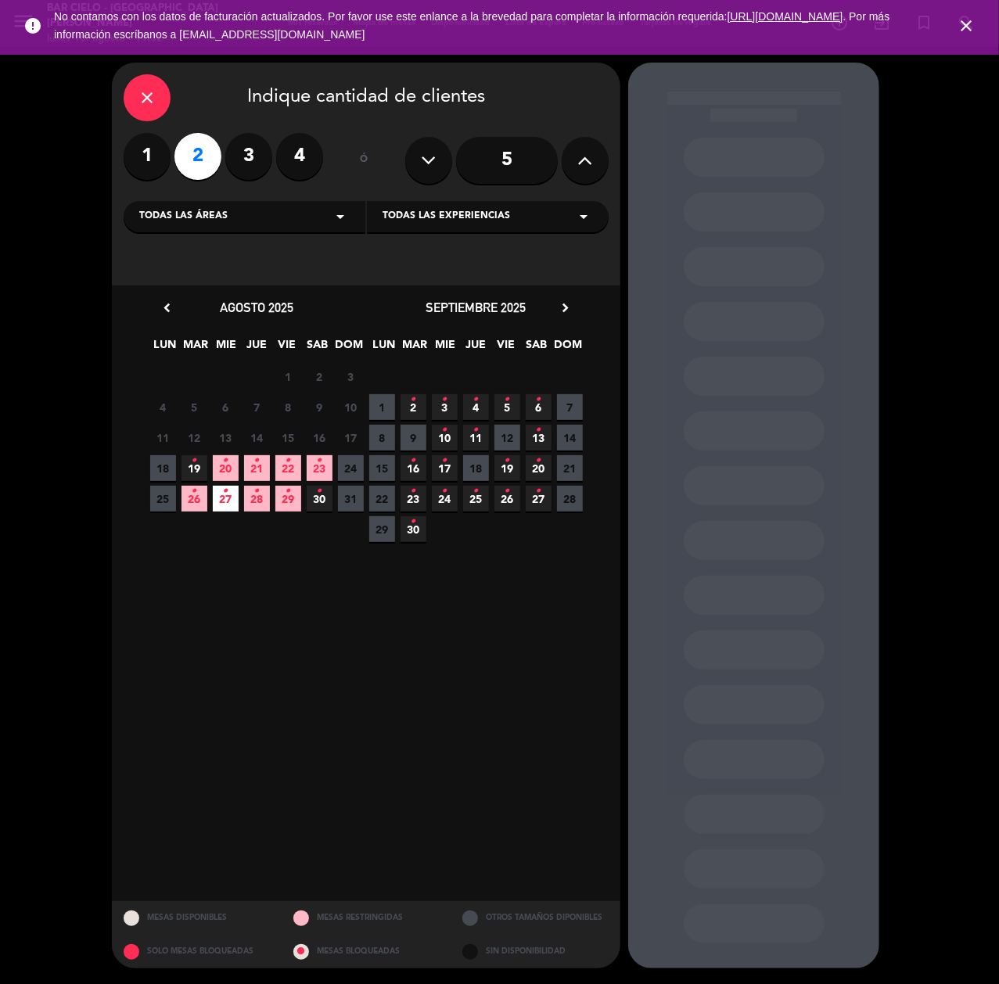
click at [809, 730] on div at bounding box center [753, 516] width 251 height 906
click at [155, 98] on icon "close" at bounding box center [147, 97] width 19 height 19
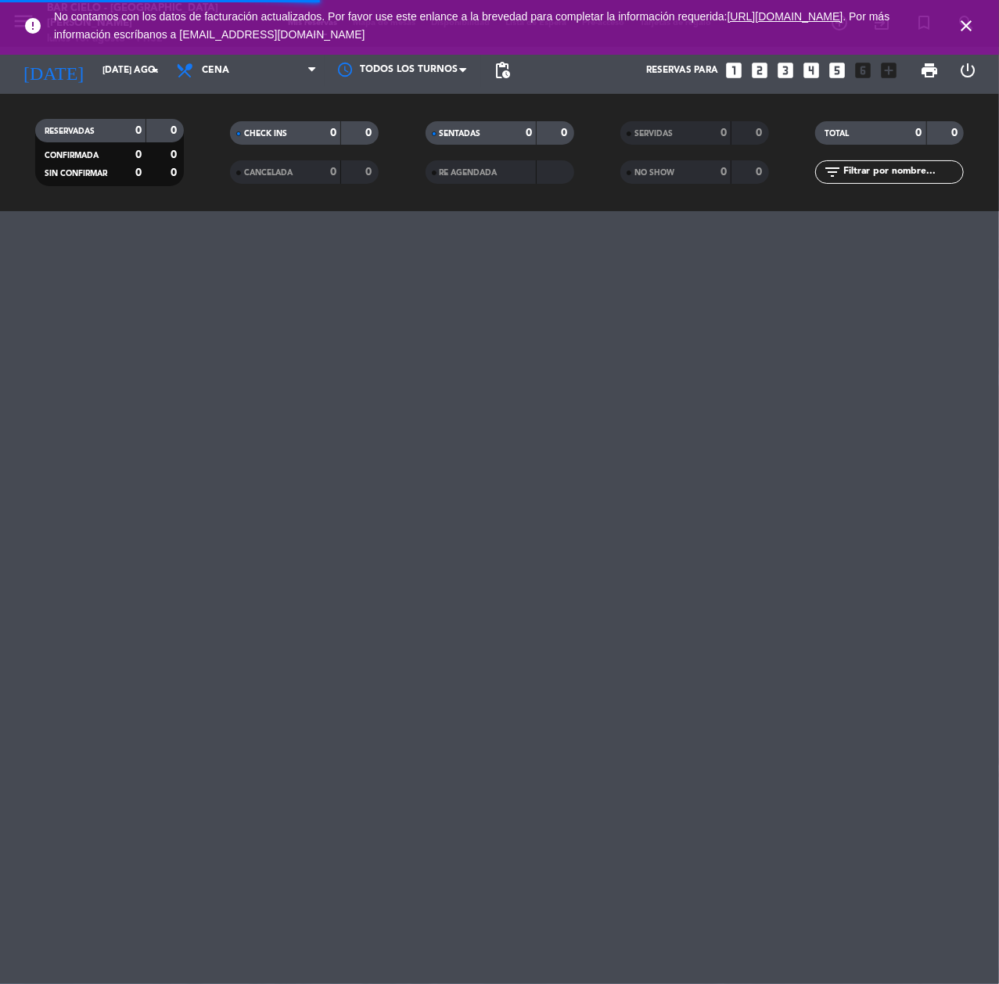
click at [145, 89] on div "[DATE] [DATE] ago. arrow_drop_down" at bounding box center [90, 70] width 156 height 47
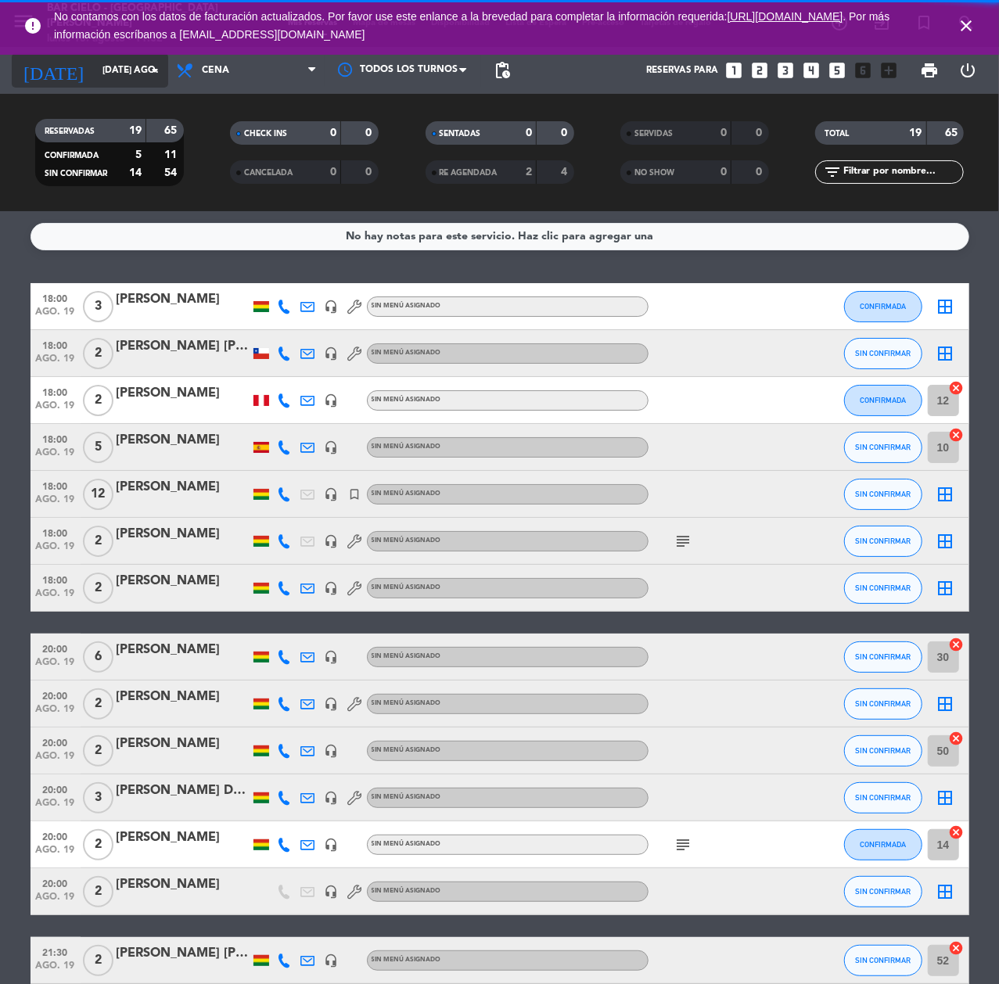
click at [145, 85] on div "[DATE] [DATE] ago. arrow_drop_down" at bounding box center [90, 70] width 156 height 34
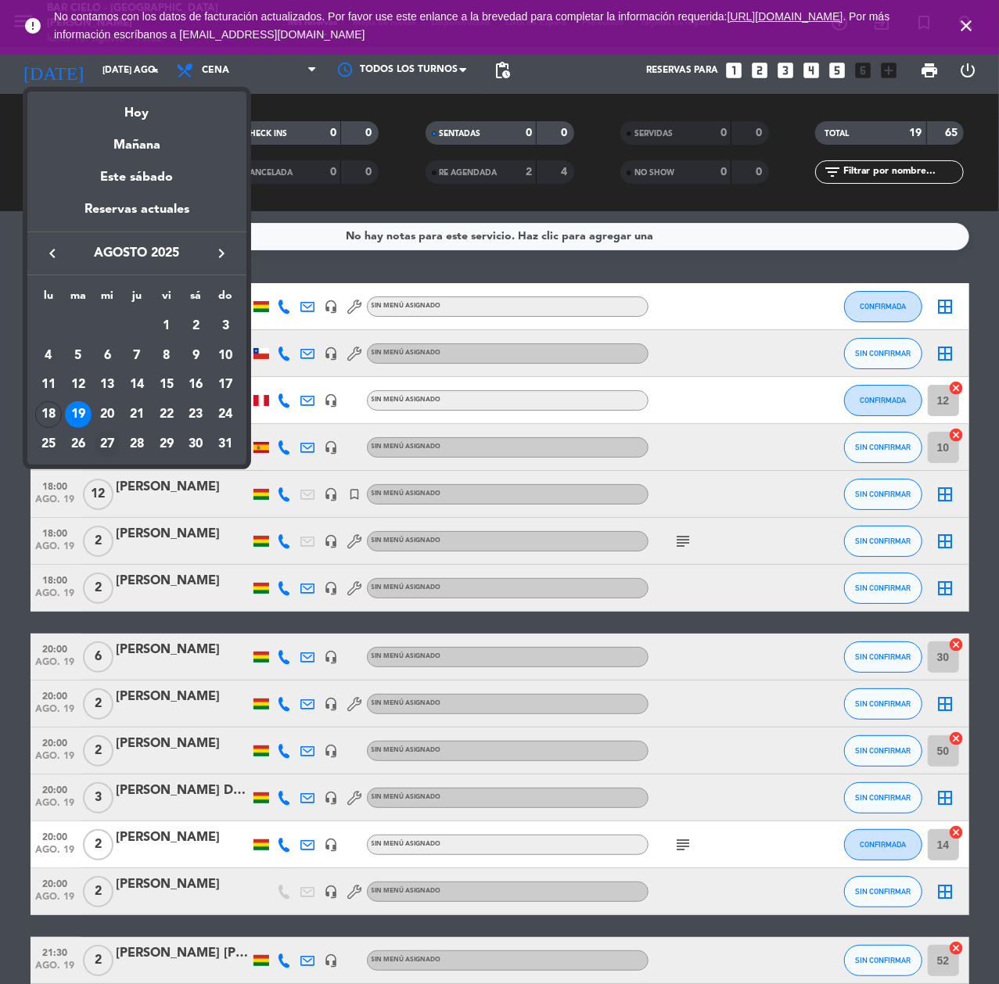
click at [116, 442] on div "27" at bounding box center [107, 444] width 27 height 27
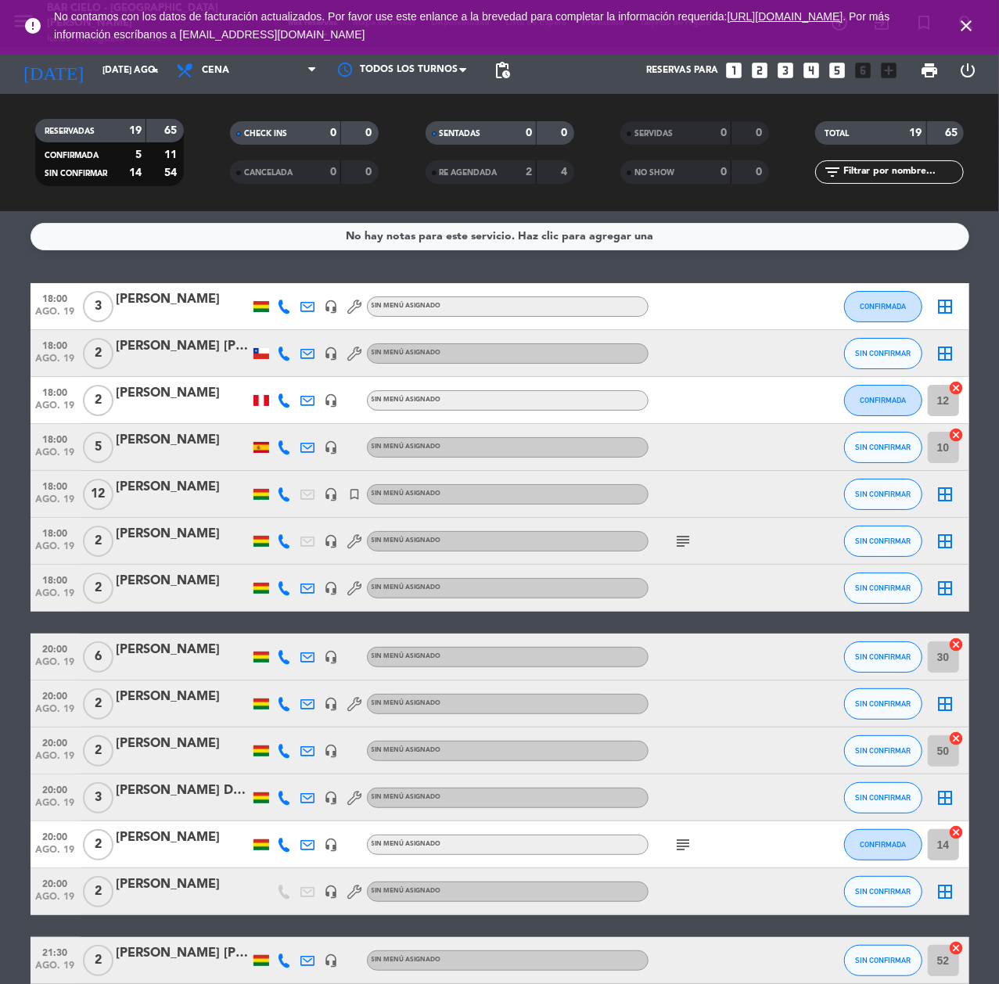
type input "mié. 27 ago."
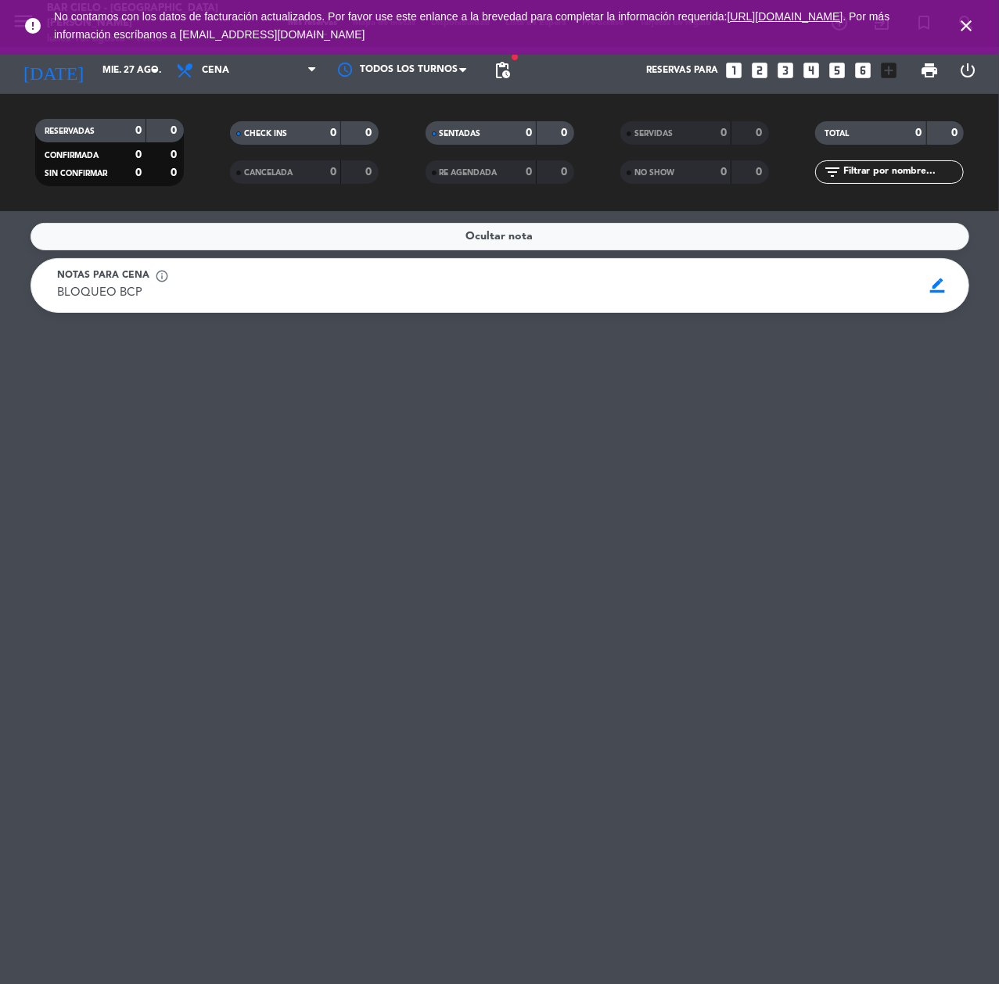
click at [818, 63] on icon "looks_4" at bounding box center [811, 70] width 20 height 20
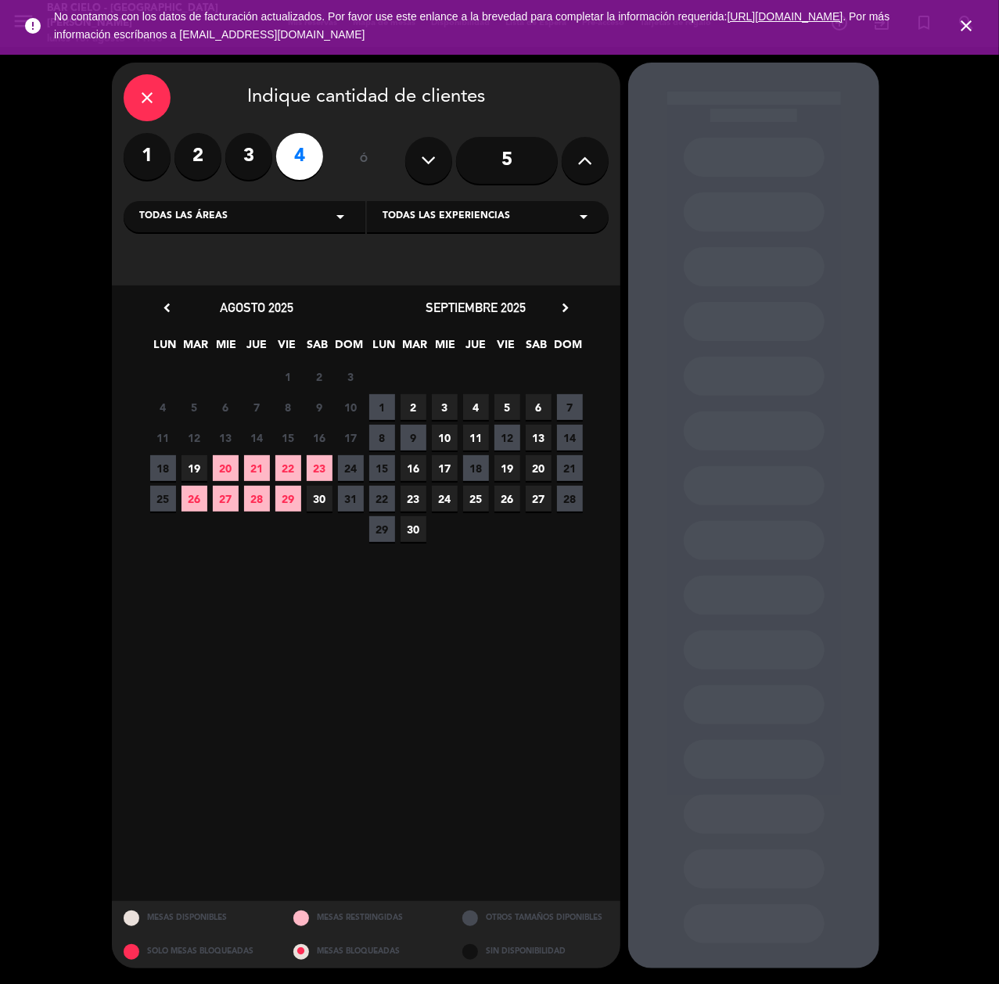
click at [191, 496] on span "26" at bounding box center [195, 499] width 26 height 26
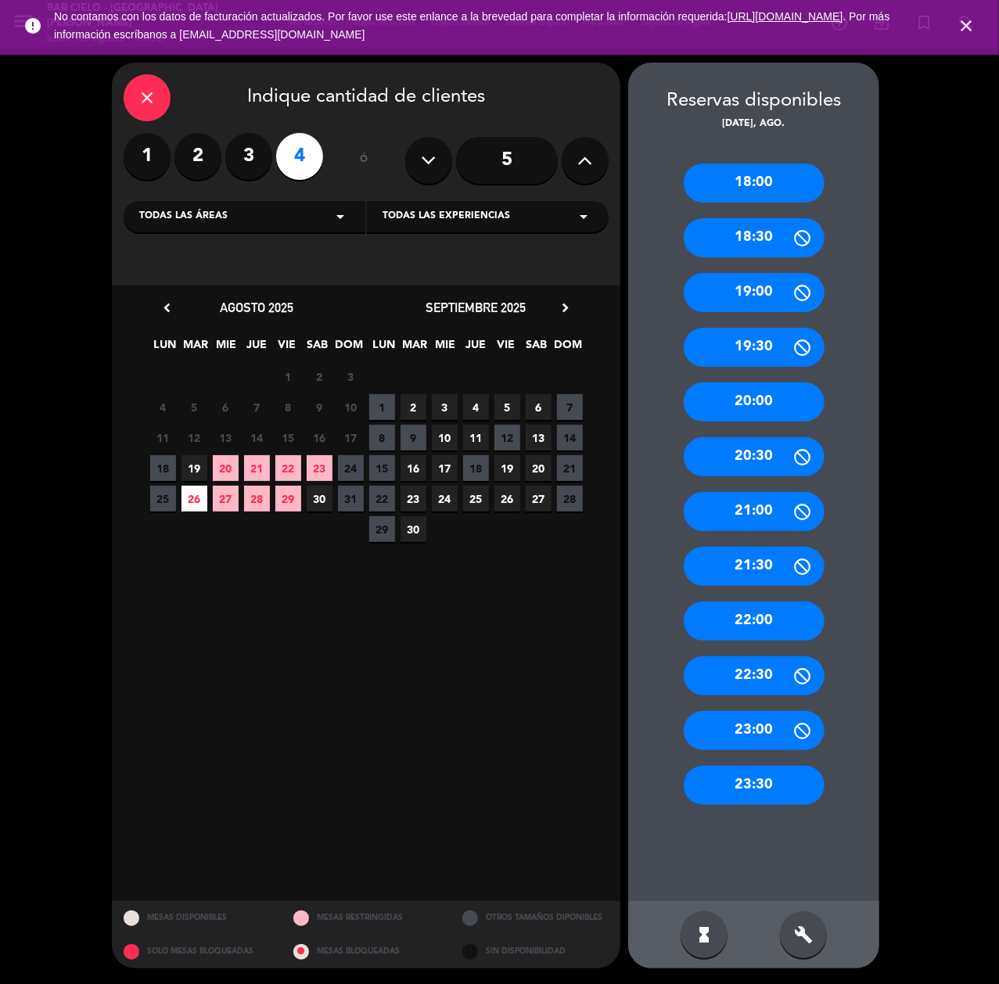
click at [756, 156] on div "18:00 18:30 19:00 19:30 20:00 20:30 21:00 21:30 22:00 22:30 23:00 23:30" at bounding box center [753, 516] width 251 height 769
click at [743, 177] on div "18:00" at bounding box center [754, 183] width 141 height 39
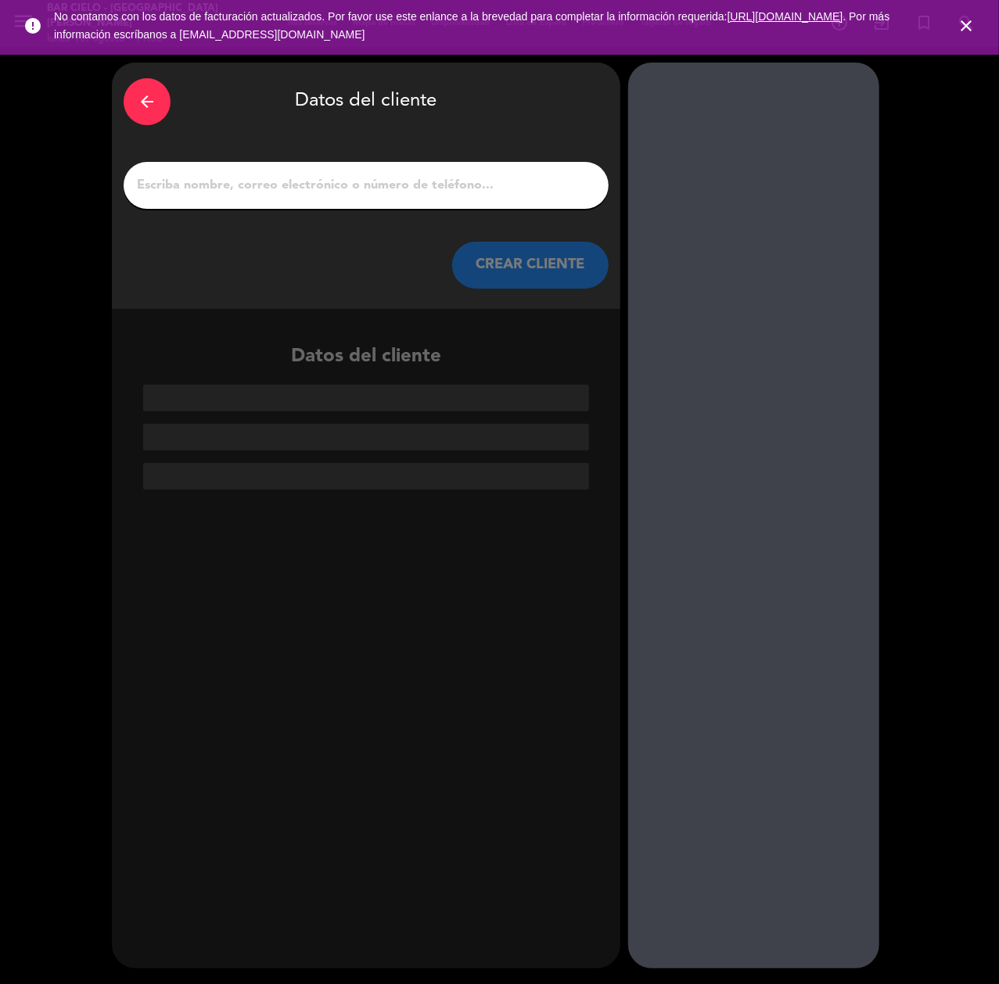
click at [282, 173] on div at bounding box center [366, 185] width 485 height 47
click at [268, 200] on div at bounding box center [366, 185] width 485 height 47
click at [268, 189] on input "1" at bounding box center [366, 185] width 462 height 22
paste input "[PERSON_NAME]"
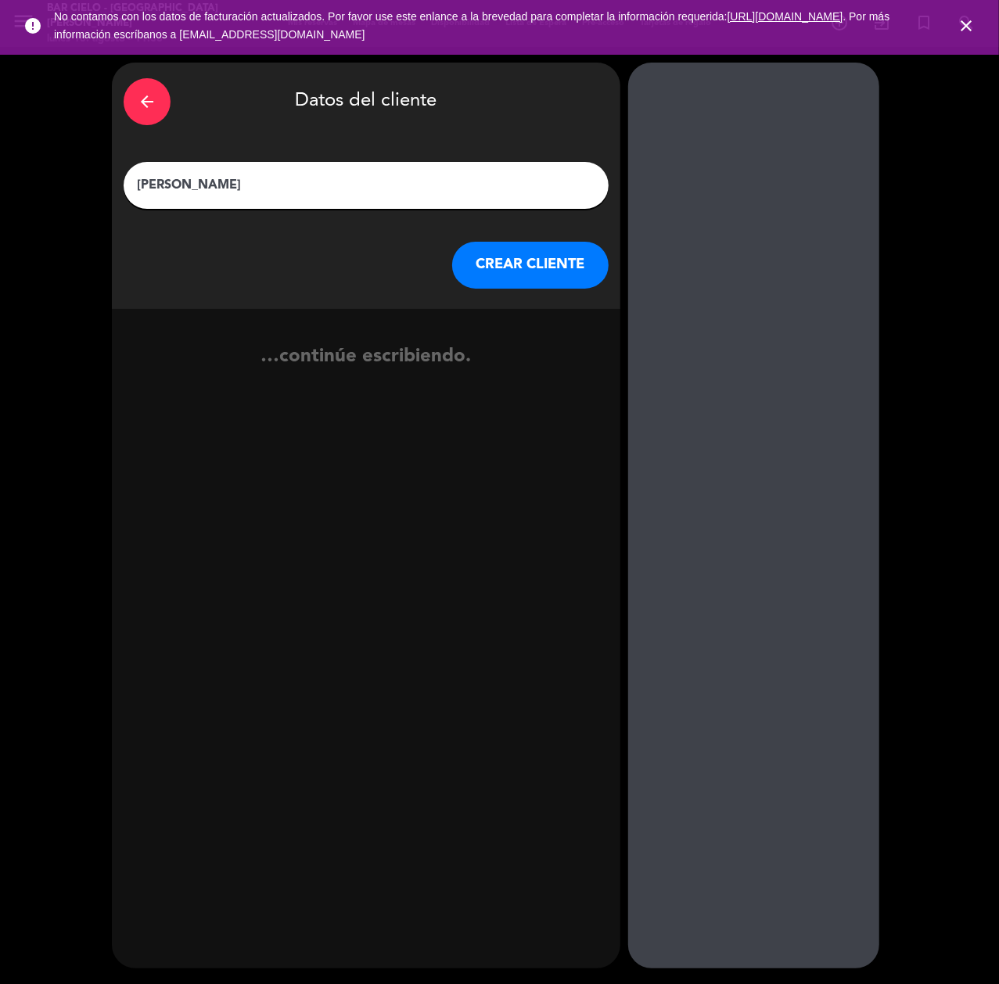
type input "[PERSON_NAME]"
click at [512, 263] on button "CREAR CLIENTE" at bounding box center [530, 265] width 156 height 47
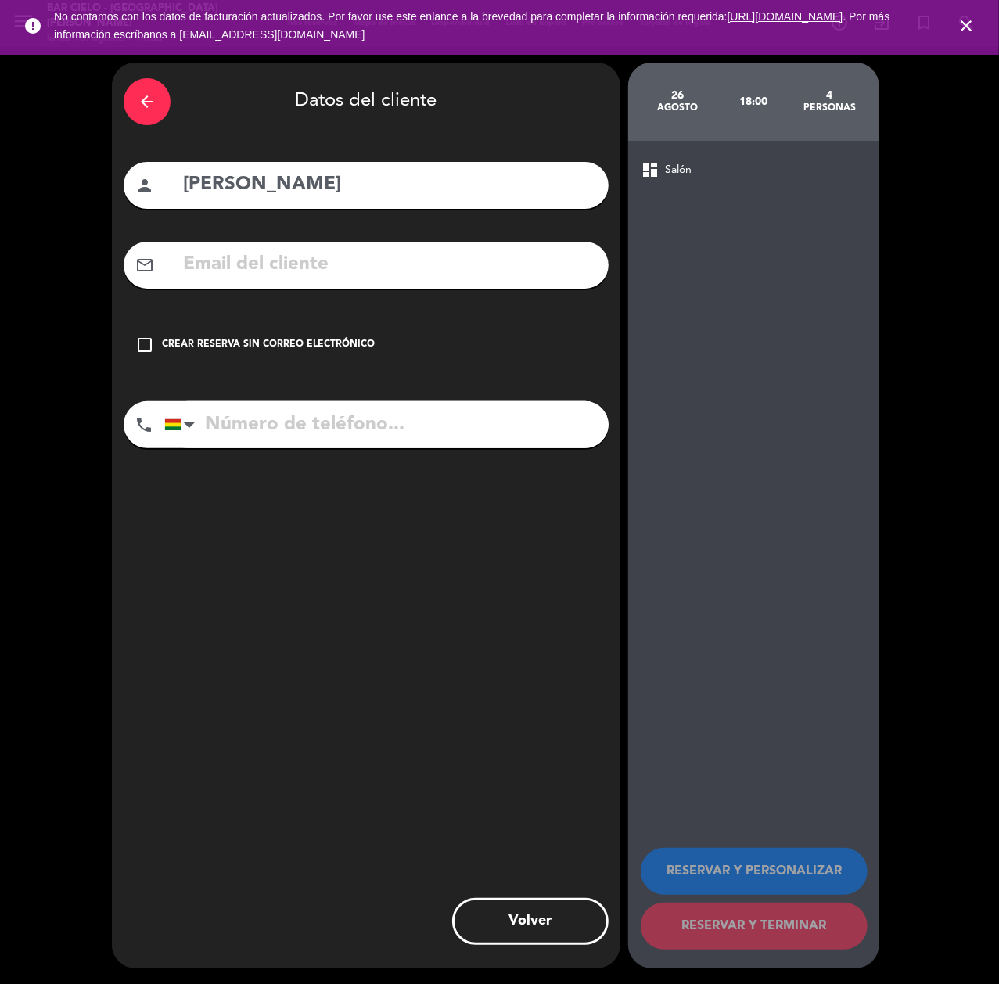
click at [276, 251] on input "text" at bounding box center [389, 265] width 415 height 32
paste input "[EMAIL_ADDRESS][DOMAIN_NAME]"
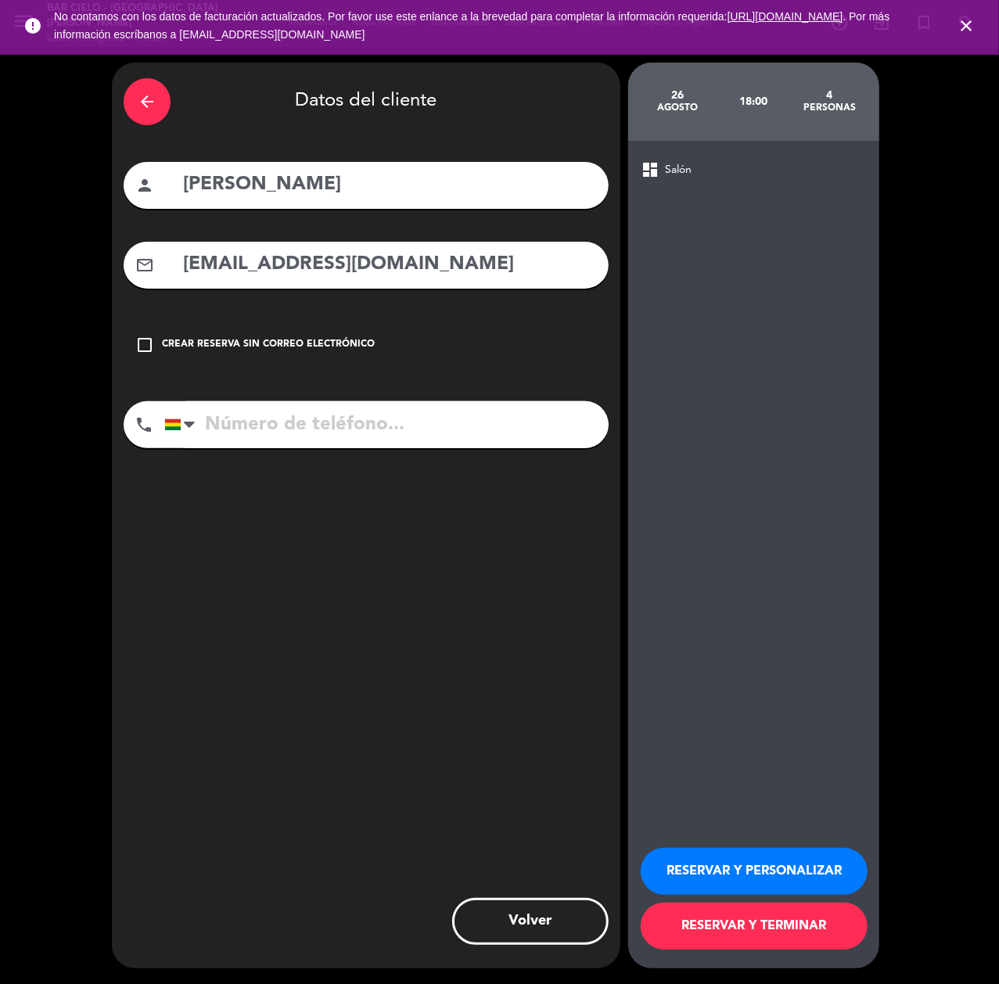
type input "[EMAIL_ADDRESS][DOMAIN_NAME]"
click at [269, 416] on input "tel" at bounding box center [386, 424] width 444 height 47
paste input "78470874"
click at [285, 439] on input "78470874" at bounding box center [386, 424] width 444 height 47
type input "78470874"
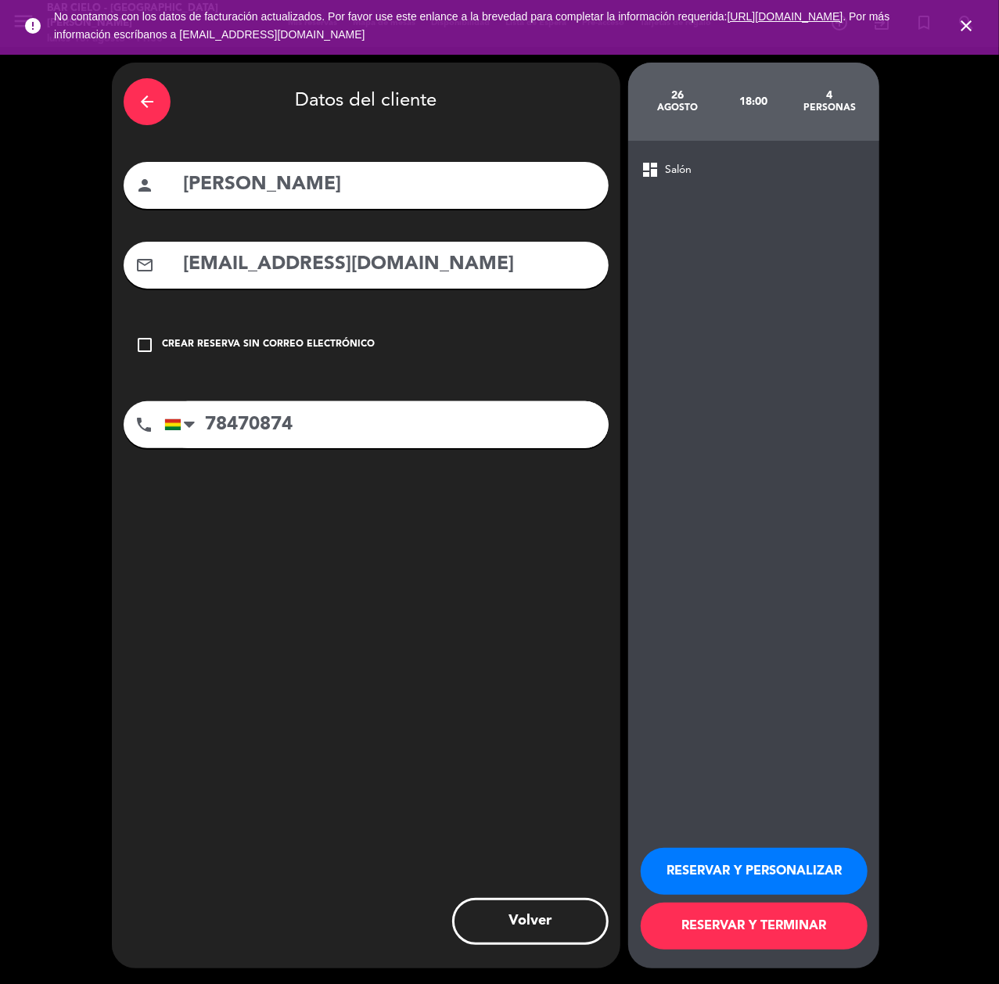
click at [715, 867] on button "RESERVAR Y PERSONALIZAR" at bounding box center [754, 871] width 227 height 47
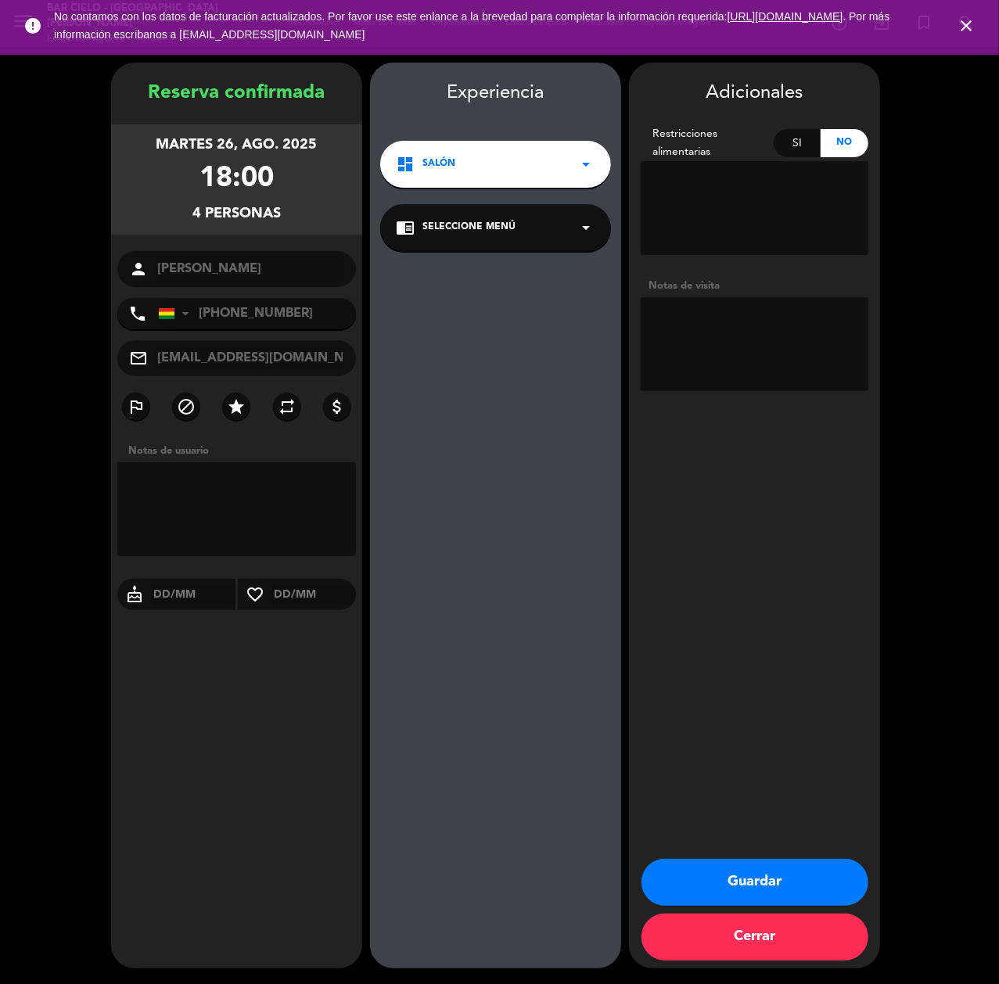
click at [671, 889] on button "Guardar" at bounding box center [755, 882] width 227 height 47
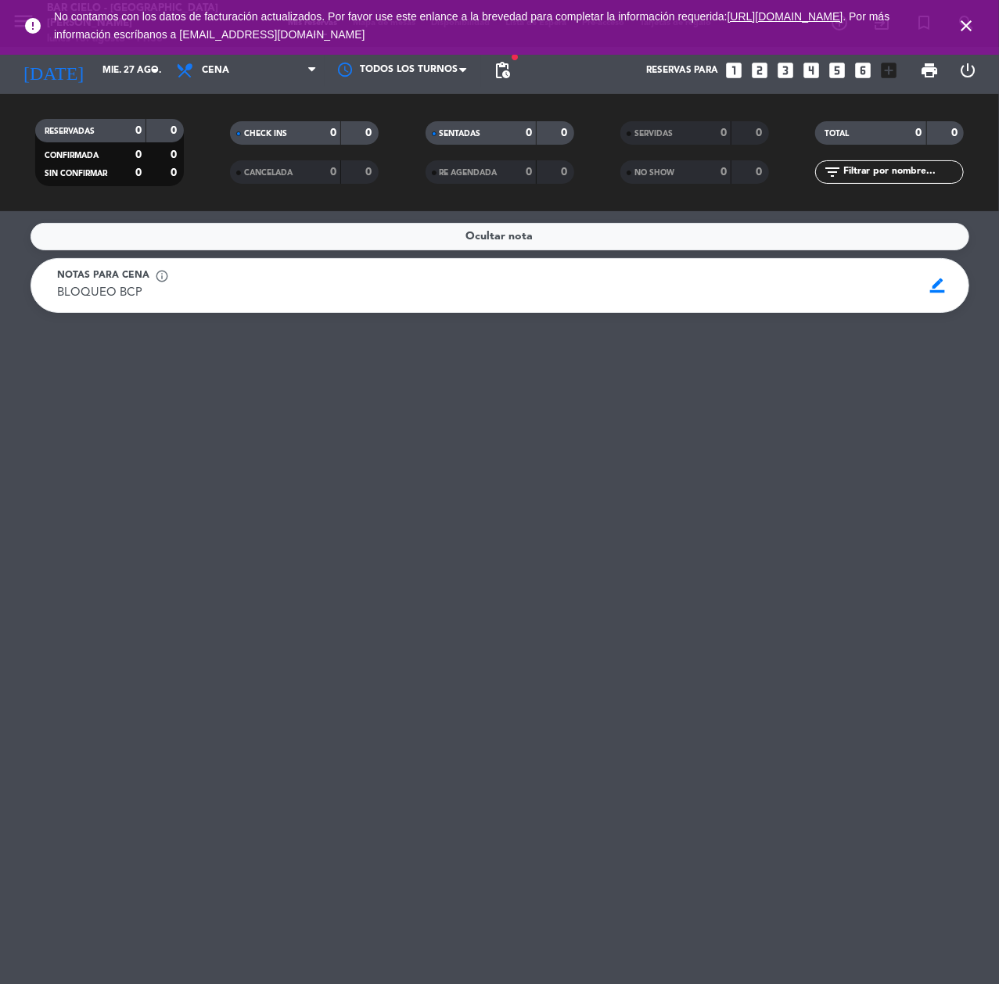
click at [764, 67] on icon "looks_two" at bounding box center [760, 70] width 20 height 20
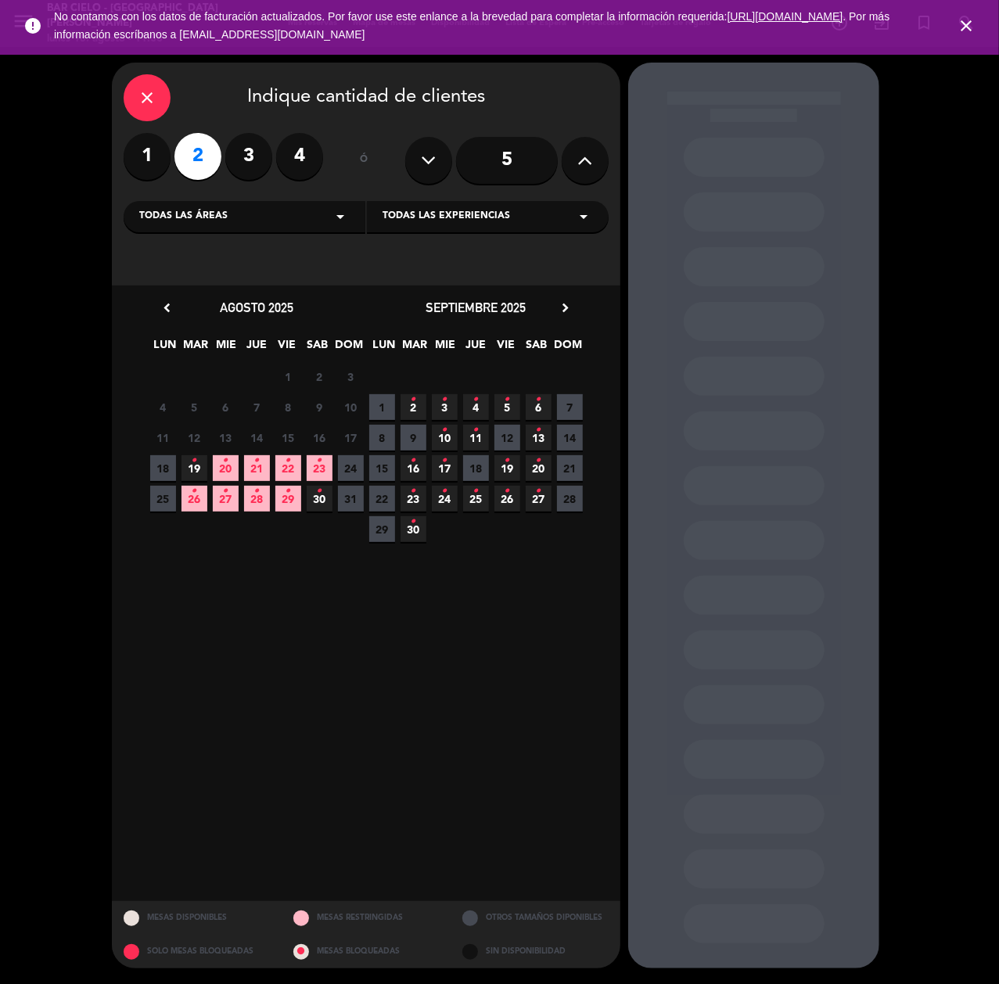
click at [417, 437] on span "9" at bounding box center [414, 438] width 26 height 26
click at [291, 160] on label "4" at bounding box center [299, 156] width 47 height 47
click at [201, 463] on span "19" at bounding box center [195, 468] width 26 height 26
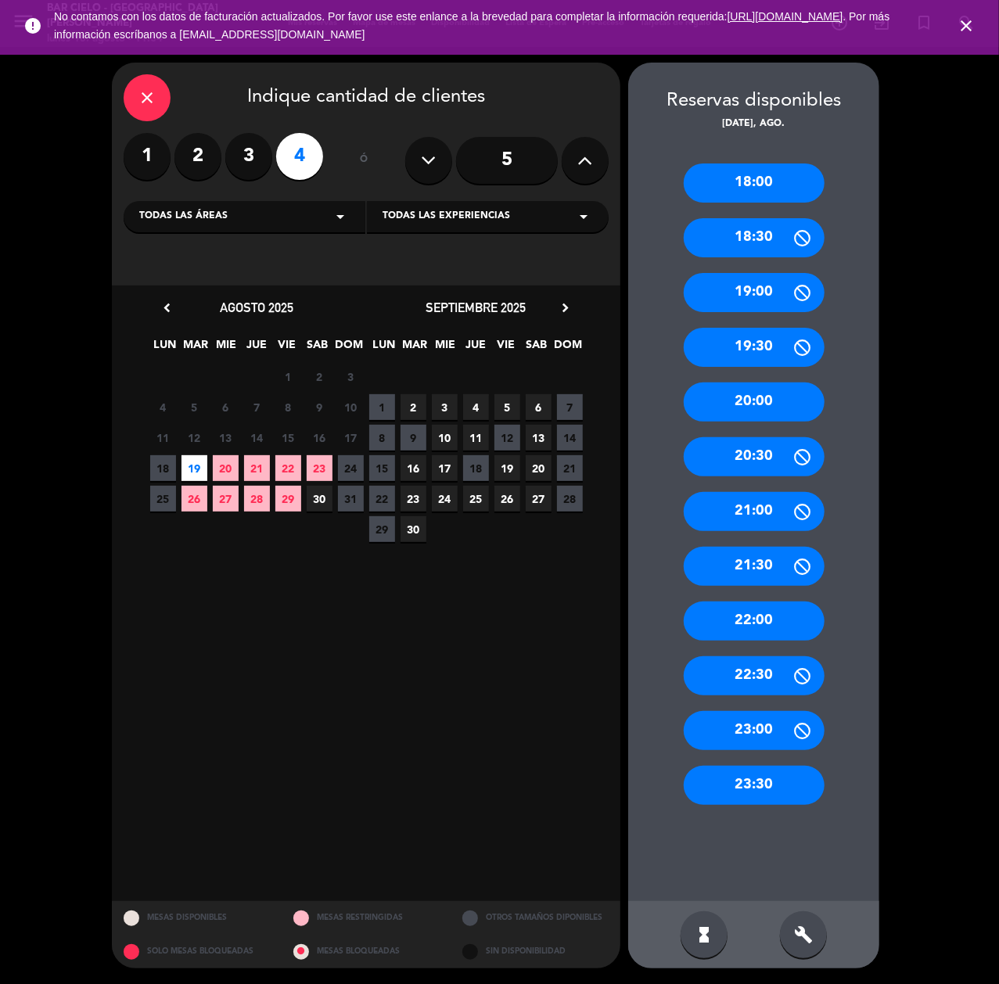
click at [746, 392] on div "20:00" at bounding box center [754, 402] width 141 height 39
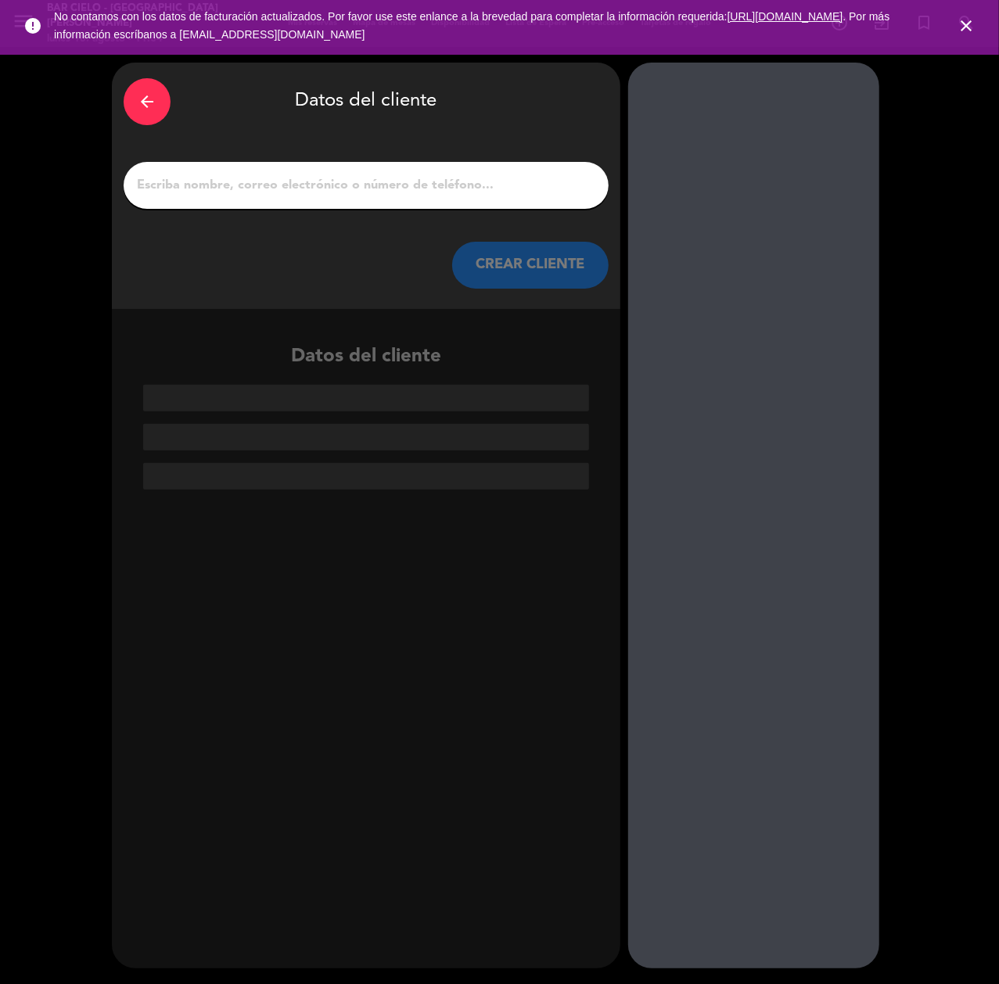
click at [295, 170] on div at bounding box center [366, 185] width 485 height 47
click at [308, 170] on div at bounding box center [366, 185] width 485 height 47
click at [315, 172] on div at bounding box center [366, 185] width 485 height 47
click at [298, 196] on input "1" at bounding box center [366, 185] width 462 height 22
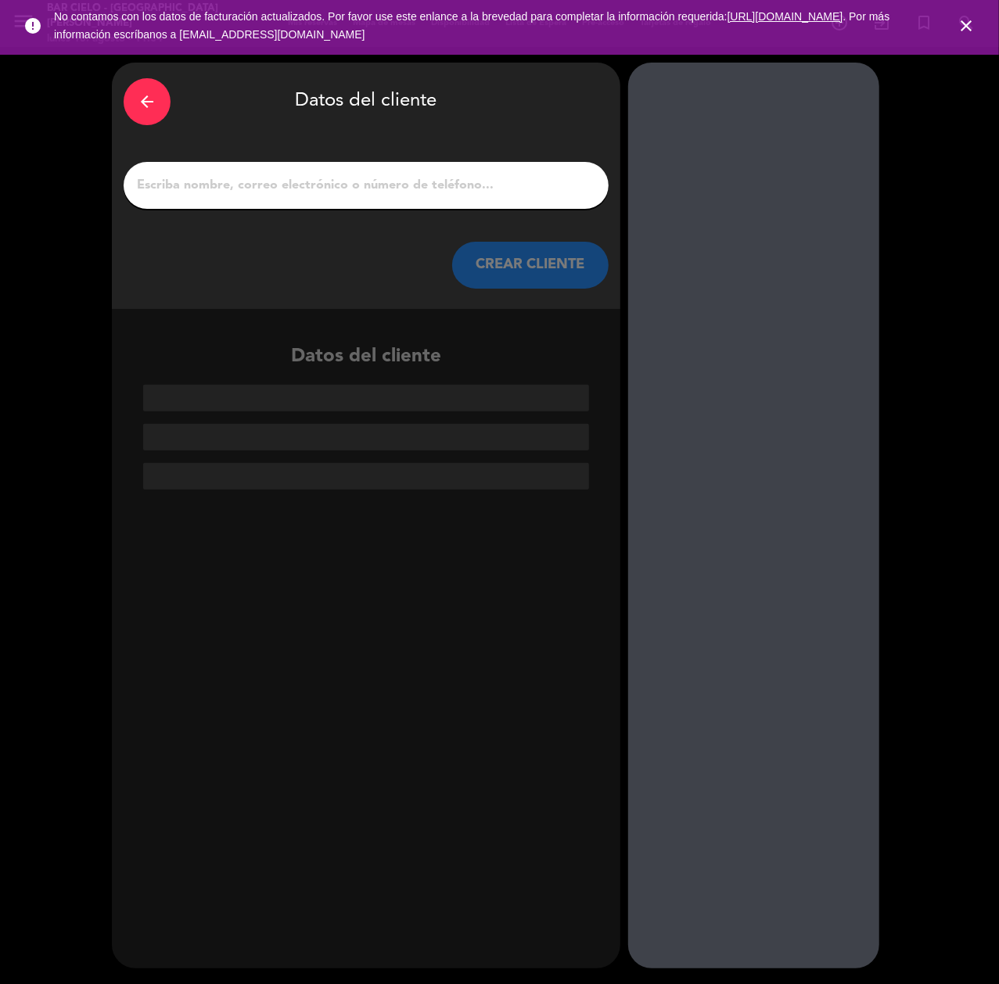
paste input "[PERSON_NAME]"
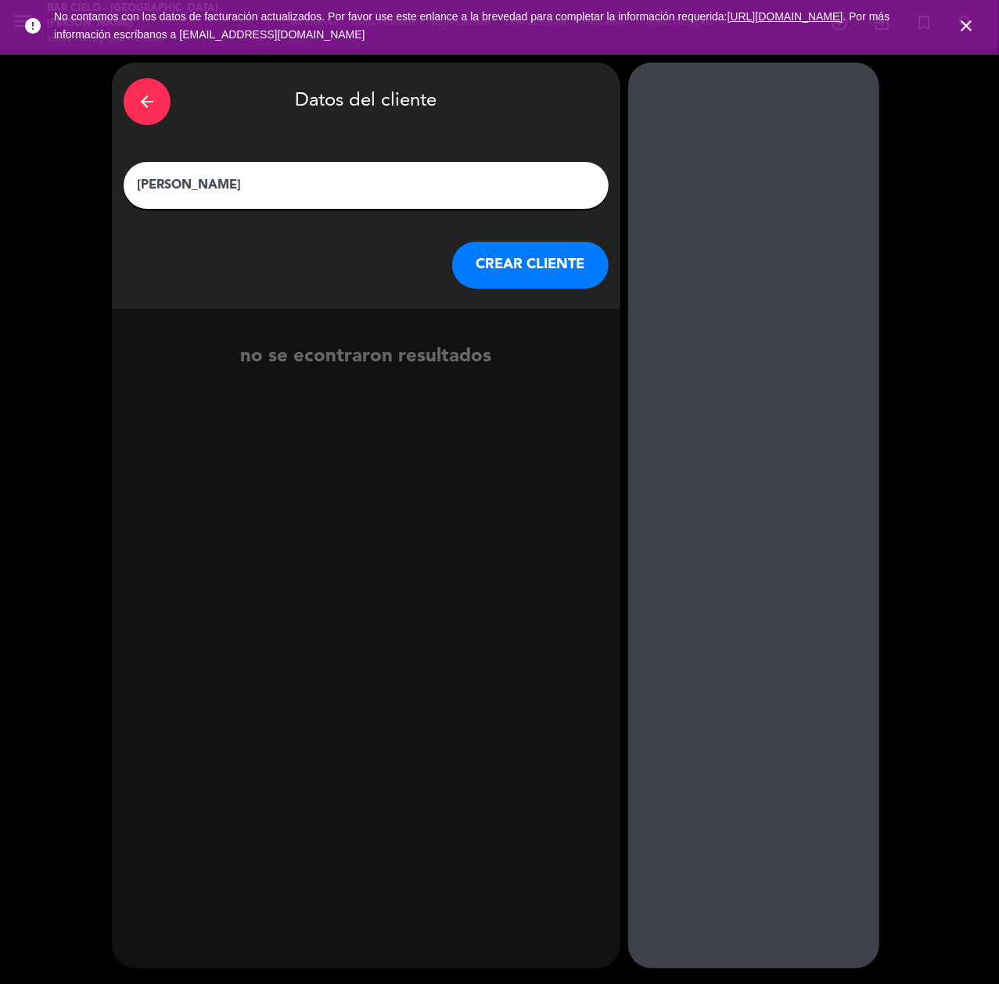
click at [192, 191] on input "[PERSON_NAME]" at bounding box center [366, 185] width 462 height 22
type input "[PERSON_NAME]"
click at [486, 274] on button "CREAR CLIENTE" at bounding box center [530, 265] width 156 height 47
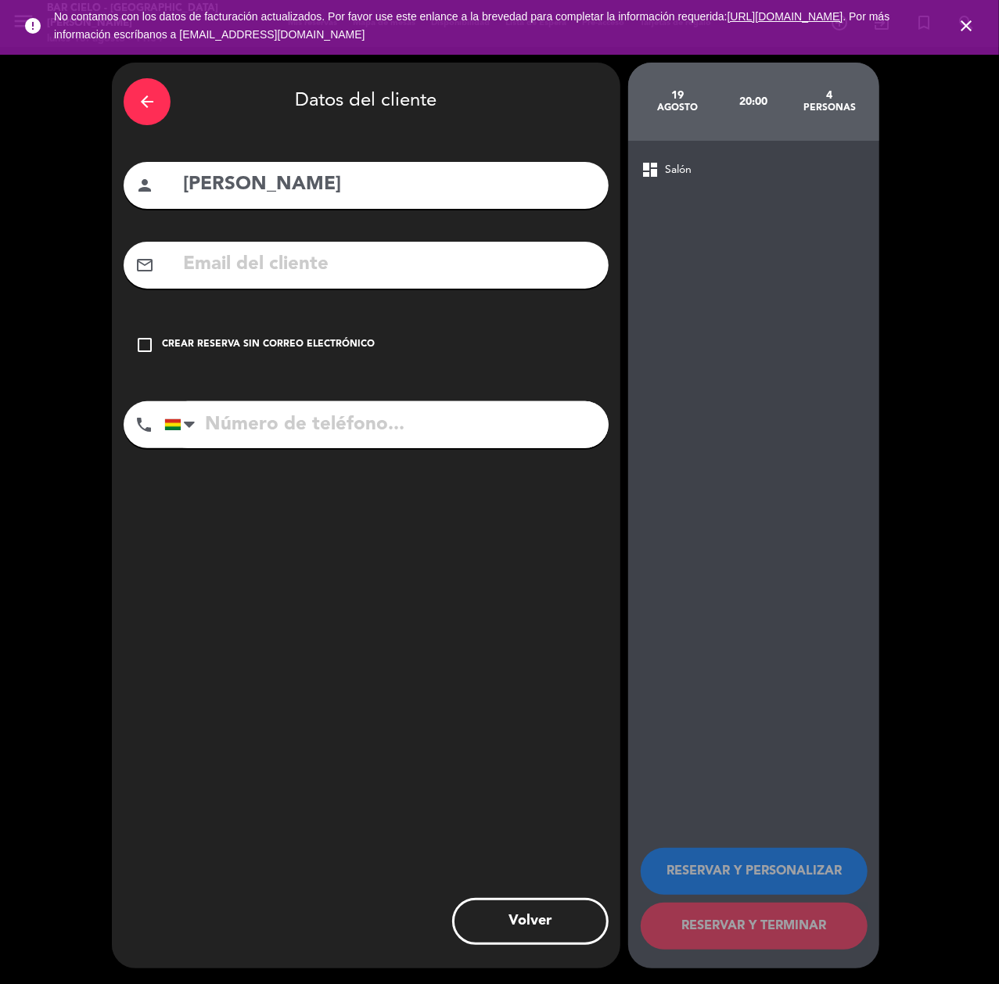
click at [235, 250] on input "text" at bounding box center [389, 265] width 415 height 32
paste input "[EMAIL_ADDRESS][DOMAIN_NAME]"
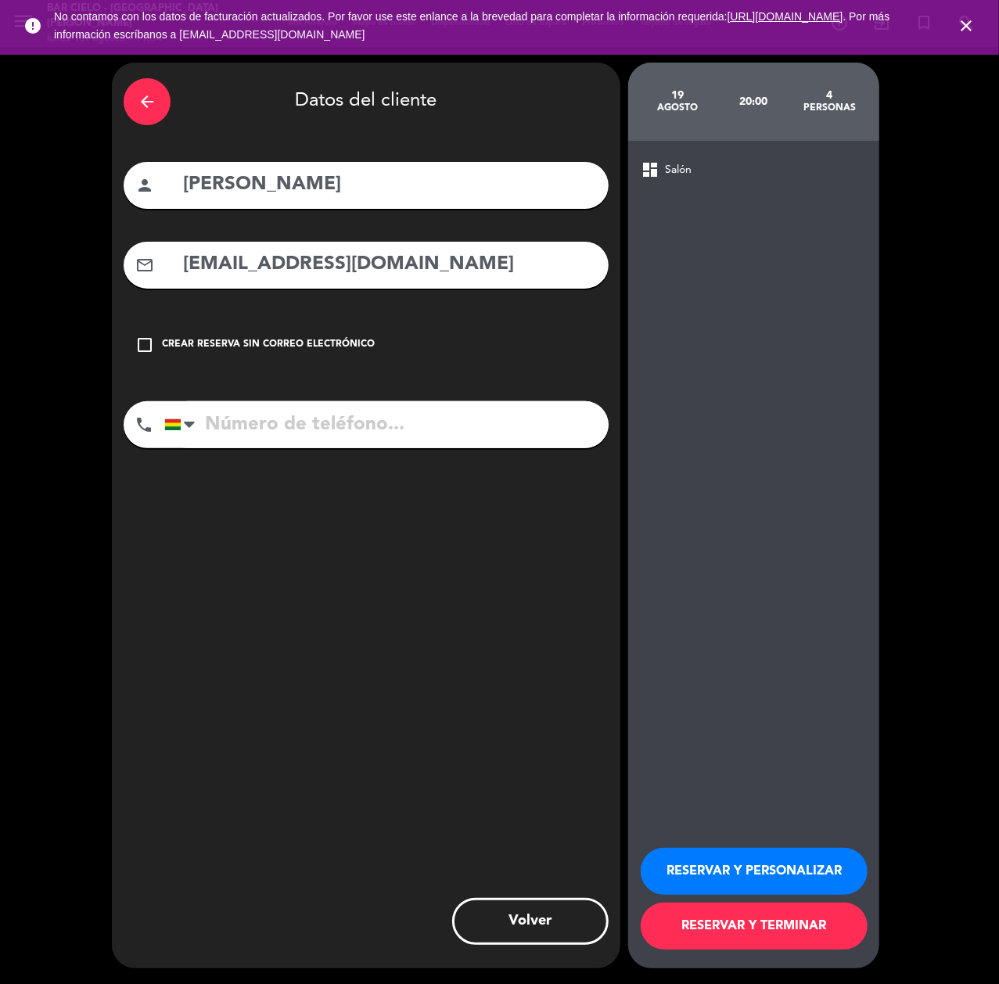
type input "[EMAIL_ADDRESS][DOMAIN_NAME]"
drag, startPoint x: 242, startPoint y: 424, endPoint x: 113, endPoint y: 505, distance: 152.2
click at [229, 435] on input "tel" at bounding box center [386, 424] width 444 height 47
paste input "73631561"
click at [261, 423] on input "tel" at bounding box center [386, 424] width 444 height 47
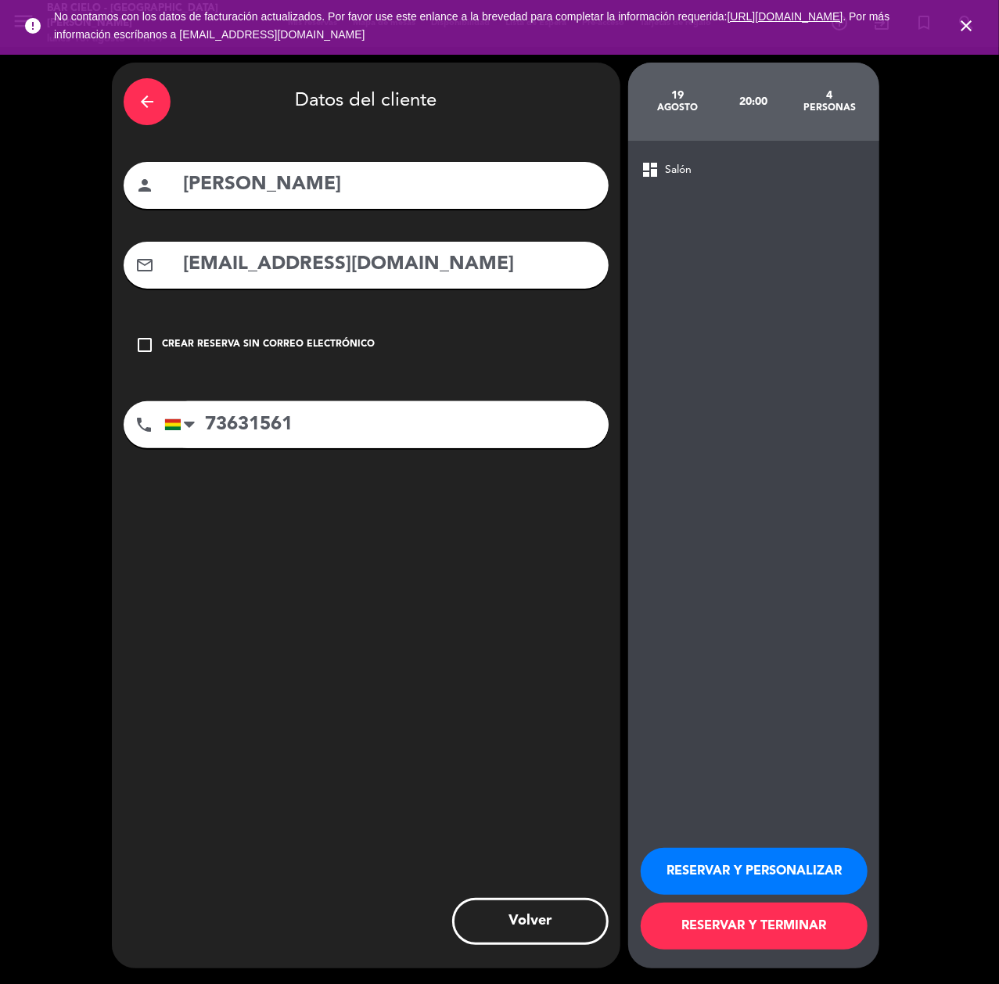
type input "73631561"
click at [749, 858] on button "RESERVAR Y PERSONALIZAR" at bounding box center [754, 871] width 227 height 47
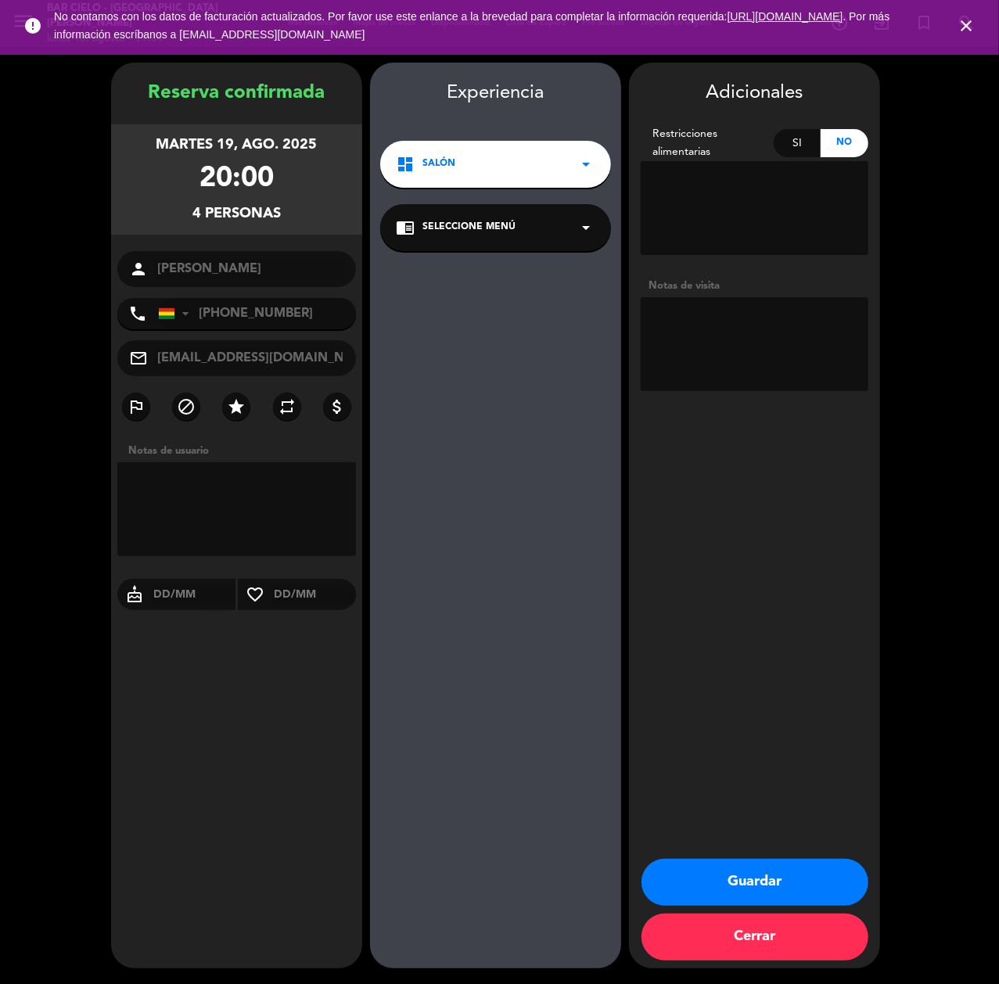
click at [705, 897] on button "Guardar" at bounding box center [755, 882] width 227 height 47
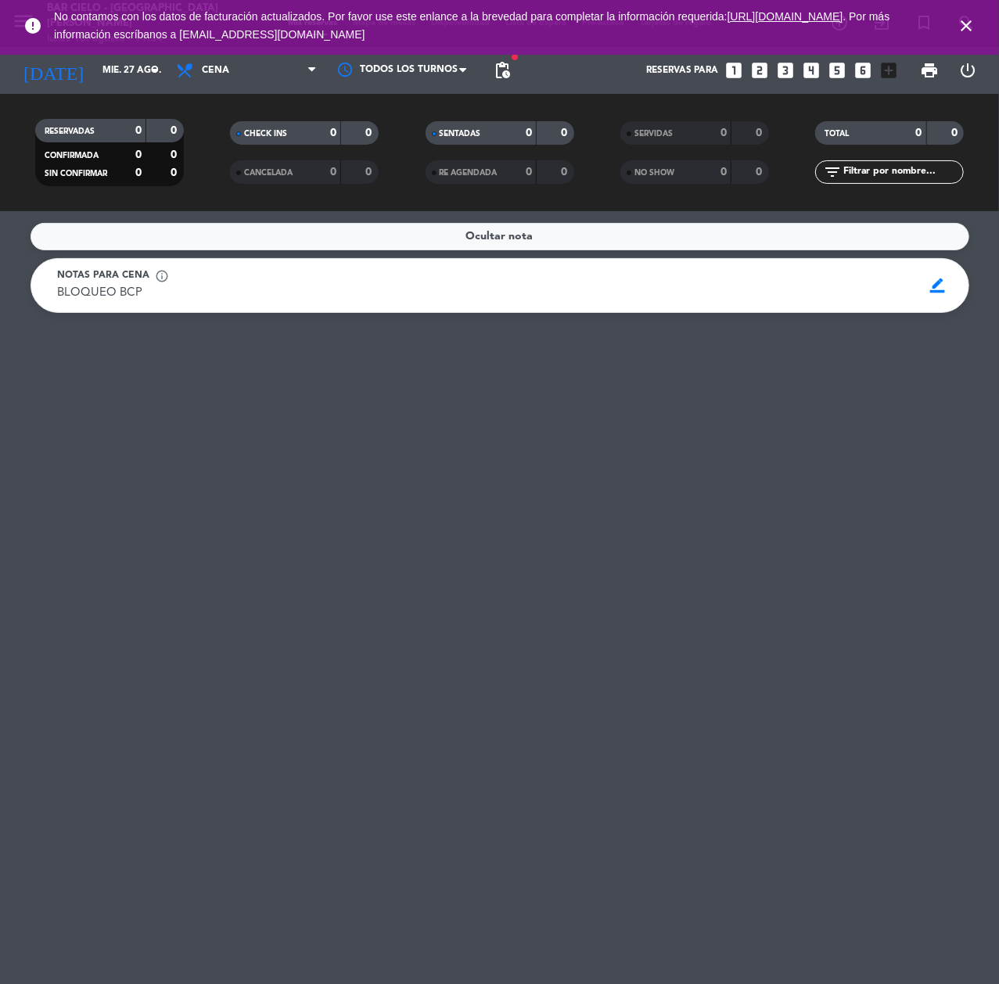
click at [762, 78] on icon "looks_two" at bounding box center [760, 70] width 20 height 20
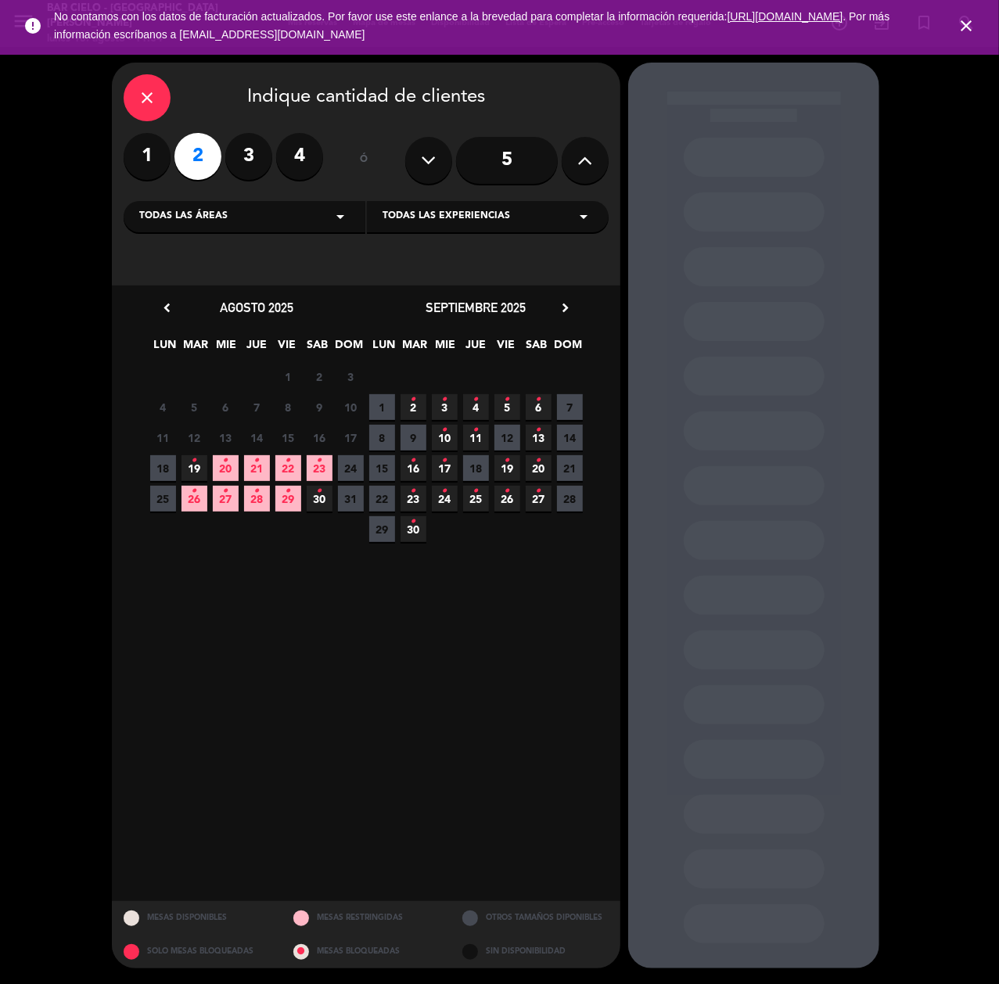
click at [182, 477] on span "19 •" at bounding box center [195, 468] width 26 height 26
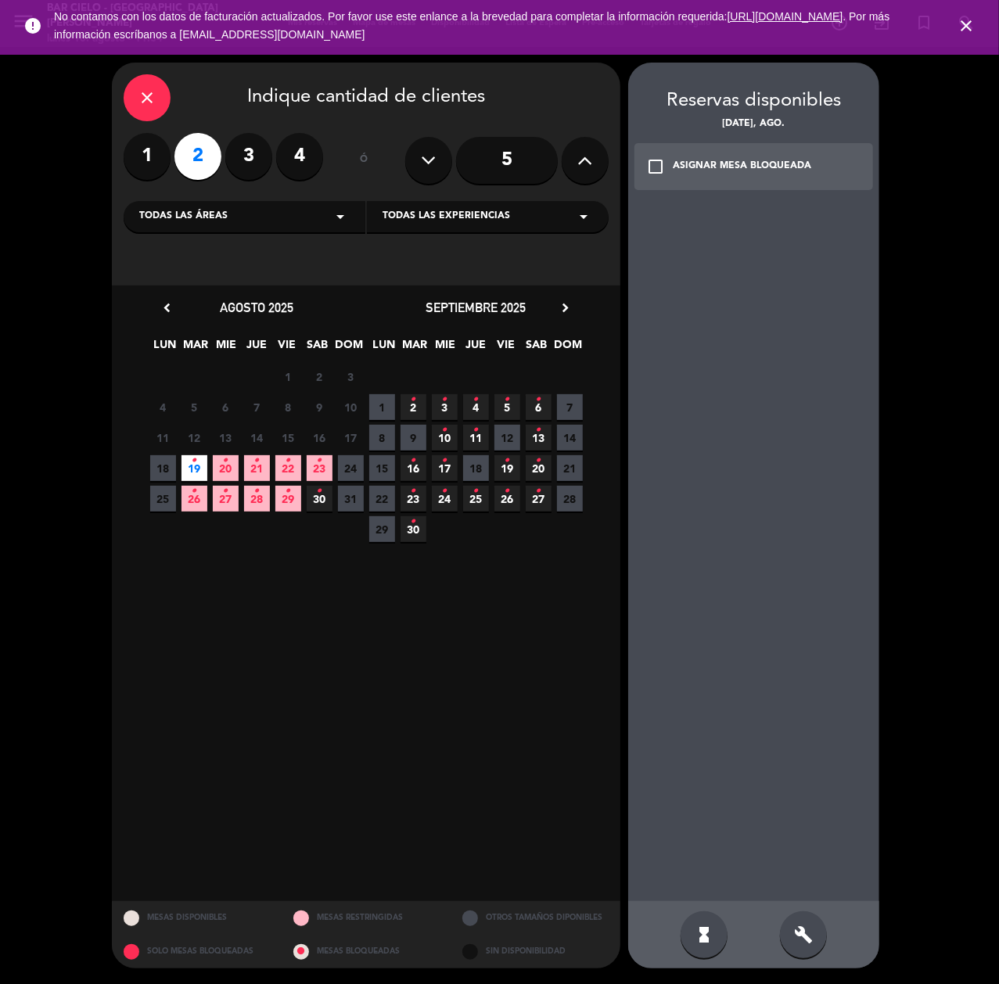
click at [803, 919] on div "build" at bounding box center [803, 935] width 47 height 47
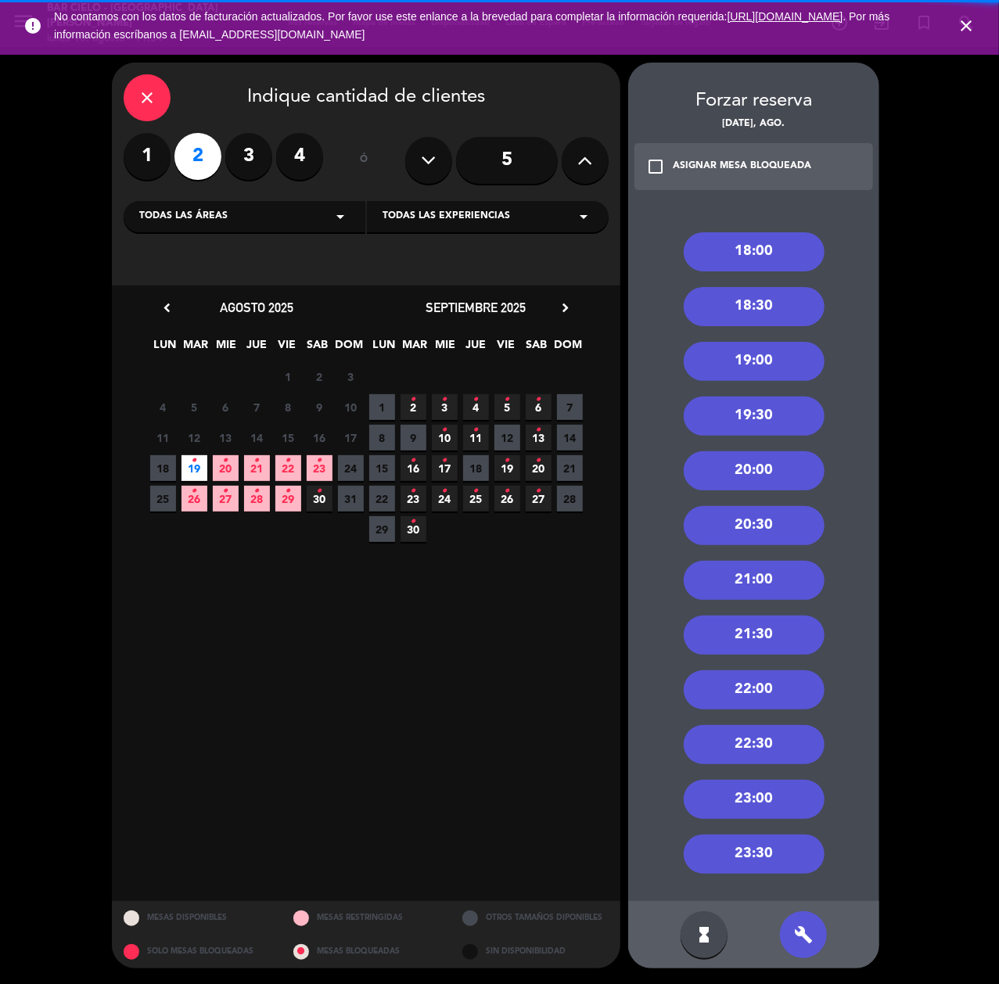
click at [751, 225] on div "18:00 18:30 19:00 19:30 20:00 20:30 21:00 21:30 22:00 22:30 23:00 23:30" at bounding box center [753, 551] width 251 height 700
drag, startPoint x: 729, startPoint y: 255, endPoint x: 474, endPoint y: 183, distance: 265.0
click at [724, 255] on div "18:00" at bounding box center [754, 251] width 141 height 39
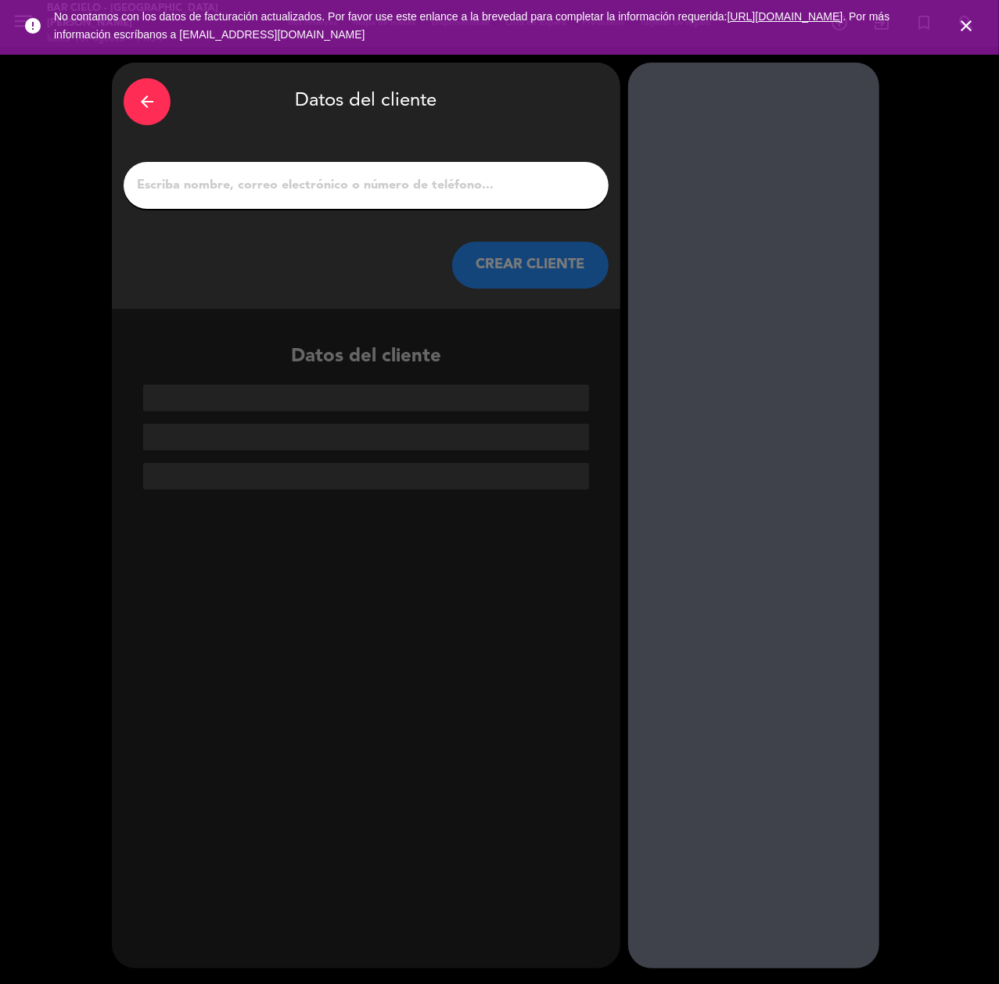
click at [401, 189] on input "1" at bounding box center [366, 185] width 462 height 22
paste input "[PERSON_NAME]"
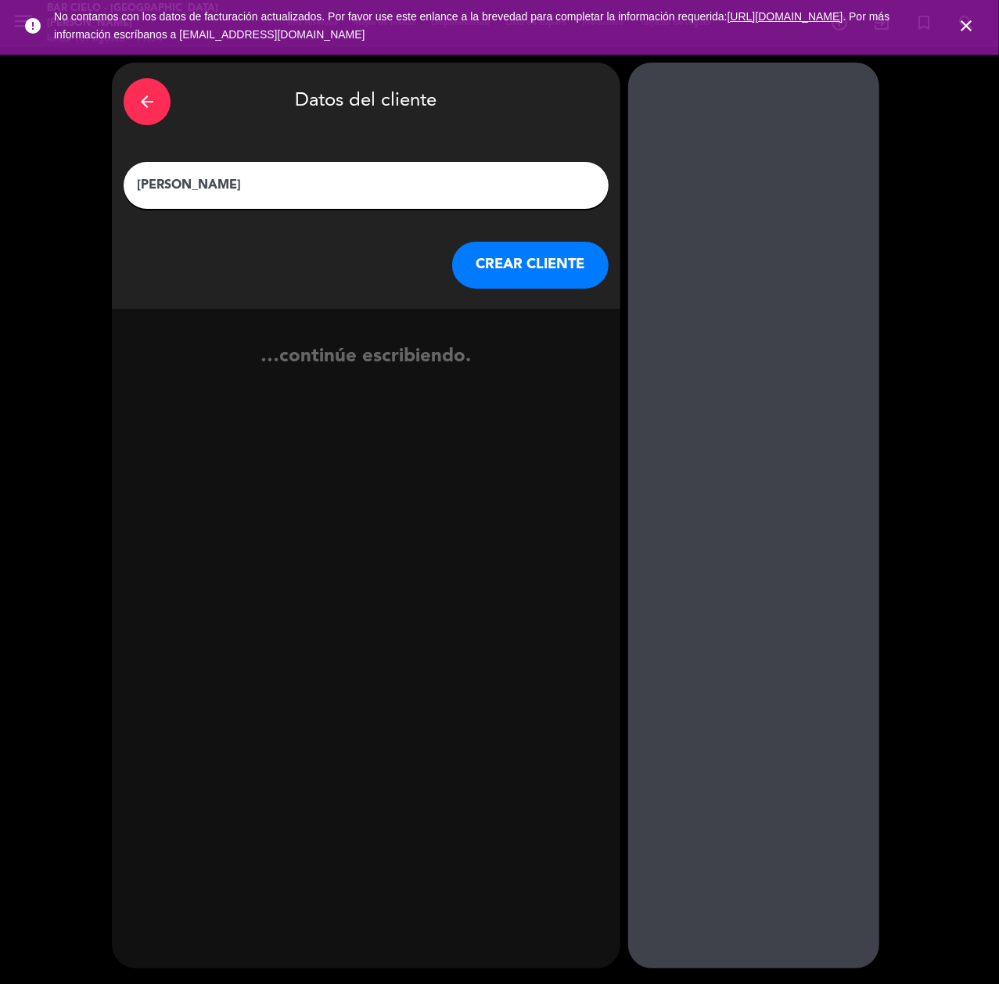
type input "[PERSON_NAME]"
click at [466, 264] on button "CREAR CLIENTE" at bounding box center [530, 265] width 156 height 47
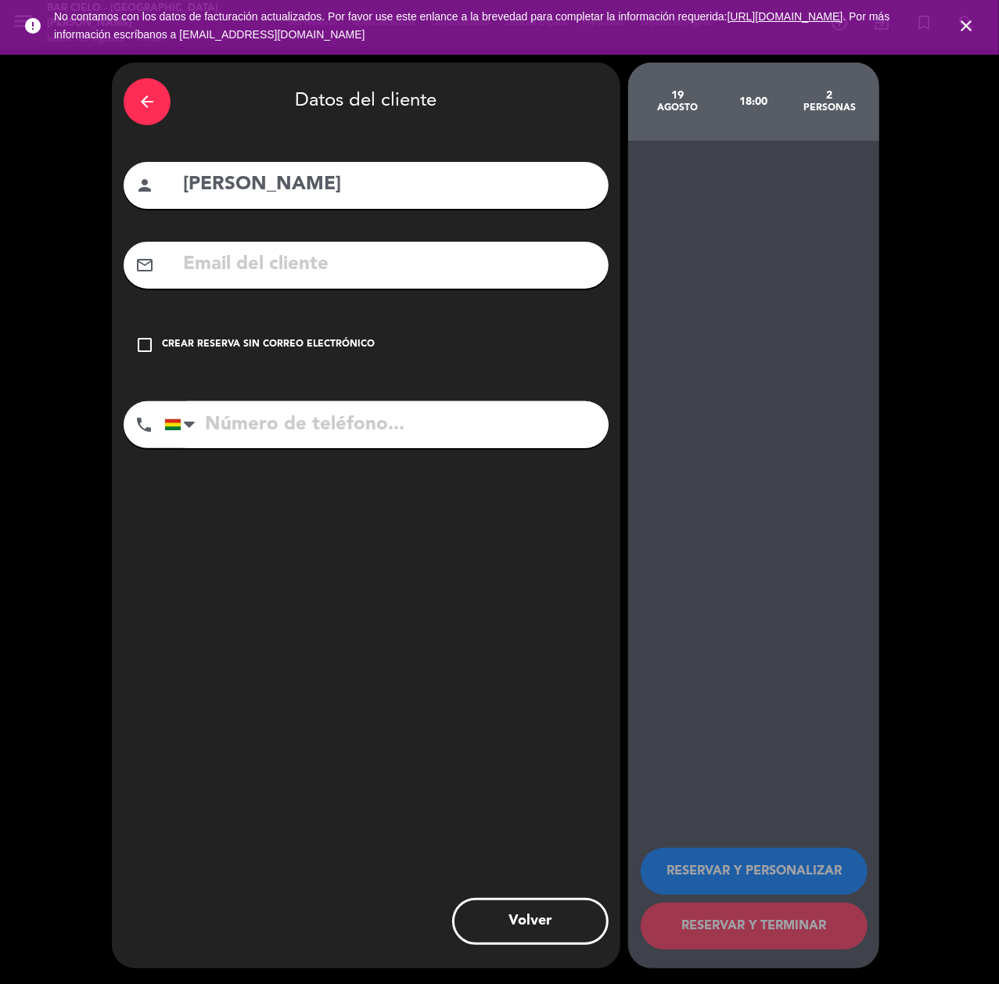
click at [322, 445] on input "tel" at bounding box center [386, 424] width 444 height 47
paste input "[PHONE_NUMBER]"
type input "[PHONE_NUMBER]"
click at [317, 361] on div "check_box_outline_blank Crear reserva sin correo electrónico" at bounding box center [366, 345] width 485 height 47
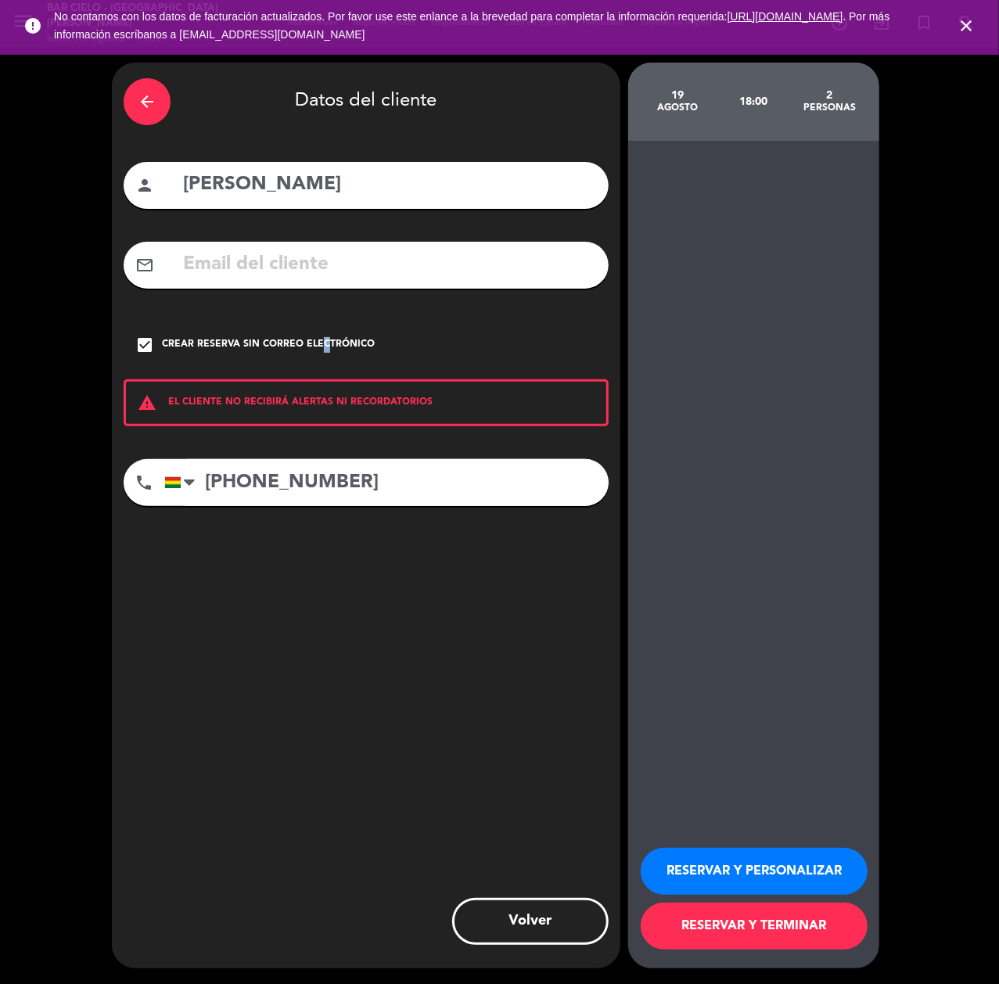
click at [724, 851] on button "RESERVAR Y PERSONALIZAR" at bounding box center [754, 871] width 227 height 47
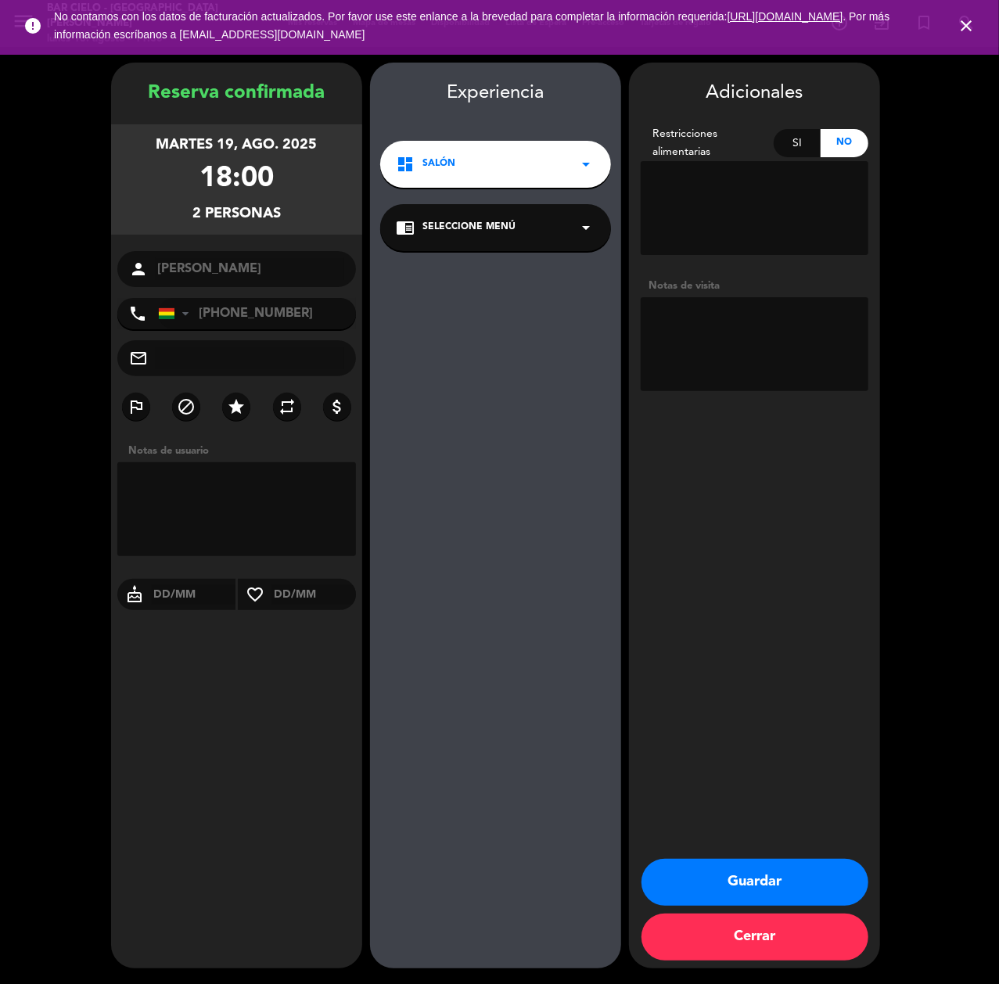
drag, startPoint x: 732, startPoint y: 777, endPoint x: 730, endPoint y: 814, distance: 36.8
click at [732, 777] on div "Adicionales Restricciones alimentarias Si No Notas de visita Guardar Cerrar" at bounding box center [754, 516] width 251 height 906
click at [731, 881] on button "Guardar" at bounding box center [755, 882] width 227 height 47
